Goal: Task Accomplishment & Management: Use online tool/utility

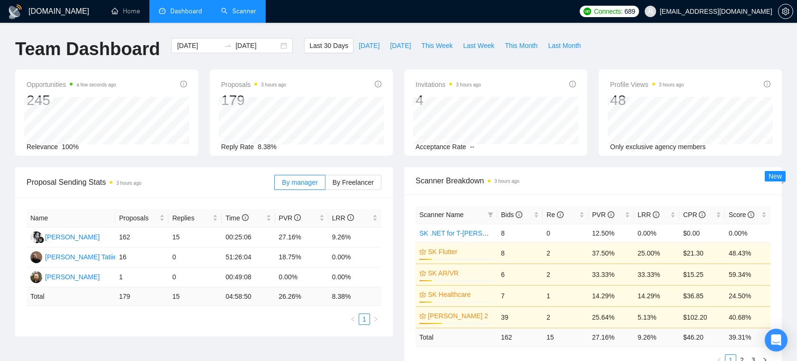
click at [231, 13] on link "Scanner" at bounding box center [238, 11] width 35 height 8
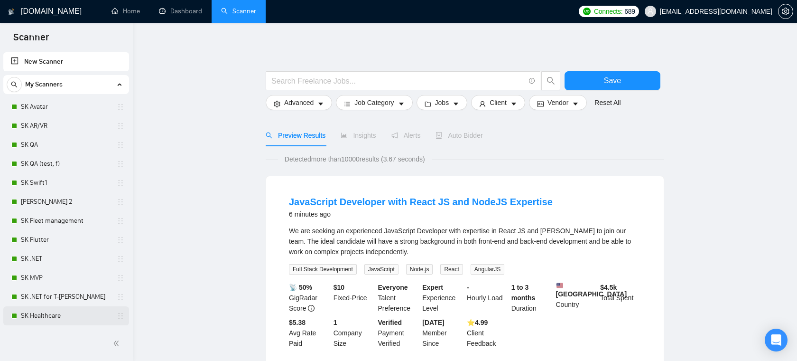
click at [40, 315] on link "SK Healthcare" at bounding box center [66, 315] width 90 height 19
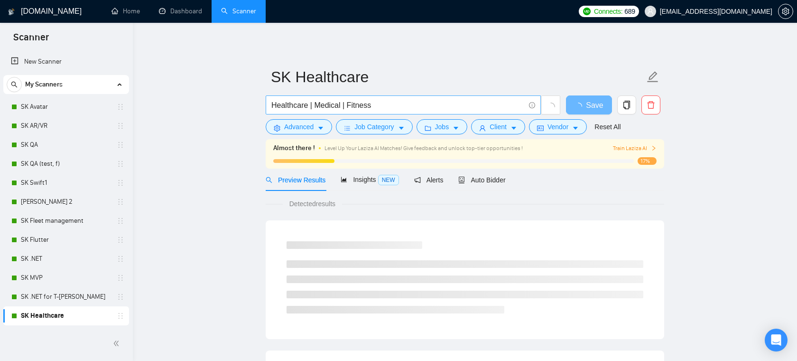
click at [294, 103] on input "Healthcare | Medical | Fitness" at bounding box center [398, 105] width 253 height 12
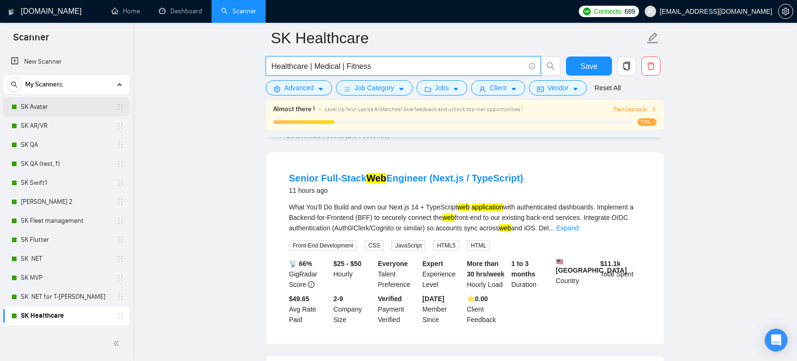
click at [47, 110] on link "SK Avatar" at bounding box center [66, 106] width 90 height 19
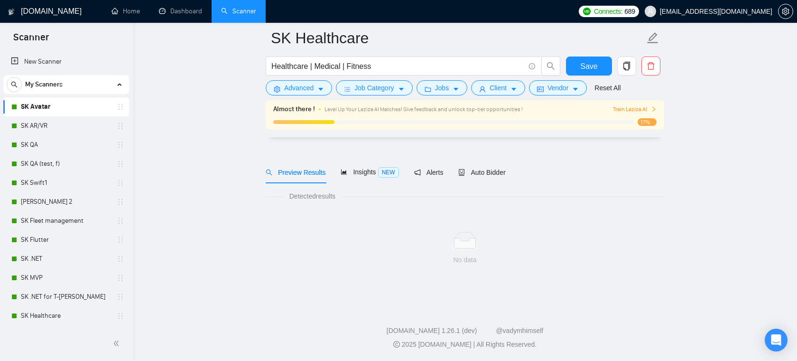
scroll to position [15, 0]
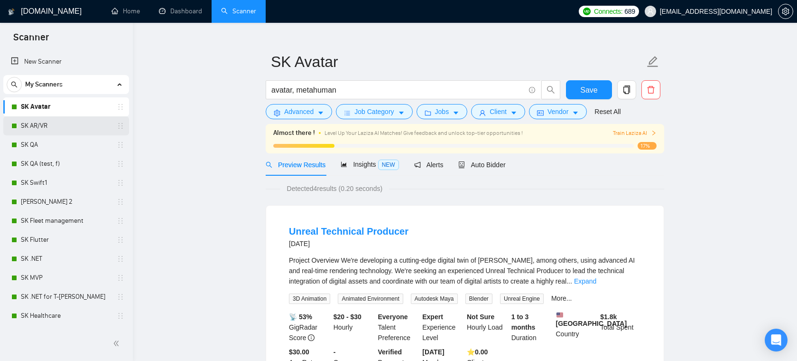
click at [40, 127] on link "SK AR/VR" at bounding box center [66, 125] width 90 height 19
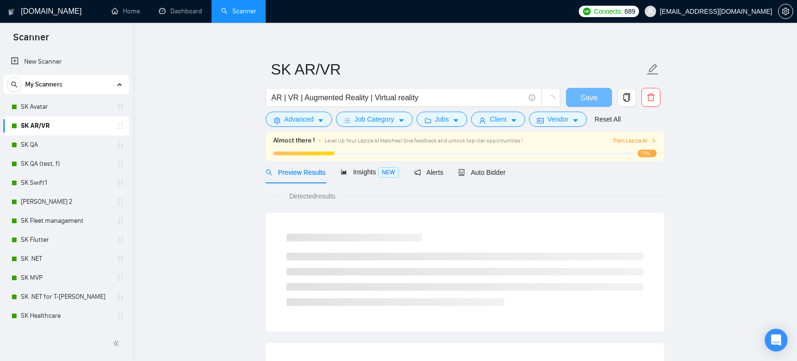
scroll to position [15, 0]
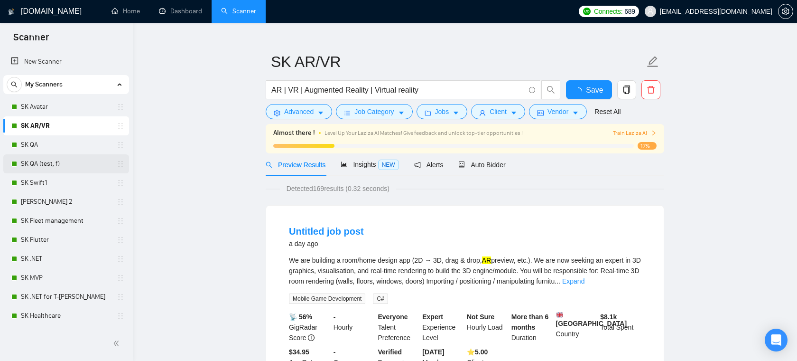
click at [48, 165] on link "SK QA (test, f)" at bounding box center [66, 163] width 90 height 19
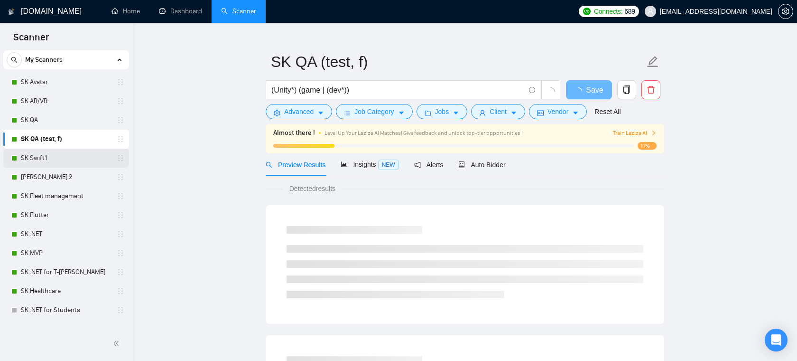
scroll to position [26, 0]
click at [44, 221] on link "SK Flutter" at bounding box center [66, 214] width 90 height 19
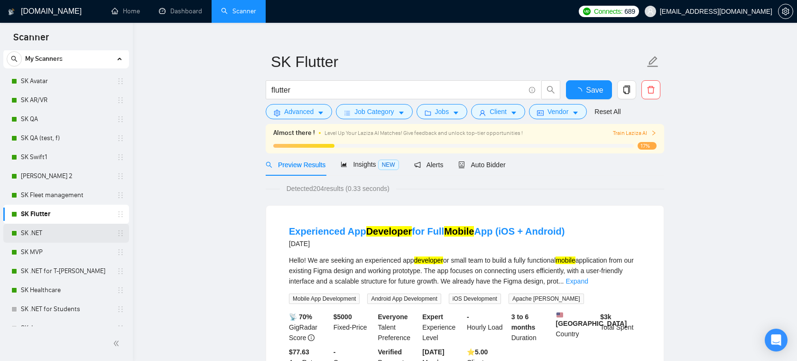
click at [63, 233] on link "SK .NET" at bounding box center [66, 233] width 90 height 19
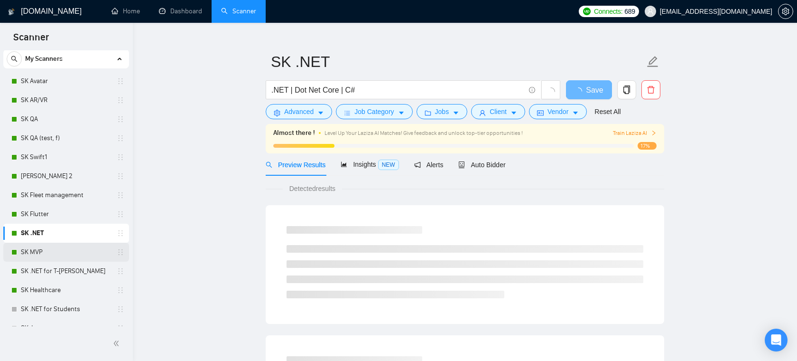
click at [58, 259] on link "SK MVP" at bounding box center [66, 252] width 90 height 19
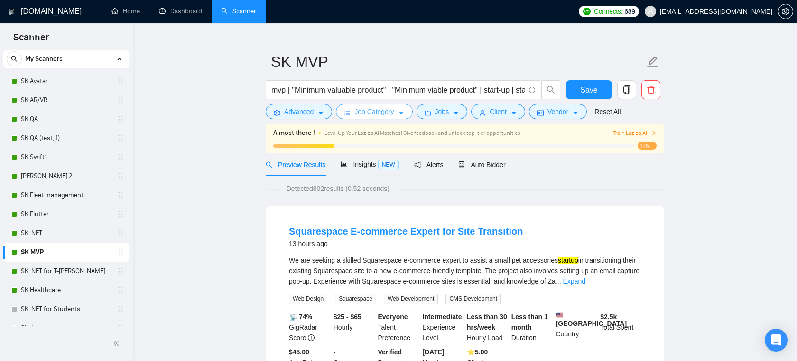
click at [399, 106] on button "Job Category" at bounding box center [374, 111] width 76 height 15
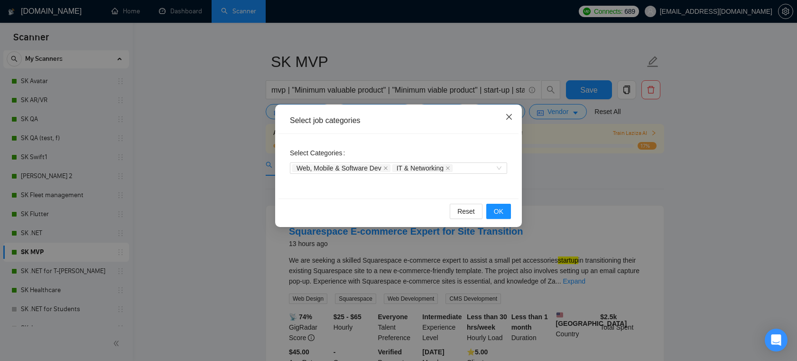
click at [508, 114] on icon "close" at bounding box center [510, 117] width 8 height 8
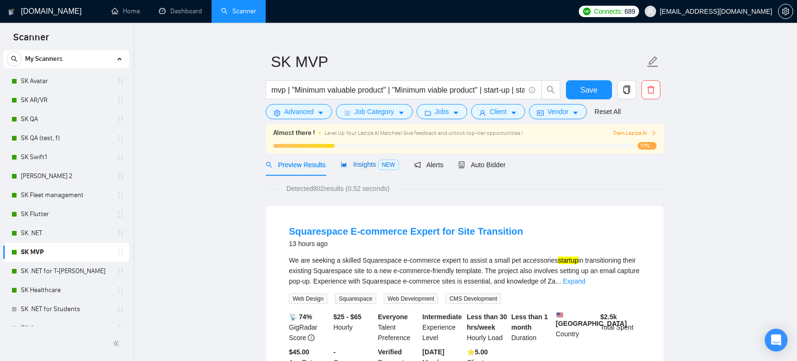
click at [356, 165] on span "Insights NEW" at bounding box center [370, 164] width 58 height 8
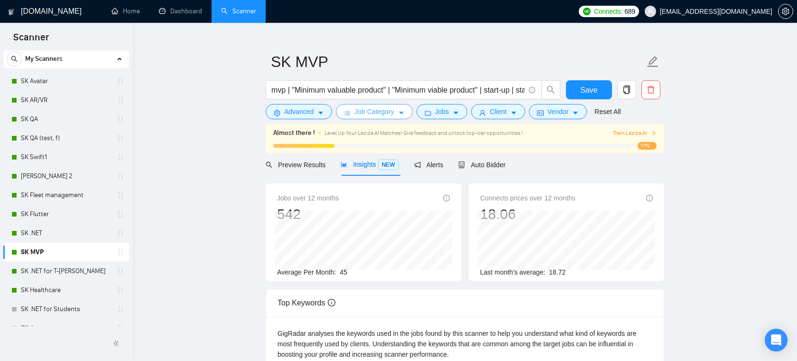
click at [408, 111] on button "Job Category" at bounding box center [374, 111] width 76 height 15
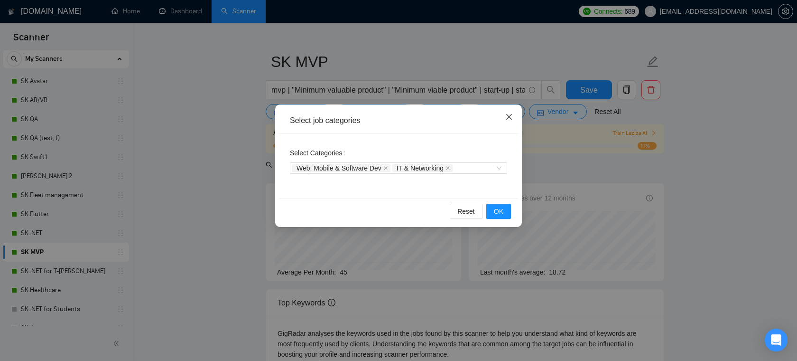
click at [506, 116] on icon "close" at bounding box center [510, 117] width 8 height 8
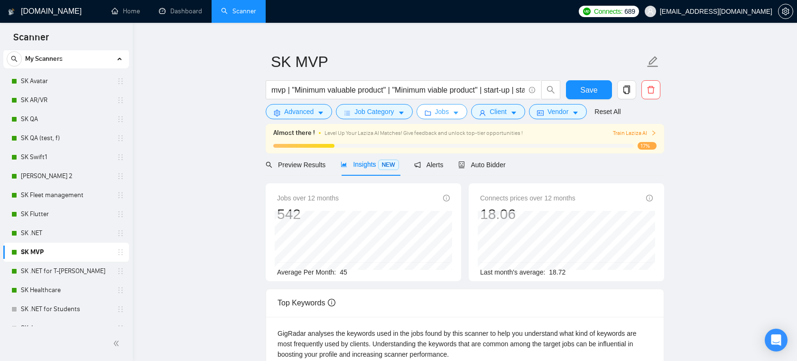
click at [441, 113] on span "Jobs" at bounding box center [442, 111] width 14 height 10
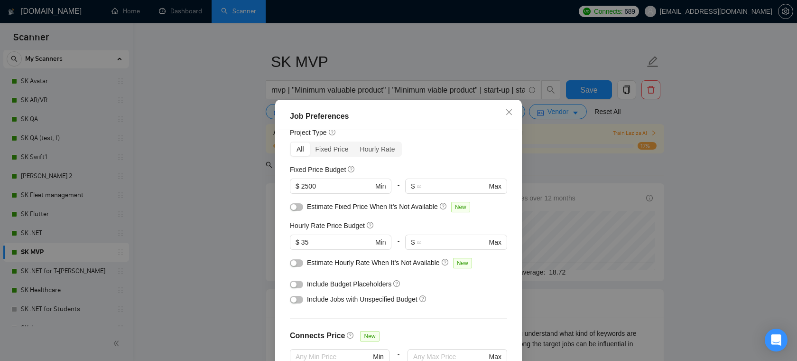
scroll to position [97, 0]
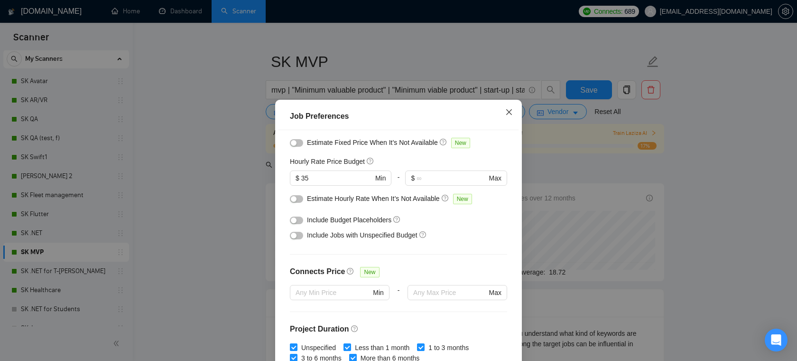
click at [511, 117] on span "Close" at bounding box center [510, 113] width 26 height 26
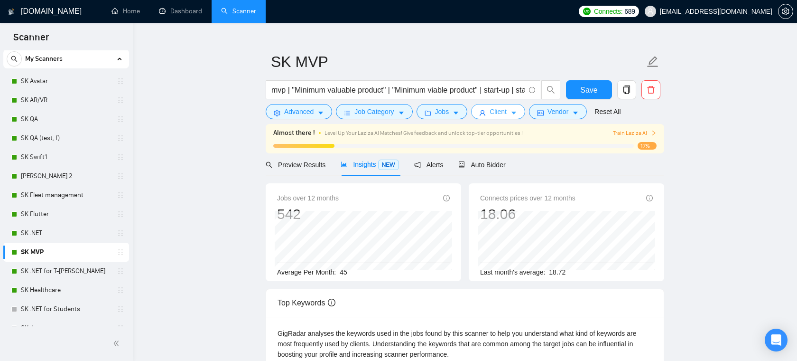
click at [514, 112] on button "Client" at bounding box center [498, 111] width 54 height 15
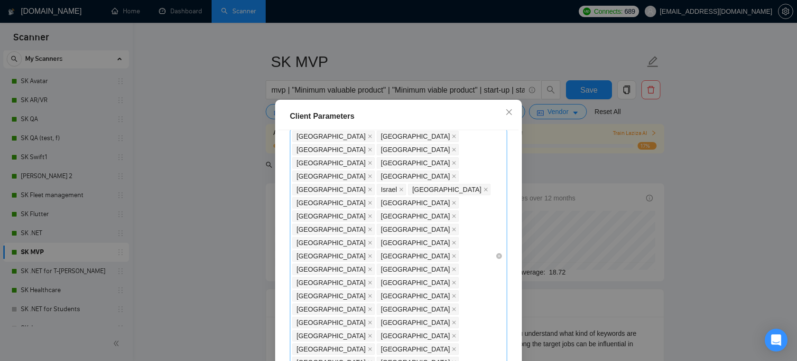
scroll to position [60, 0]
click at [509, 109] on icon "close" at bounding box center [510, 112] width 8 height 8
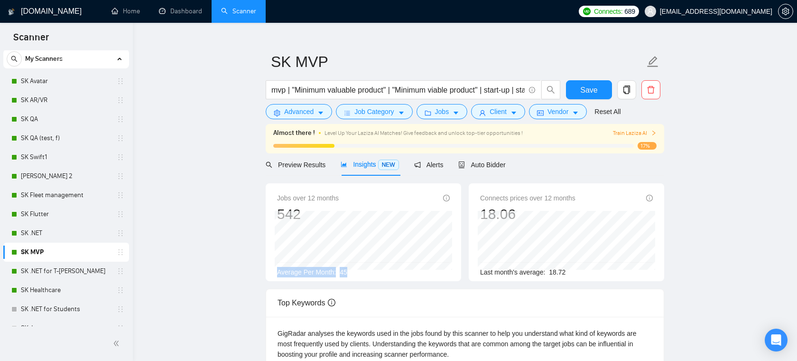
drag, startPoint x: 357, startPoint y: 272, endPoint x: 274, endPoint y: 273, distance: 82.6
click at [274, 273] on div "Jobs over 12 months 542 Feb 2025 37 Average Per Month: 45" at bounding box center [364, 232] width 196 height 98
click at [294, 273] on span "Average Per Month:" at bounding box center [306, 272] width 59 height 8
click at [470, 165] on span "Auto Bidder" at bounding box center [482, 165] width 47 height 8
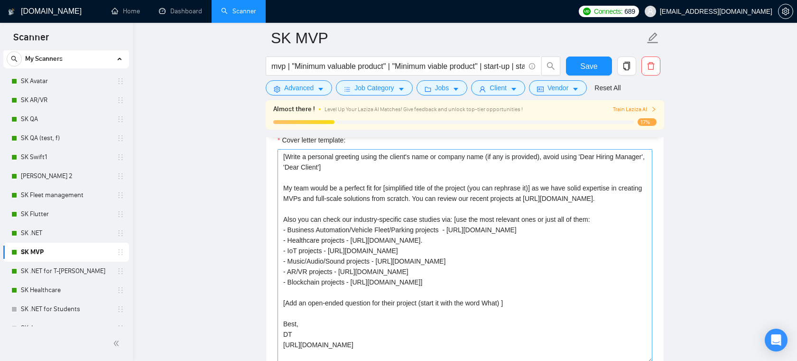
scroll to position [1106, 0]
click at [378, 170] on textarea "[Write a personal greeting using the client's name or company name (if any is p…" at bounding box center [465, 257] width 375 height 214
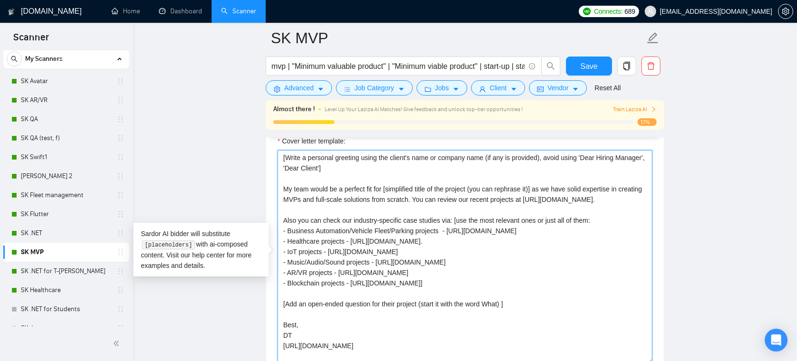
scroll to position [1144, 0]
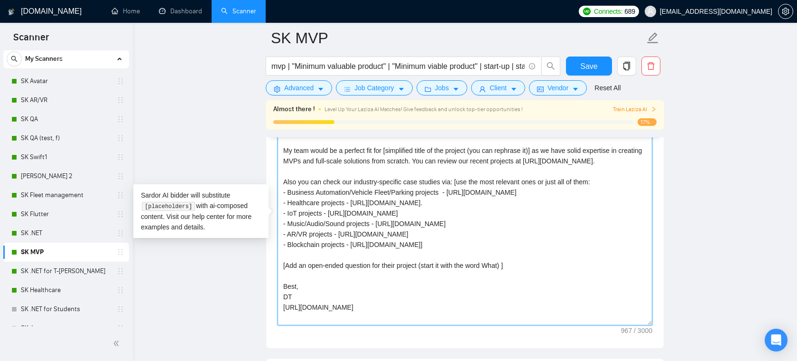
click at [408, 272] on textarea "[Write a personal greeting using the client's name or company name (if any is p…" at bounding box center [465, 219] width 375 height 214
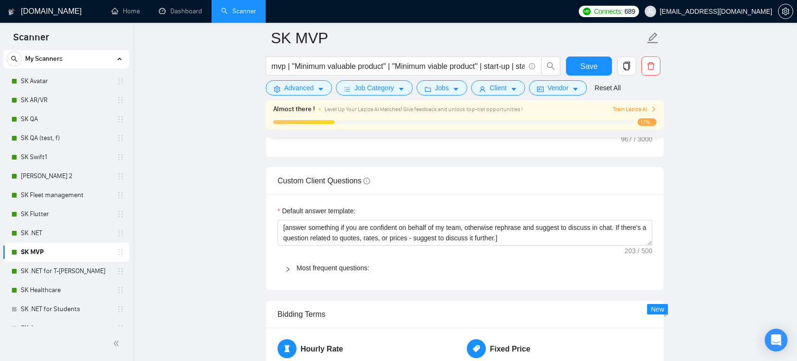
scroll to position [1342, 0]
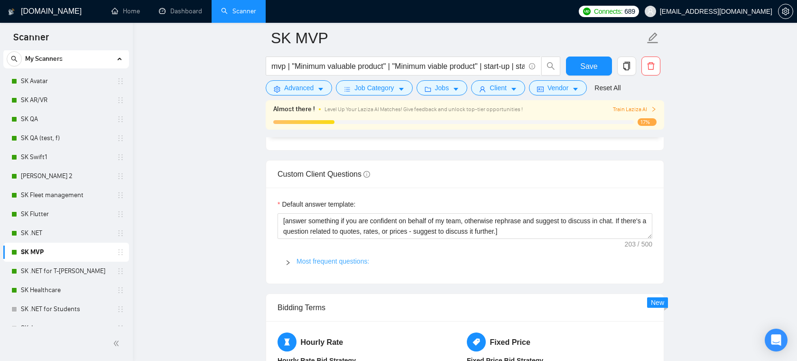
click at [363, 258] on link "Most frequent questions:" at bounding box center [333, 261] width 73 height 8
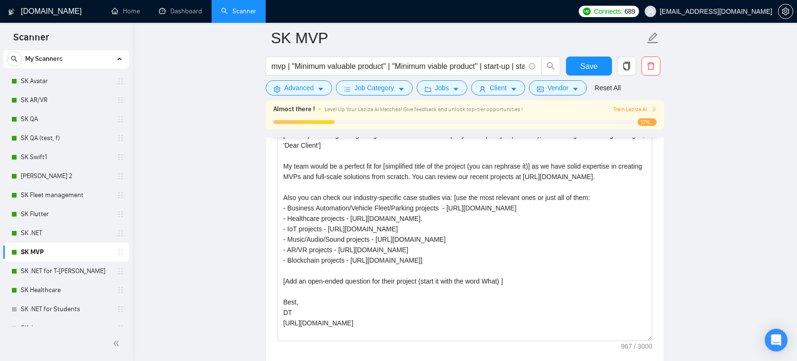
scroll to position [1088, 0]
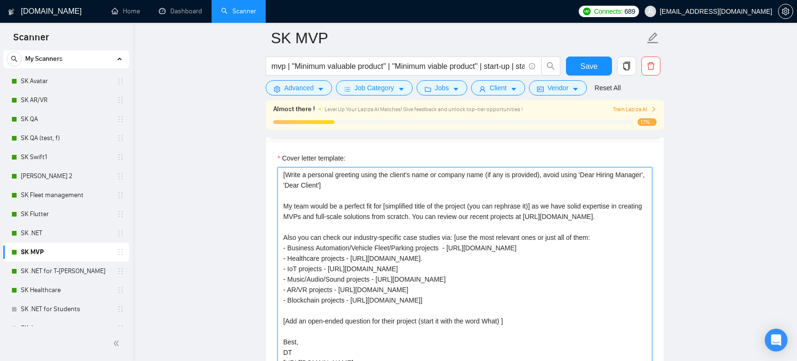
click at [383, 193] on textarea "[Write a personal greeting using the client's name or company name (if any is p…" at bounding box center [465, 274] width 375 height 214
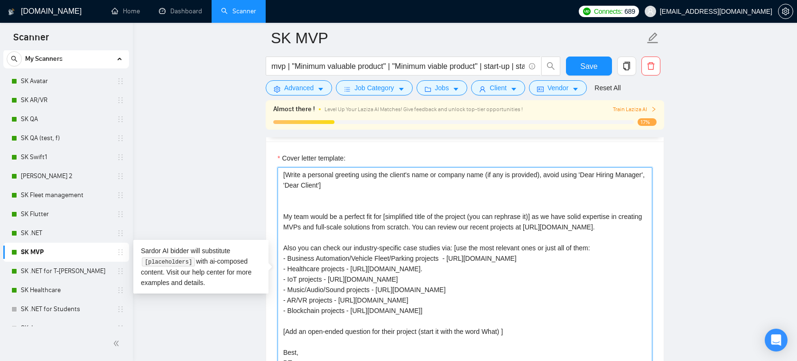
click at [455, 224] on textarea "[Write a personal greeting using the client's name or company name (if any is p…" at bounding box center [465, 274] width 375 height 214
click at [422, 236] on textarea "[Write a personal greeting using the client's name or company name (if any is p…" at bounding box center [465, 274] width 375 height 214
click at [360, 211] on textarea "[Write a personal greeting using the client's name or company name (if any is p…" at bounding box center [465, 274] width 375 height 214
type textarea "[Write a personal greeting using the client's name or company name (if any is p…"
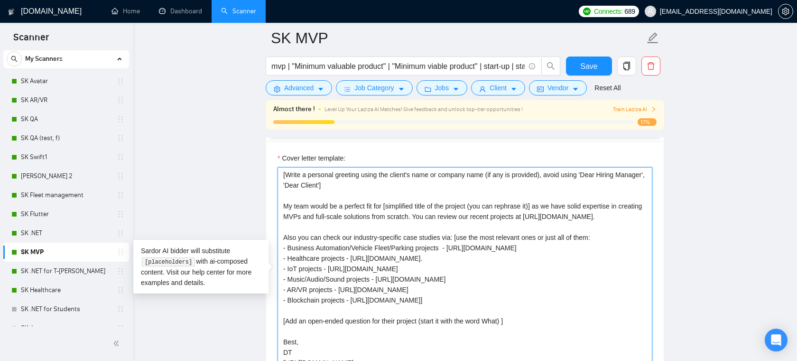
click at [422, 222] on textarea "[Write a personal greeting using the client's name or company name (if any is p…" at bounding box center [465, 274] width 375 height 214
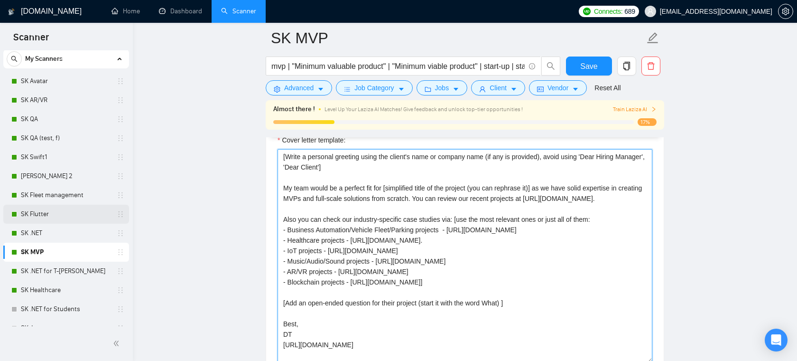
scroll to position [189, 0]
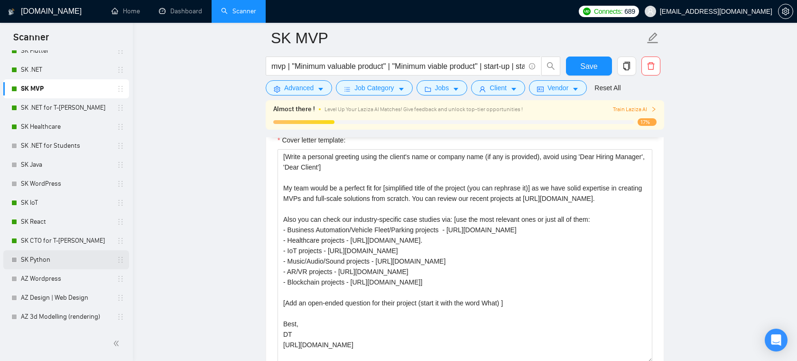
click at [75, 266] on link "SK Python" at bounding box center [66, 259] width 90 height 19
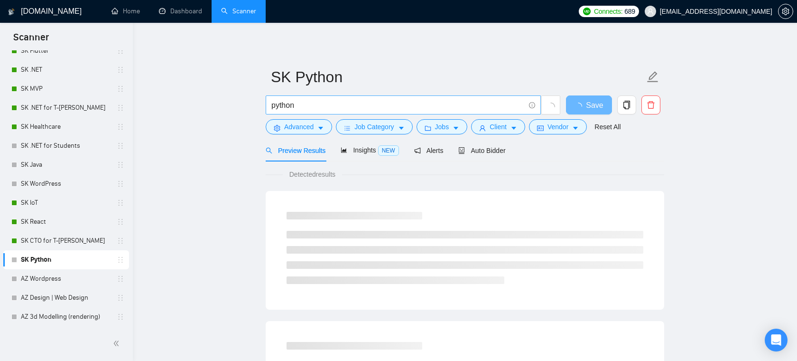
click at [377, 106] on input "python" at bounding box center [398, 105] width 253 height 12
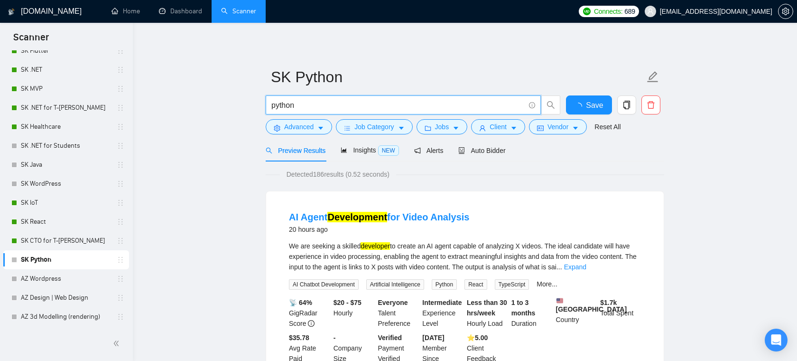
click at [377, 106] on input "python" at bounding box center [398, 105] width 253 height 12
type input "re"
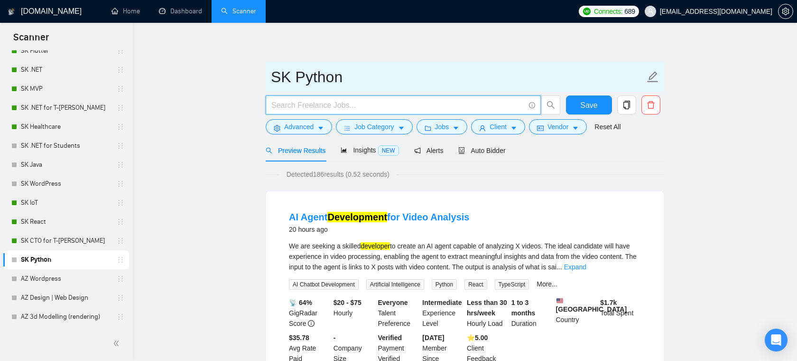
click at [384, 79] on input "SK Python" at bounding box center [458, 77] width 374 height 24
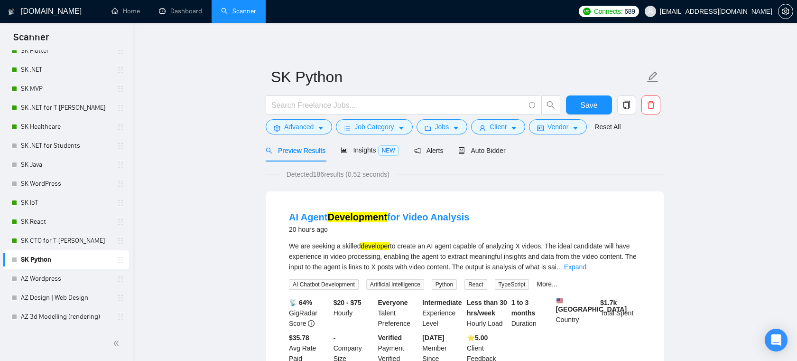
click at [364, 95] on span at bounding box center [413, 104] width 295 height 19
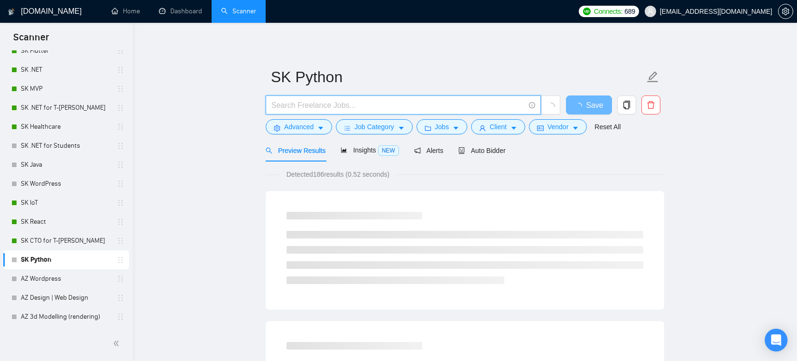
click at [359, 101] on input "text" at bounding box center [398, 105] width 253 height 12
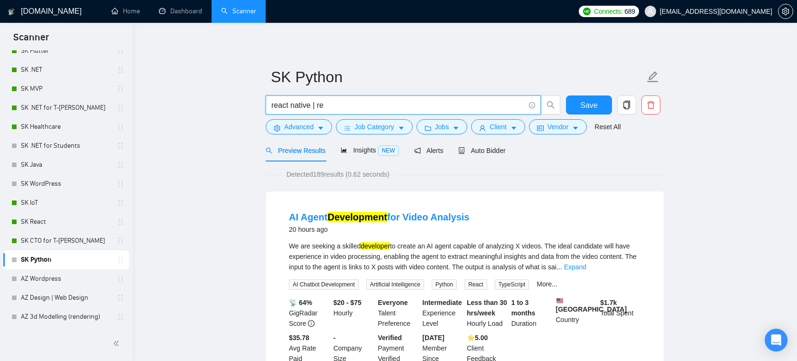
type input "react native | rea"
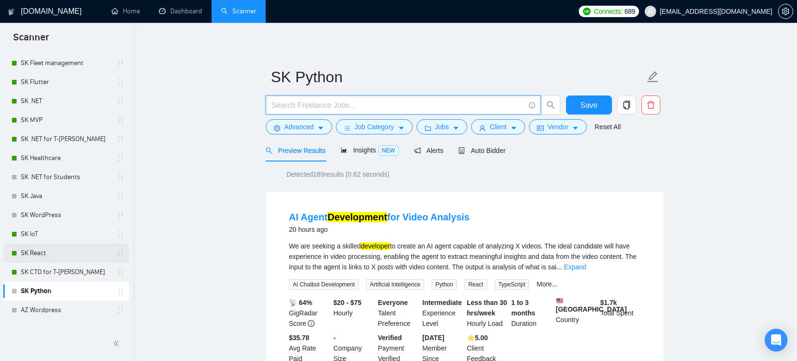
scroll to position [127, 0]
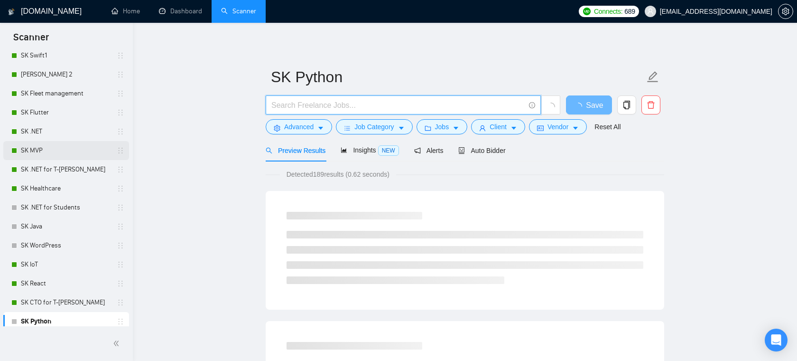
click at [47, 152] on link "SK MVP" at bounding box center [66, 150] width 90 height 19
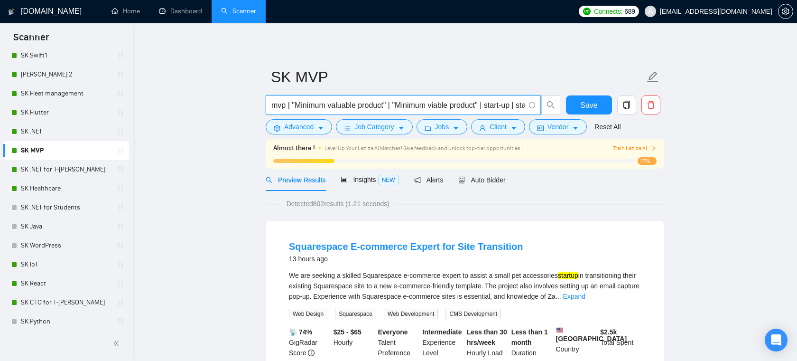
drag, startPoint x: 419, startPoint y: 103, endPoint x: 260, endPoint y: 104, distance: 159.0
click at [292, 104] on input "mvp | "Minimum valuable product" | "Minimum viable product" | start-up | startup" at bounding box center [398, 105] width 253 height 12
click at [279, 106] on input "mvp | "Minimum valuable product" | "Minimum viable product" | start-up | startup" at bounding box center [398, 105] width 253 height 12
click at [300, 103] on input "mvp | "Minimum valuable product" | "Minimum viable product" | start-up | startup" at bounding box center [398, 105] width 253 height 12
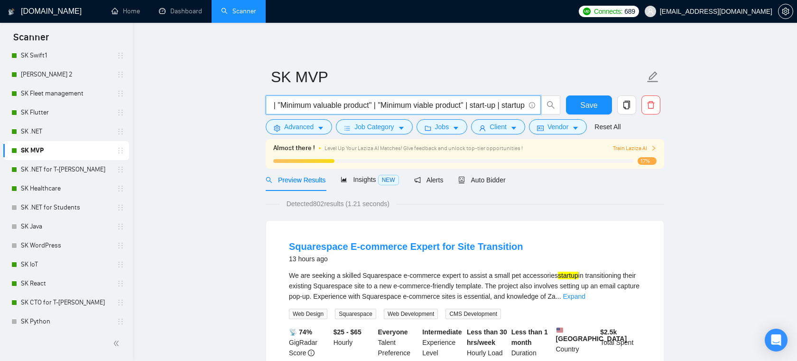
scroll to position [0, 24]
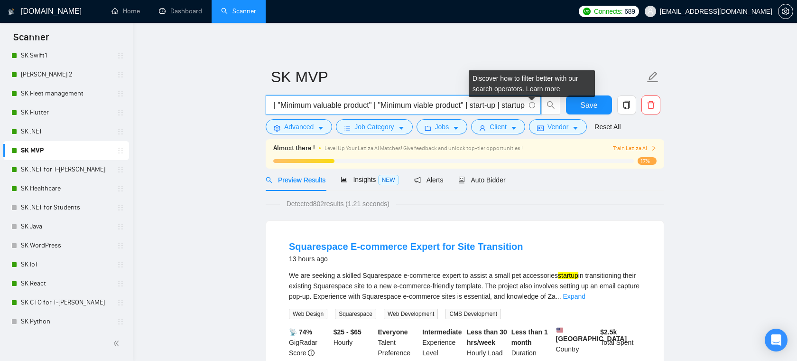
drag, startPoint x: 459, startPoint y: 106, endPoint x: 533, endPoint y: 106, distance: 73.6
click at [533, 106] on span "mvp | "Minimum valuable product" | "Minimum viable product" | start-up | startup" at bounding box center [403, 104] width 275 height 19
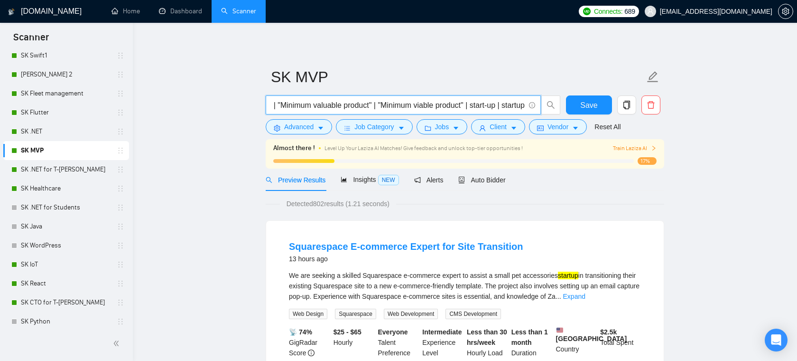
click at [517, 105] on input "mvp | "Minimum valuable product" | "Minimum viable product" | start-up | startup" at bounding box center [398, 105] width 253 height 12
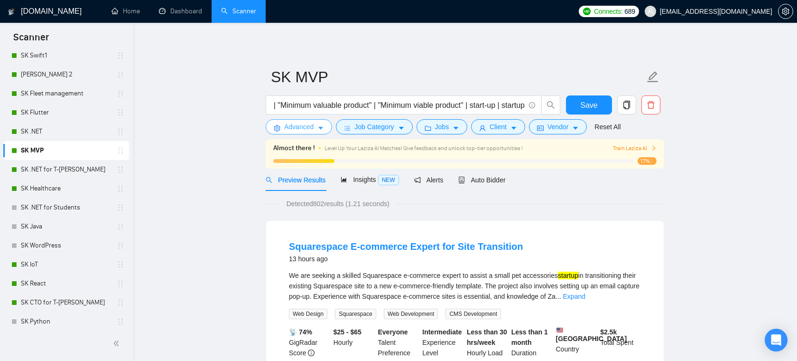
scroll to position [0, 0]
click at [316, 130] on button "Advanced" at bounding box center [299, 126] width 66 height 15
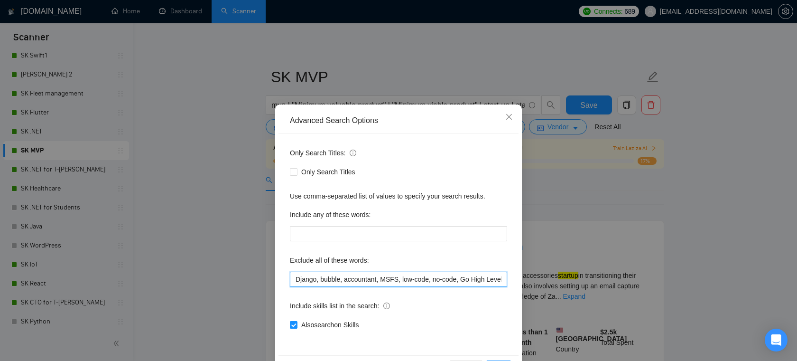
click at [351, 284] on input "Django, bubble, accountant, MSFS, low-code, no-code, Go High Level, shopify, he…" at bounding box center [398, 279] width 217 height 15
drag, startPoint x: 340, startPoint y: 280, endPoint x: 497, endPoint y: 285, distance: 156.7
click at [497, 285] on input "Django, bubble, accountant, MSFS, low-code, no-code, Go High Level, shopify, he…" at bounding box center [398, 279] width 217 height 15
click at [399, 275] on input "Django, bubble, accountant, MSFS, low-code, no-code, Go High Level, shopify, he…" at bounding box center [398, 279] width 217 height 15
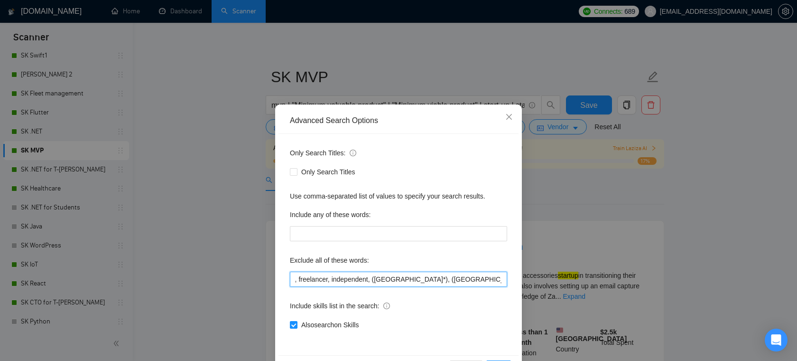
scroll to position [0, 551]
drag, startPoint x: 425, startPoint y: 275, endPoint x: 511, endPoint y: 282, distance: 85.7
click at [511, 282] on div "Only Search Titles: Only Search Titles Use comma-separated list of values to sp…" at bounding box center [399, 244] width 240 height 221
click at [438, 277] on input "Django, bubble, accountant, MSFS, low-code, no-code, Go High Level, shopify, he…" at bounding box center [398, 279] width 217 height 15
click at [509, 120] on icon "close" at bounding box center [510, 117] width 8 height 8
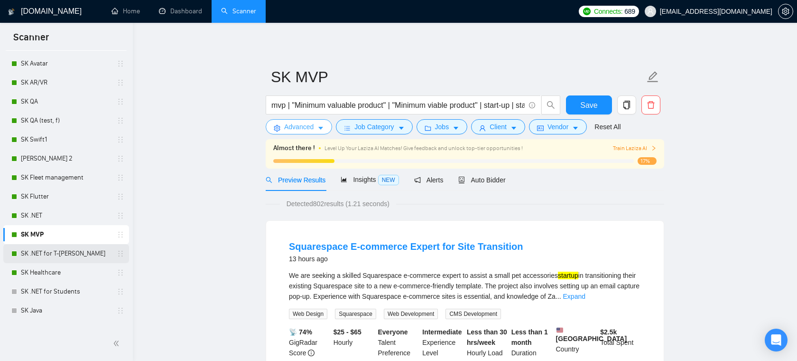
scroll to position [0, 0]
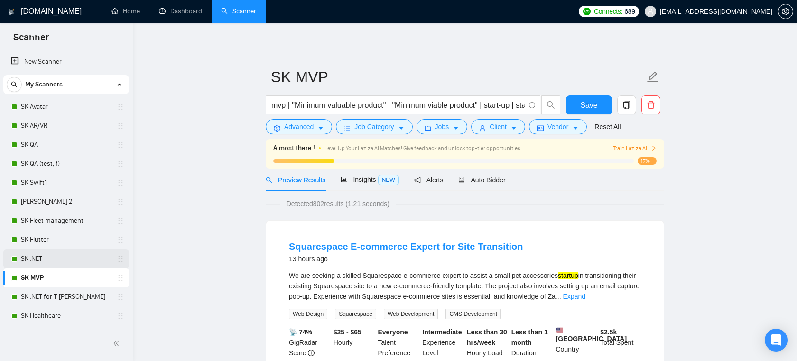
click at [42, 257] on link "SK .NET" at bounding box center [66, 258] width 90 height 19
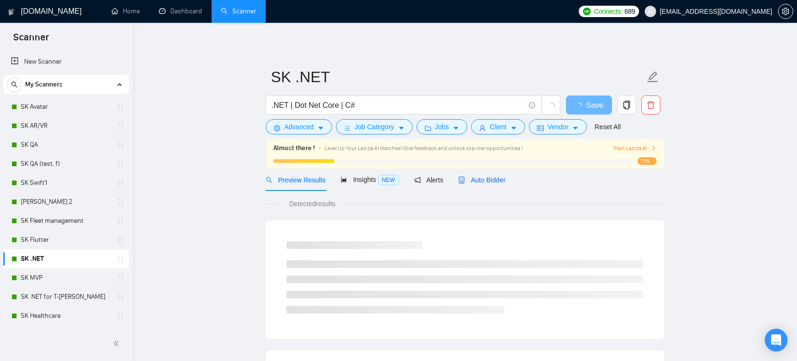
click at [494, 180] on span "Auto Bidder" at bounding box center [482, 180] width 47 height 8
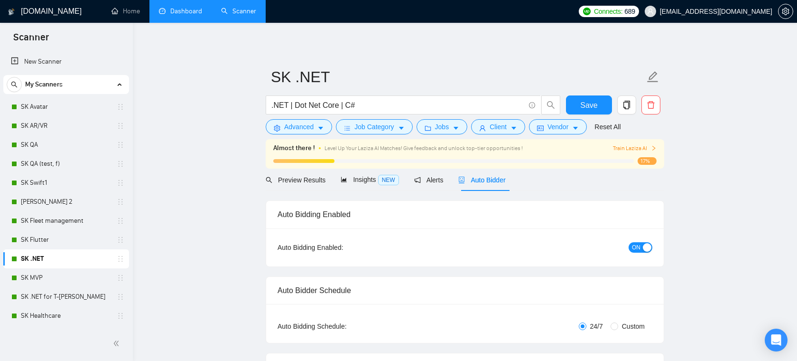
click at [193, 7] on link "Dashboard" at bounding box center [180, 11] width 43 height 8
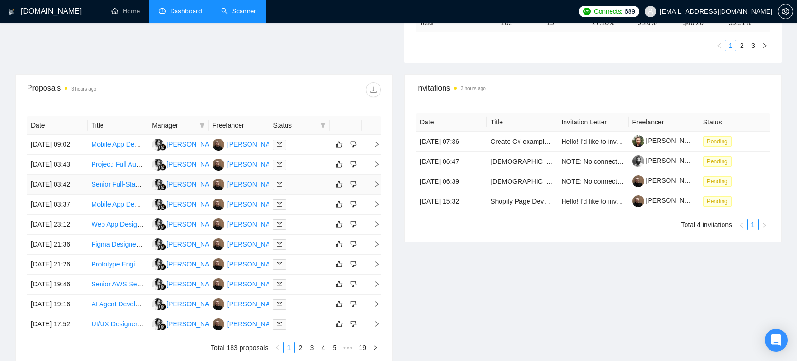
scroll to position [317, 0]
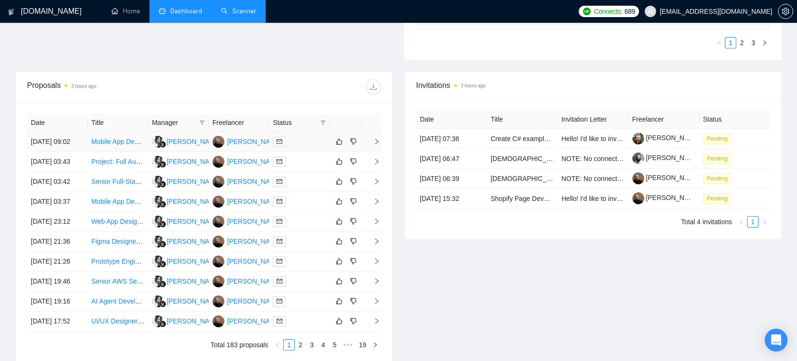
click at [298, 147] on div at bounding box center [299, 141] width 53 height 11
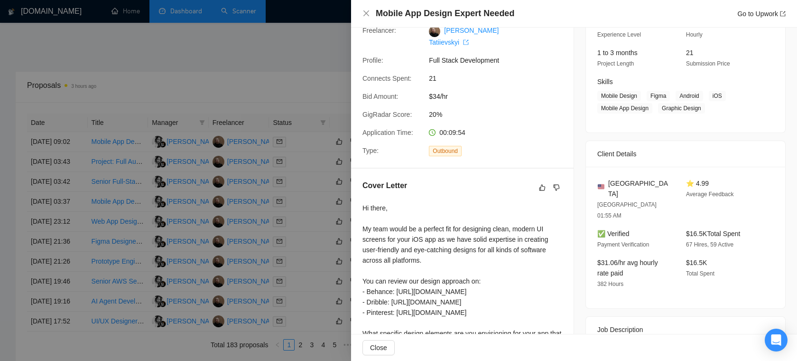
scroll to position [107, 0]
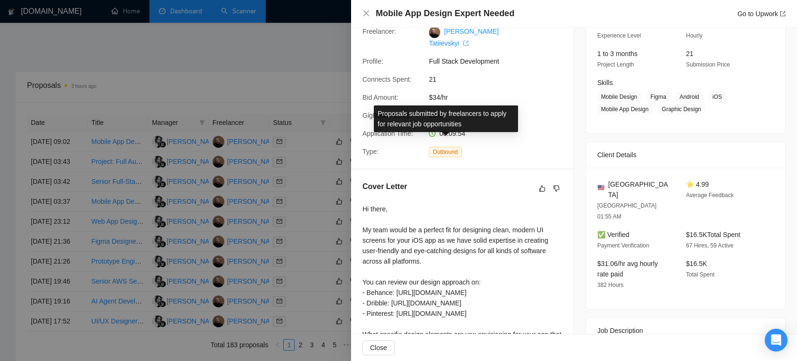
click at [506, 127] on div "Proposals submitted by freelancers to apply for relevant job opportunities" at bounding box center [446, 118] width 144 height 27
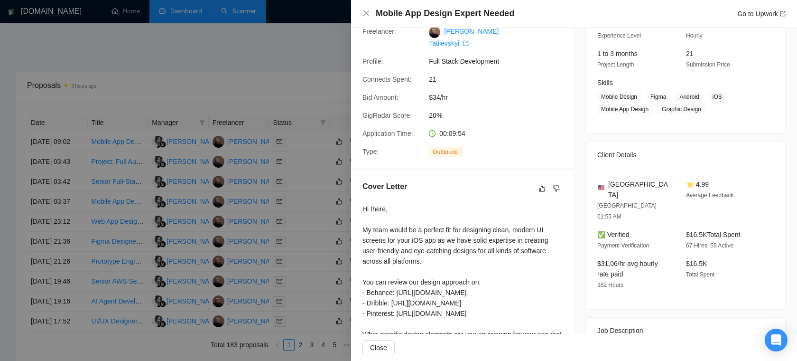
click at [500, 147] on div "Proposal Details Date: 14 Oct, 2025 09:02 Scanner: SK Swift 2 Status: Sent Mana…" at bounding box center [462, 45] width 223 height 248
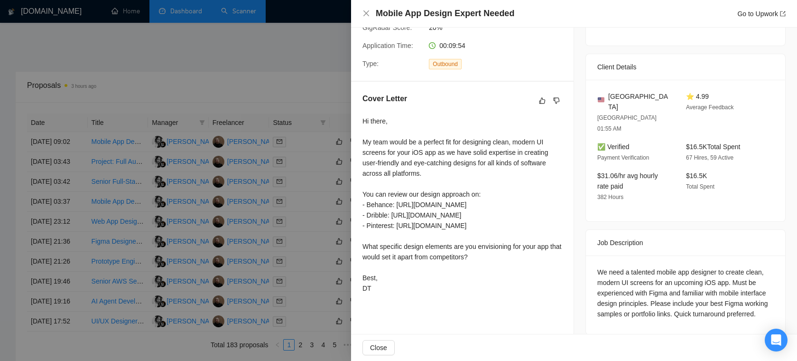
scroll to position [159, 0]
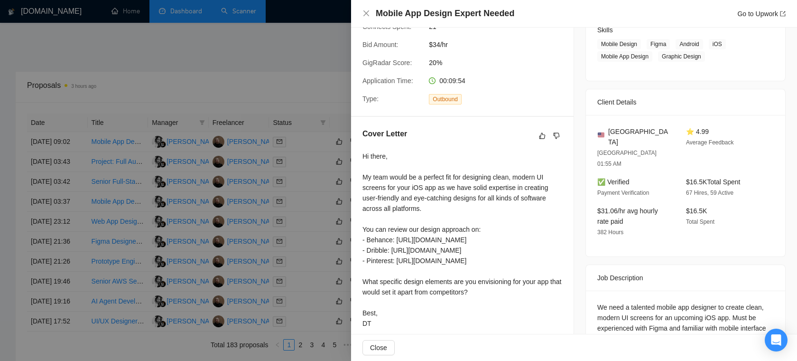
drag, startPoint x: 411, startPoint y: 179, endPoint x: 435, endPoint y: 179, distance: 23.7
click at [435, 179] on div "Hi there, My team would be a perfect fit for designing clean, modern UI screens…" at bounding box center [463, 240] width 200 height 178
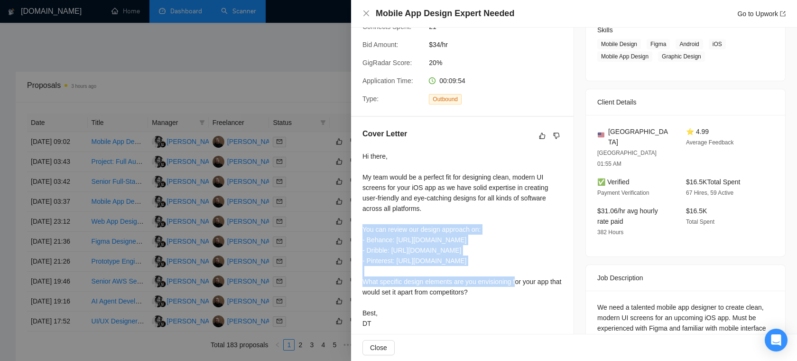
drag, startPoint x: 526, startPoint y: 245, endPoint x: 359, endPoint y: 224, distance: 169.0
click at [359, 224] on div "Cover Letter Hi there, My team would be a perfect fit for designing clean, mode…" at bounding box center [462, 230] width 223 height 227
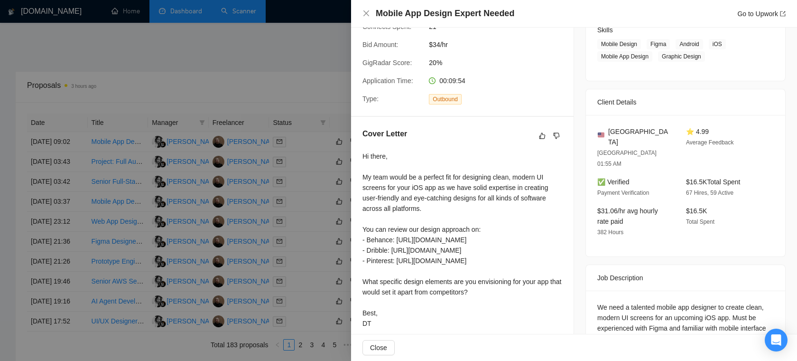
click at [436, 269] on div "Hi there, My team would be a perfect fit for designing clean, modern UI screens…" at bounding box center [463, 240] width 200 height 178
drag, startPoint x: 494, startPoint y: 281, endPoint x: 362, endPoint y: 268, distance: 132.6
click at [363, 268] on div "Hi there, My team would be a perfect fit for designing clean, modern UI screens…" at bounding box center [463, 240] width 200 height 178
click at [414, 271] on div "Hi there, My team would be a perfect fit for designing clean, modern UI screens…" at bounding box center [463, 240] width 200 height 178
click at [297, 87] on div at bounding box center [398, 180] width 797 height 361
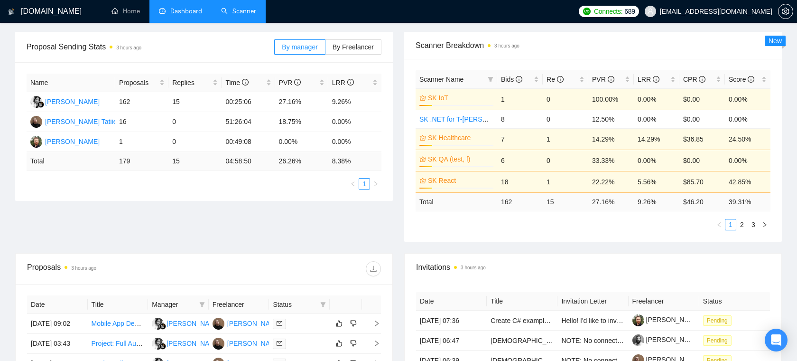
scroll to position [165, 0]
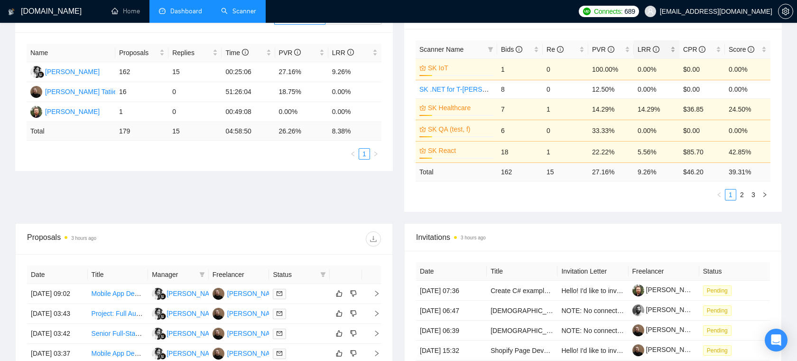
click at [674, 47] on div "LRR" at bounding box center [657, 49] width 38 height 10
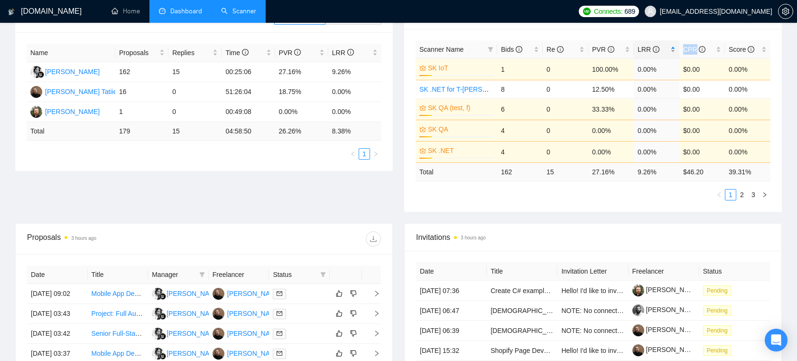
click at [674, 47] on div "LRR" at bounding box center [657, 49] width 38 height 10
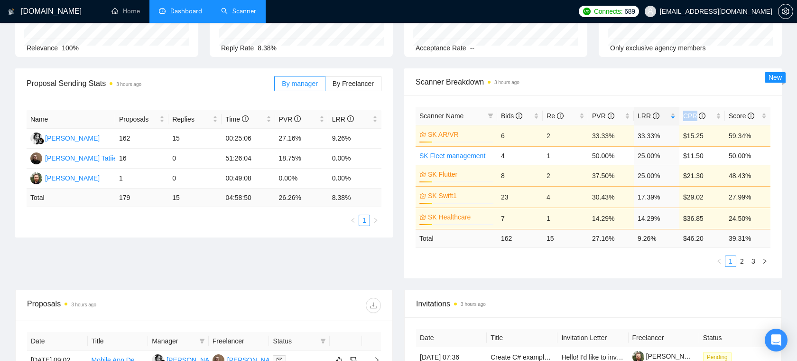
scroll to position [0, 0]
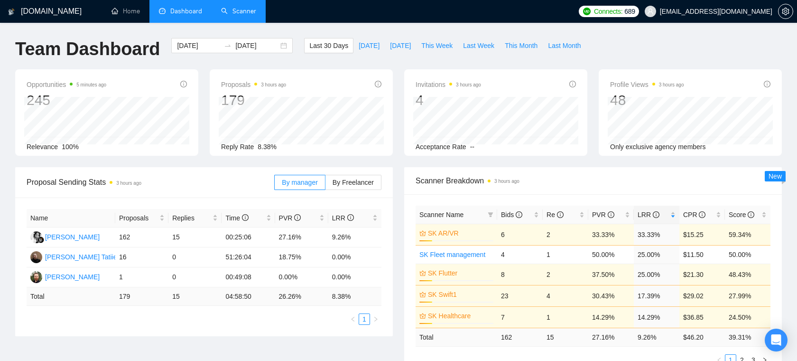
click at [150, 11] on li "Dashboard" at bounding box center [181, 11] width 62 height 23
click at [134, 11] on link "Home" at bounding box center [126, 11] width 28 height 8
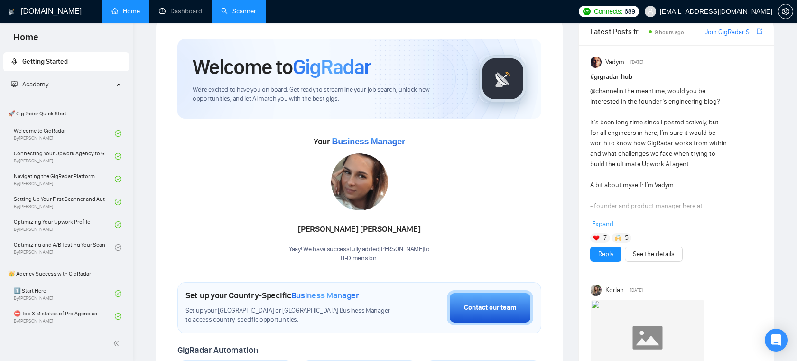
scroll to position [28, 0]
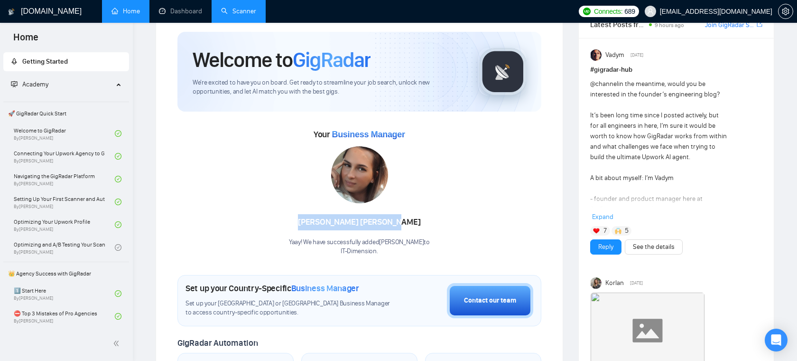
drag, startPoint x: 398, startPoint y: 224, endPoint x: 328, endPoint y: 224, distance: 69.3
click at [328, 224] on div "Olga Kovalenko" at bounding box center [359, 222] width 141 height 16
click at [348, 225] on div "Olga Kovalenko" at bounding box center [359, 222] width 141 height 16
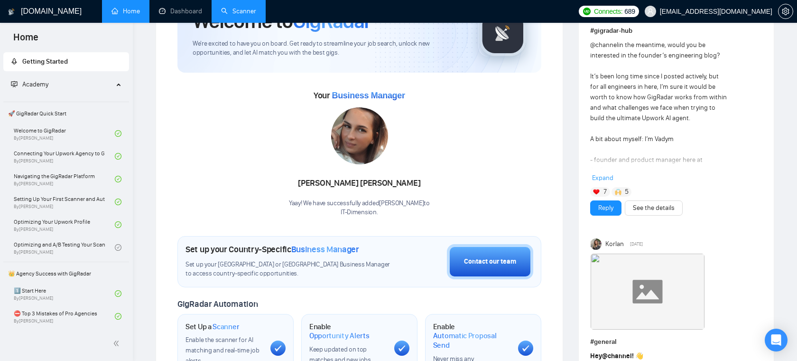
scroll to position [0, 0]
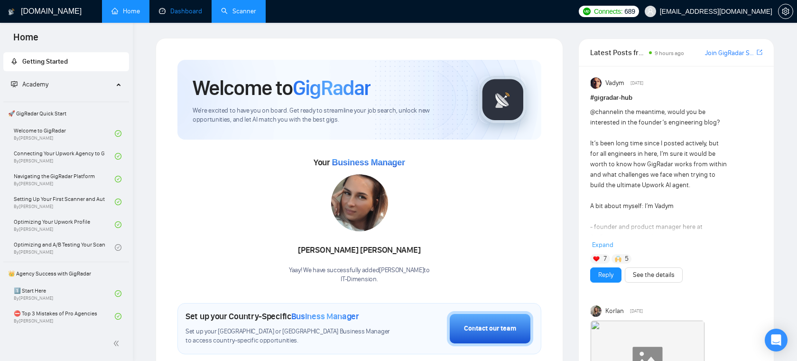
click at [189, 8] on link "Dashboard" at bounding box center [180, 11] width 43 height 8
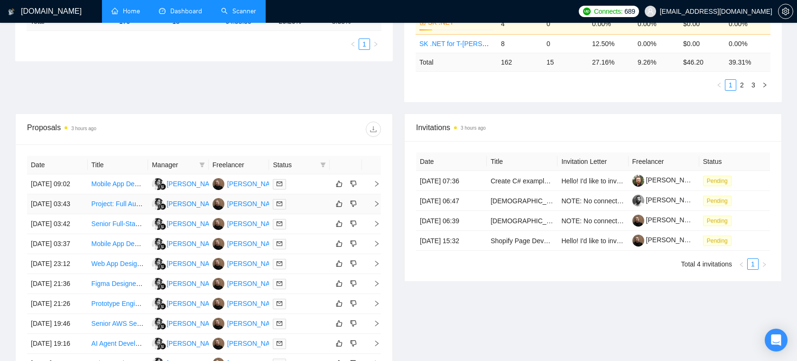
scroll to position [278, 0]
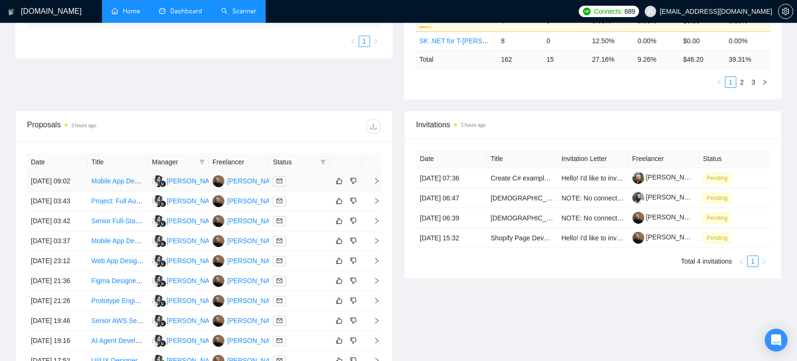
click at [302, 187] on div at bounding box center [299, 181] width 53 height 11
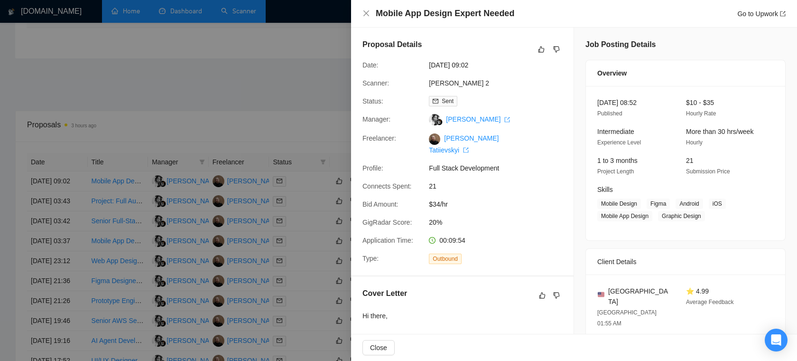
click at [296, 95] on div at bounding box center [398, 180] width 797 height 361
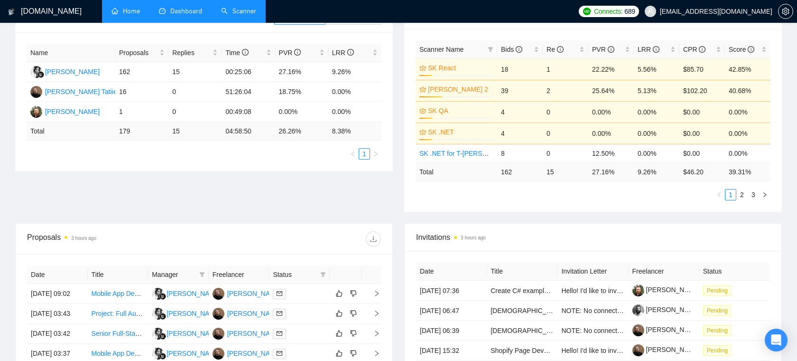
scroll to position [149, 0]
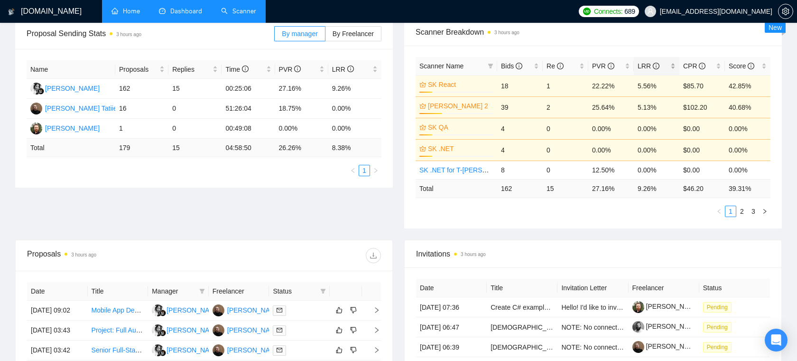
click at [675, 67] on div "LRR" at bounding box center [657, 66] width 38 height 10
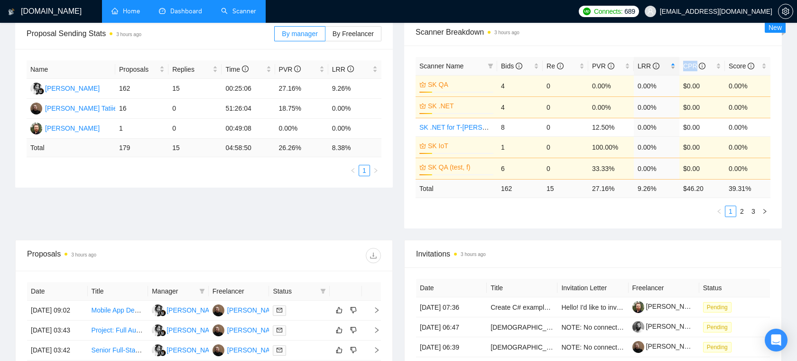
click at [675, 67] on div "LRR" at bounding box center [657, 66] width 38 height 10
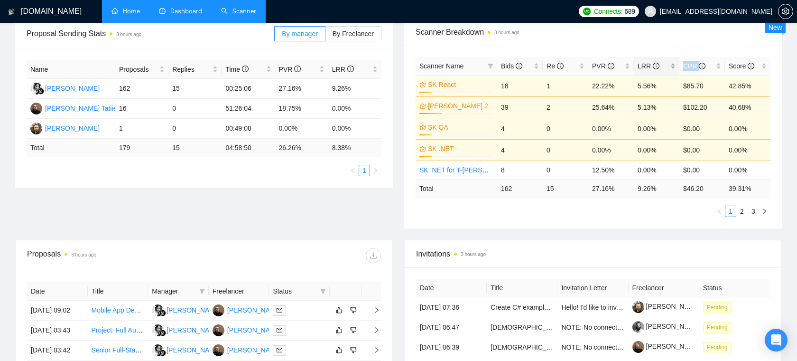
click at [675, 67] on div "LRR" at bounding box center [657, 66] width 38 height 10
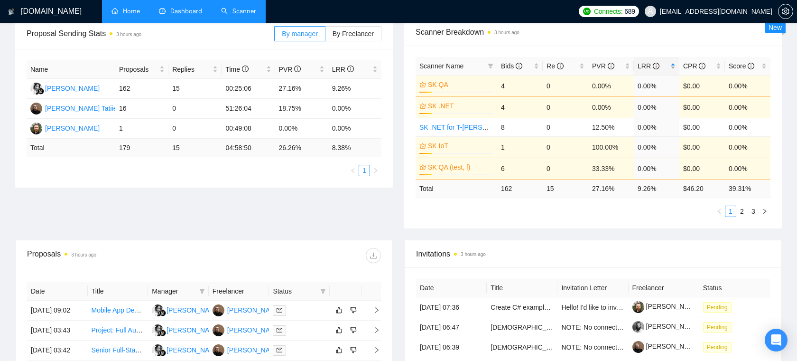
click at [675, 67] on div "LRR" at bounding box center [657, 66] width 38 height 10
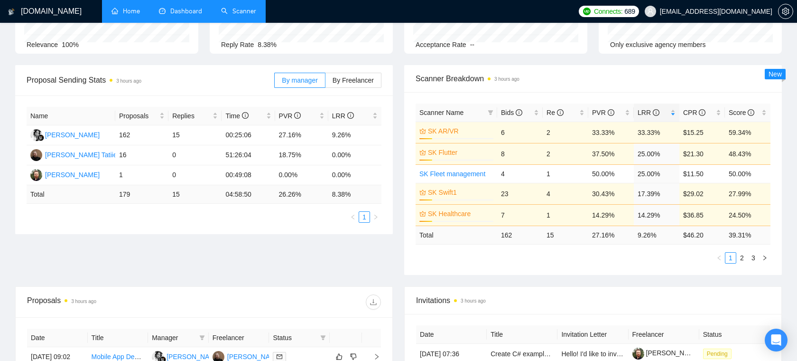
scroll to position [103, 0]
drag, startPoint x: 640, startPoint y: 155, endPoint x: 657, endPoint y: 155, distance: 16.6
click at [657, 155] on td "25.00%" at bounding box center [657, 151] width 46 height 21
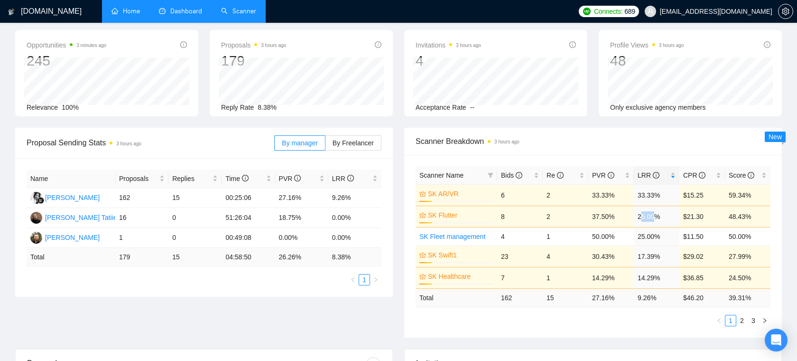
scroll to position [0, 0]
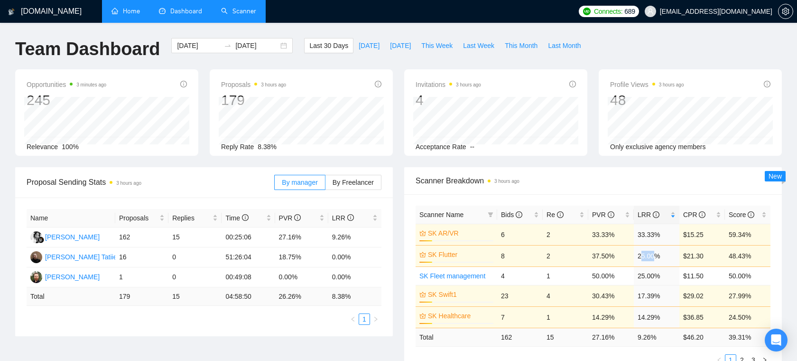
click at [251, 15] on link "Scanner" at bounding box center [238, 11] width 35 height 8
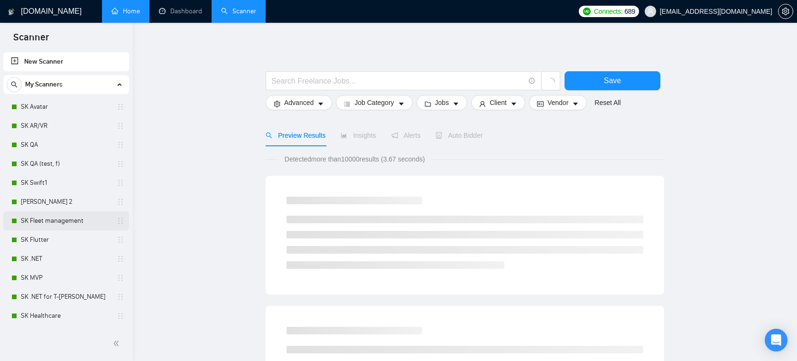
scroll to position [47, 0]
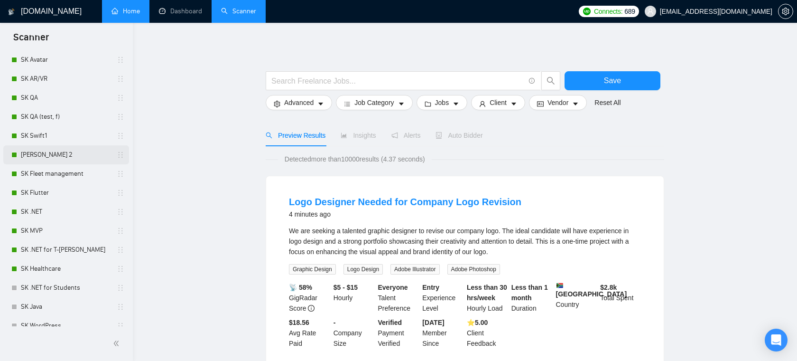
click at [70, 153] on link "[PERSON_NAME] 2" at bounding box center [66, 154] width 90 height 19
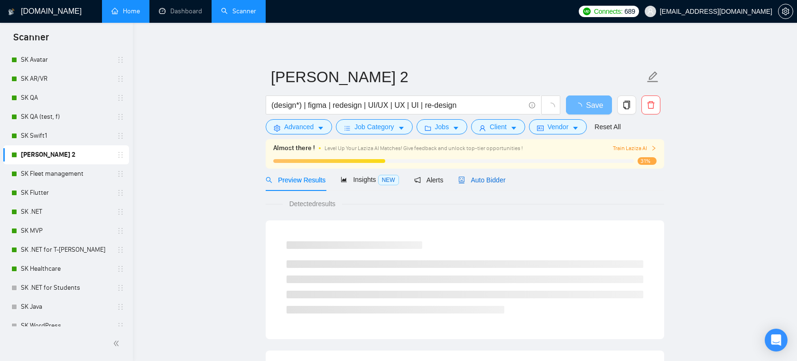
click at [491, 183] on span "Auto Bidder" at bounding box center [482, 180] width 47 height 8
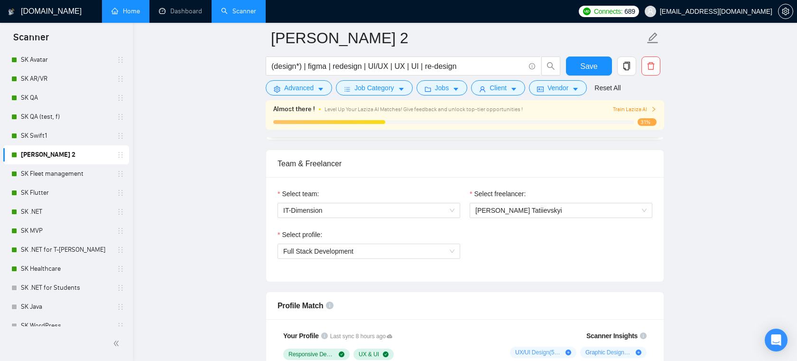
scroll to position [465, 0]
click at [487, 212] on span "[PERSON_NAME] Tatiievskyi" at bounding box center [519, 210] width 87 height 8
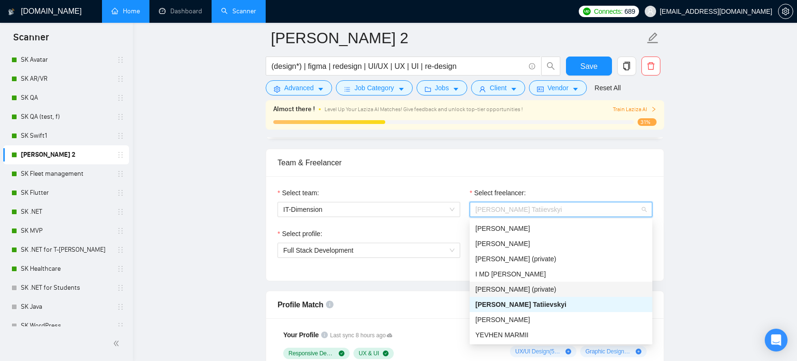
click at [464, 170] on div "Team & Freelancer" at bounding box center [465, 162] width 375 height 27
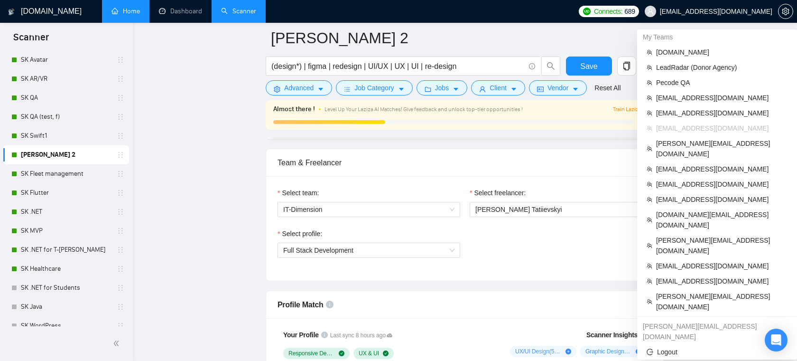
click at [715, 11] on span "[EMAIL_ADDRESS][DOMAIN_NAME]" at bounding box center [716, 11] width 112 height 0
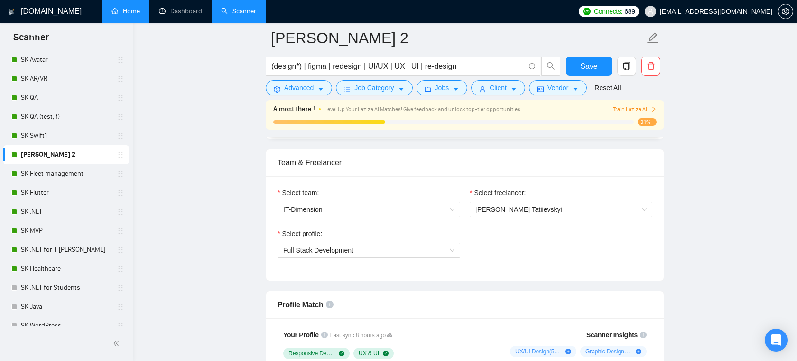
click at [720, 11] on span "[EMAIL_ADDRESS][DOMAIN_NAME]" at bounding box center [716, 11] width 112 height 0
click at [496, 215] on span "[PERSON_NAME] Tatiievskyi" at bounding box center [561, 209] width 171 height 14
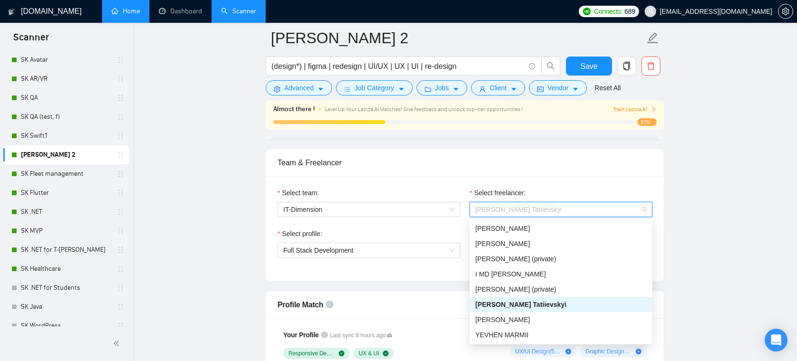
click at [496, 215] on span "[PERSON_NAME] Tatiievskyi" at bounding box center [561, 209] width 171 height 14
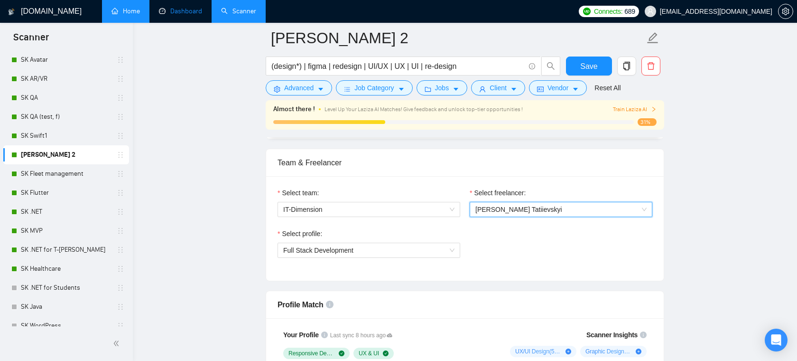
click at [164, 15] on link "Dashboard" at bounding box center [180, 11] width 43 height 8
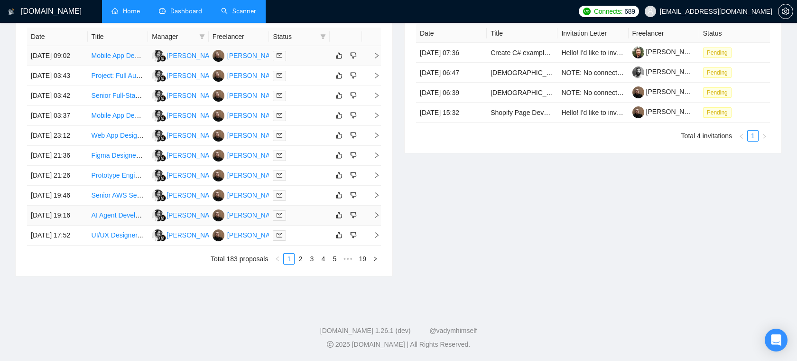
scroll to position [493, 0]
click at [300, 258] on link "2" at bounding box center [300, 258] width 10 height 10
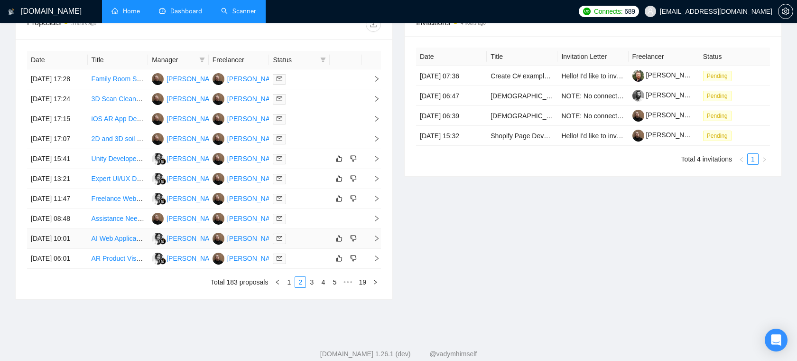
scroll to position [493, 0]
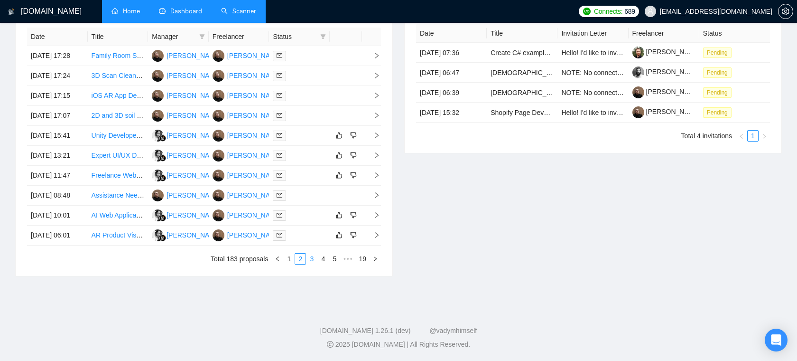
click at [311, 256] on link "3" at bounding box center [312, 258] width 10 height 10
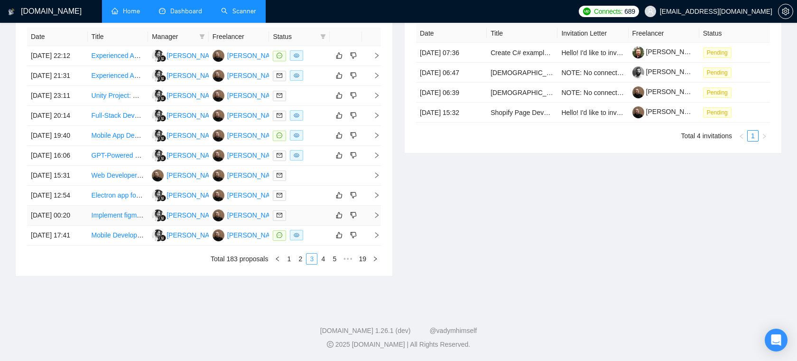
scroll to position [398, 0]
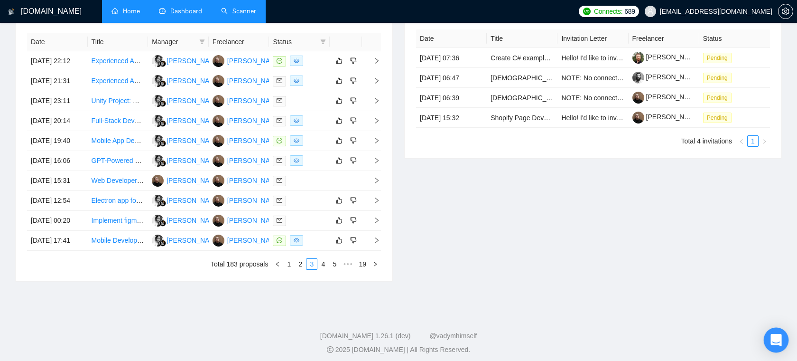
click at [777, 343] on icon "Open Intercom Messenger" at bounding box center [776, 340] width 12 height 12
click at [777, 343] on div "Open Intercom Messenger" at bounding box center [776, 340] width 25 height 25
click at [777, 343] on icon "Open Intercom Messenger" at bounding box center [777, 340] width 16 height 16
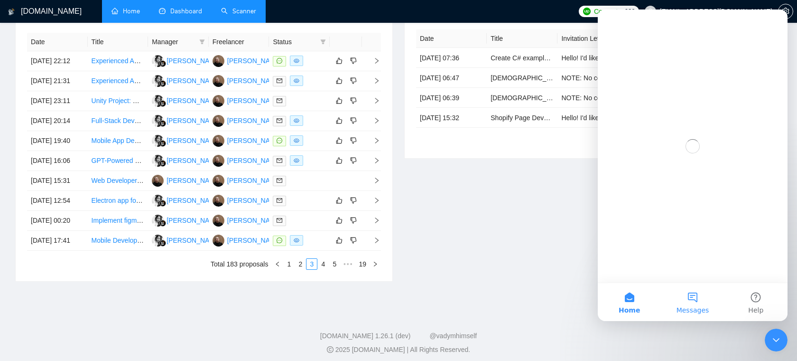
click at [696, 295] on button "Messages" at bounding box center [692, 302] width 63 height 38
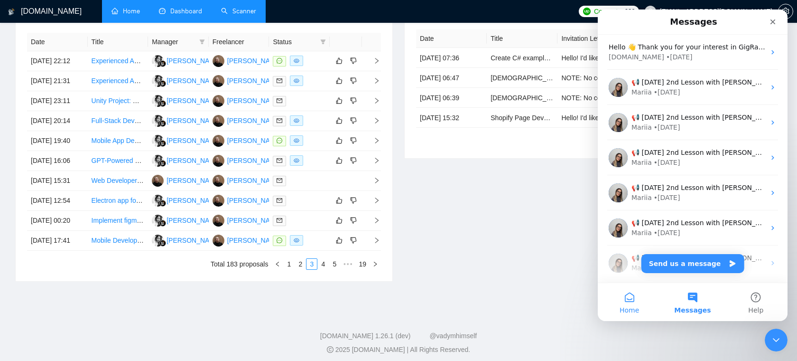
click at [637, 312] on span "Home" at bounding box center [629, 310] width 19 height 7
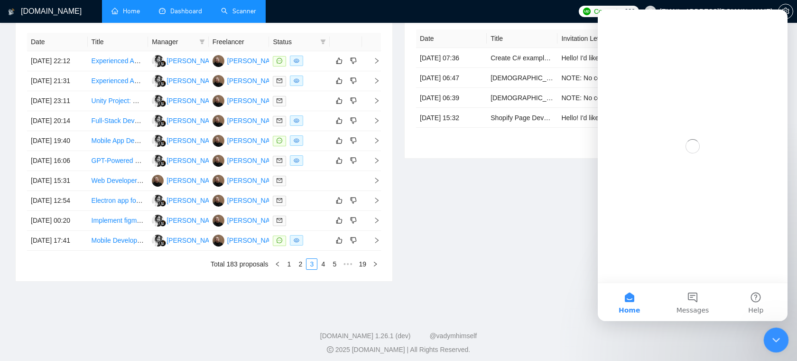
click at [772, 335] on icon "Close Intercom Messenger" at bounding box center [774, 338] width 11 height 11
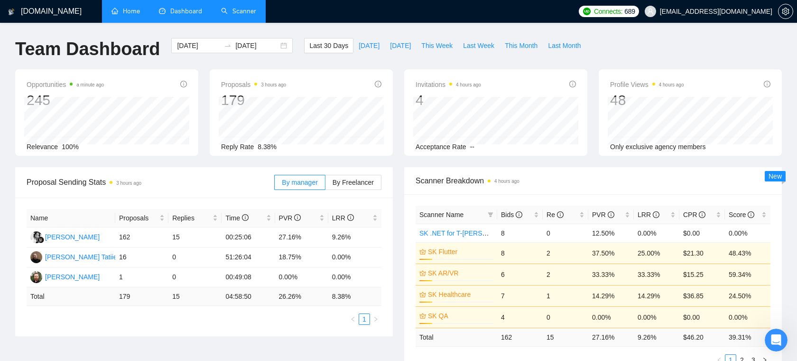
click at [340, 18] on ul "Home Dashboard Scanner" at bounding box center [337, 11] width 476 height 23
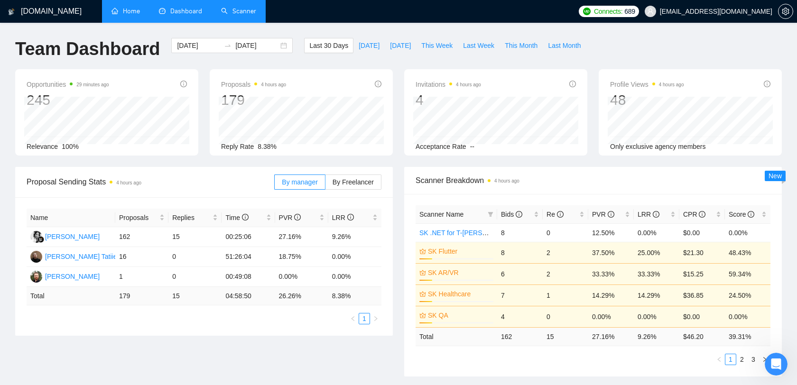
click at [742, 0] on span "[EMAIL_ADDRESS][DOMAIN_NAME]" at bounding box center [708, 11] width 139 height 30
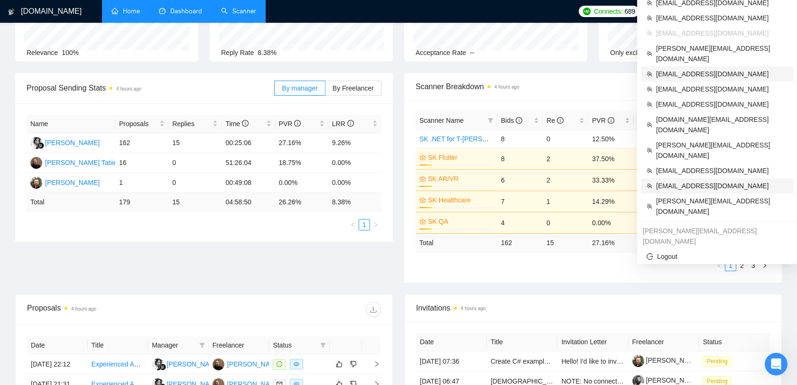
scroll to position [94, 0]
click at [699, 165] on span "[EMAIL_ADDRESS][DOMAIN_NAME]" at bounding box center [721, 170] width 131 height 10
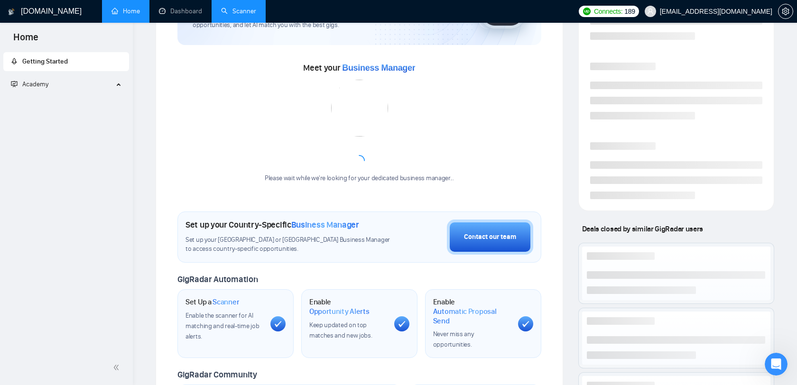
scroll to position [227, 0]
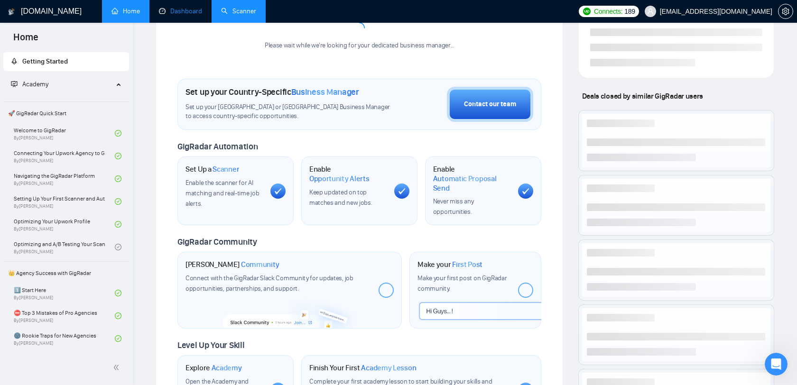
click at [183, 15] on link "Dashboard" at bounding box center [180, 11] width 43 height 8
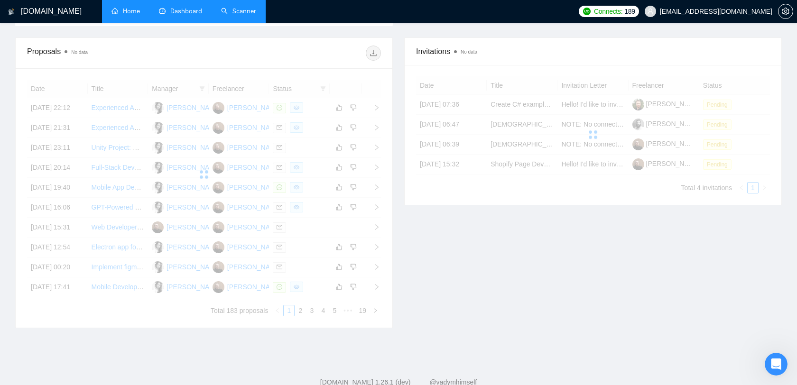
scroll to position [71, 0]
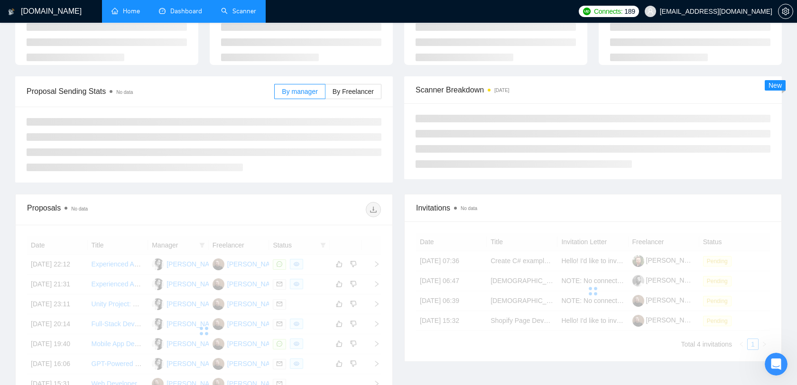
click at [221, 15] on link "Scanner" at bounding box center [238, 11] width 35 height 8
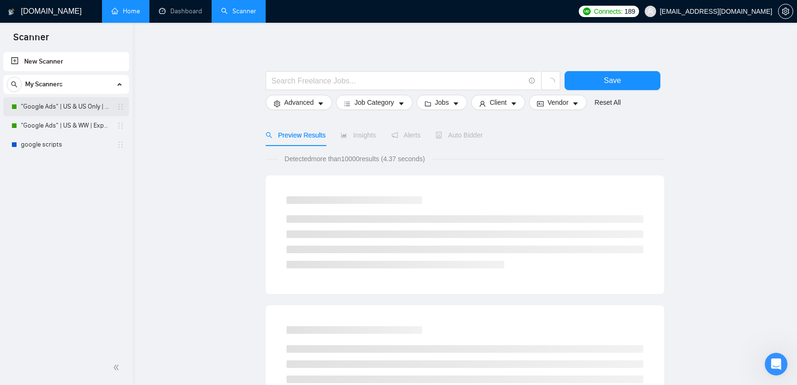
click at [92, 107] on link ""Google Ads" | US & US Only | Expert" at bounding box center [66, 106] width 90 height 19
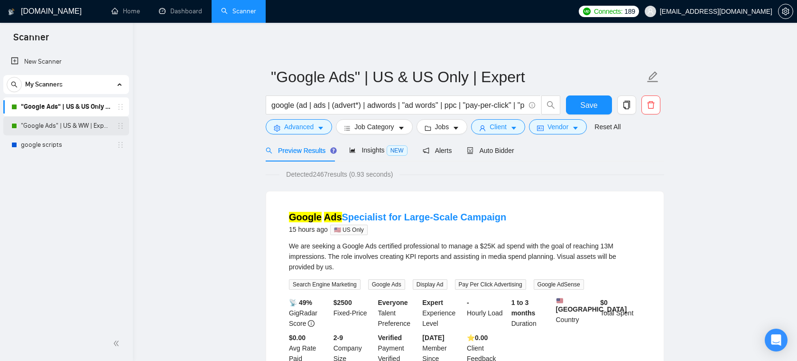
click at [91, 123] on link ""Google Ads" | US & WW | Expert" at bounding box center [66, 125] width 90 height 19
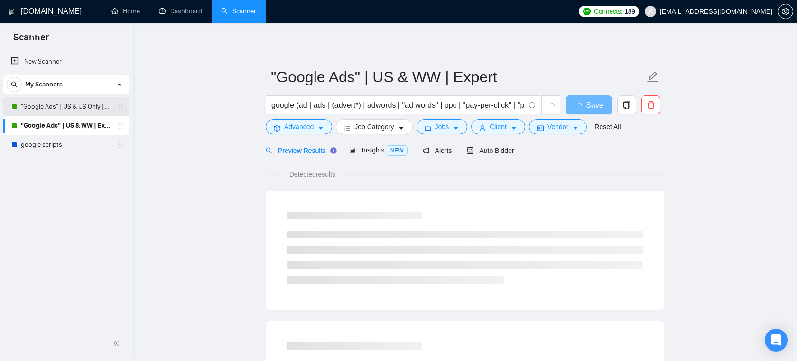
click at [76, 113] on link ""Google Ads" | US & US Only | Expert" at bounding box center [66, 106] width 90 height 19
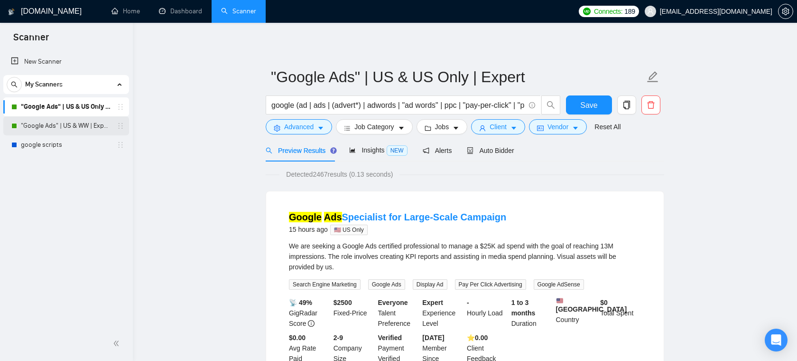
click at [83, 126] on link ""Google Ads" | US & WW | Expert" at bounding box center [66, 125] width 90 height 19
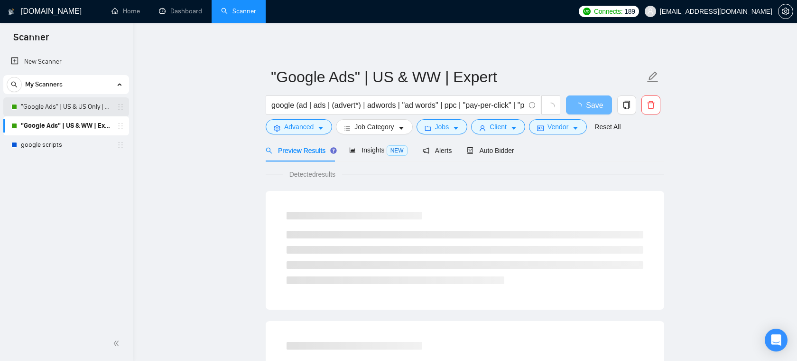
click at [87, 108] on link ""Google Ads" | US & US Only | Expert" at bounding box center [66, 106] width 90 height 19
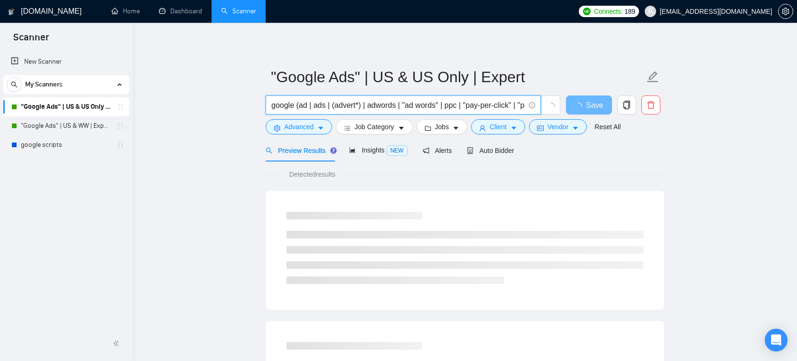
click at [295, 103] on input "google (ad | ads | (advert*) | adwords | "ad words" | ppc | "pay-per-click" | "…" at bounding box center [398, 105] width 253 height 12
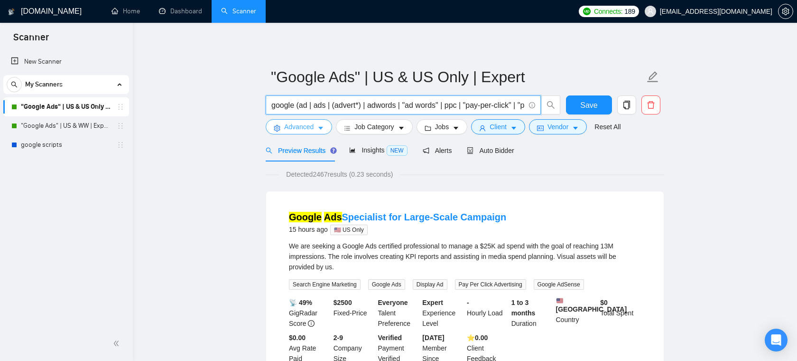
click at [319, 128] on icon "caret-down" at bounding box center [321, 128] width 7 height 7
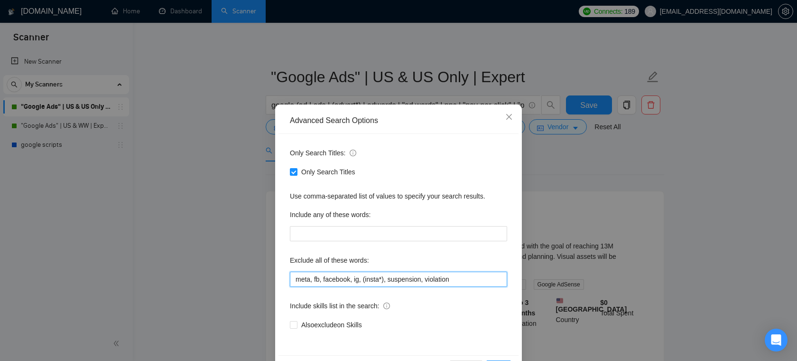
click at [353, 279] on input "meta, fb, facebook, ig, (insta*), suspension, violation" at bounding box center [398, 279] width 217 height 15
click at [507, 117] on icon "close" at bounding box center [510, 117] width 8 height 8
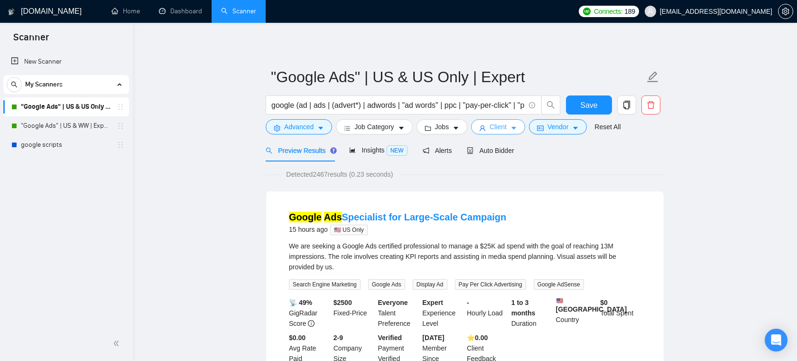
click at [503, 124] on span "Client" at bounding box center [498, 127] width 17 height 10
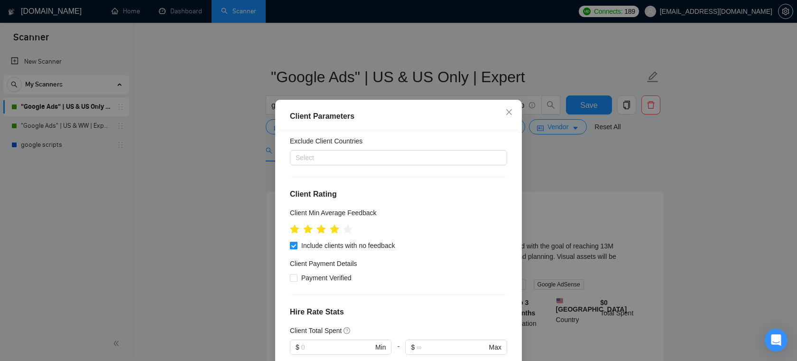
scroll to position [202, 0]
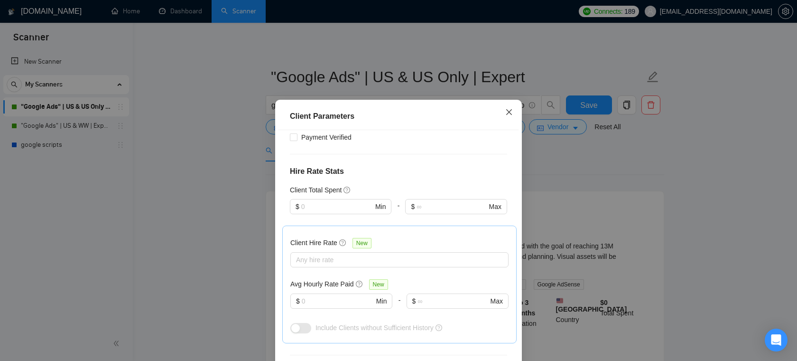
click at [508, 115] on icon "close" at bounding box center [510, 112] width 8 height 8
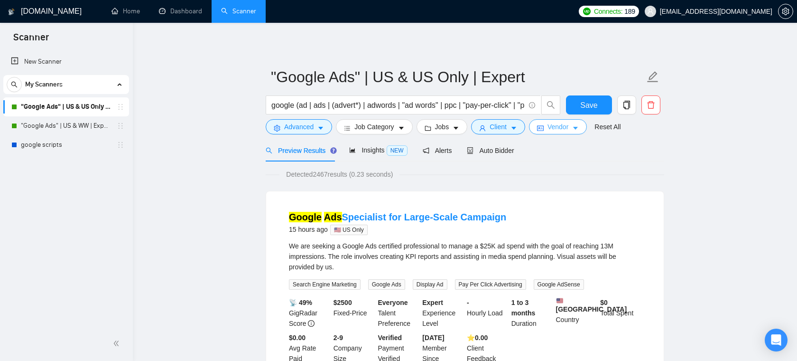
click at [569, 130] on span "Vendor" at bounding box center [558, 127] width 21 height 10
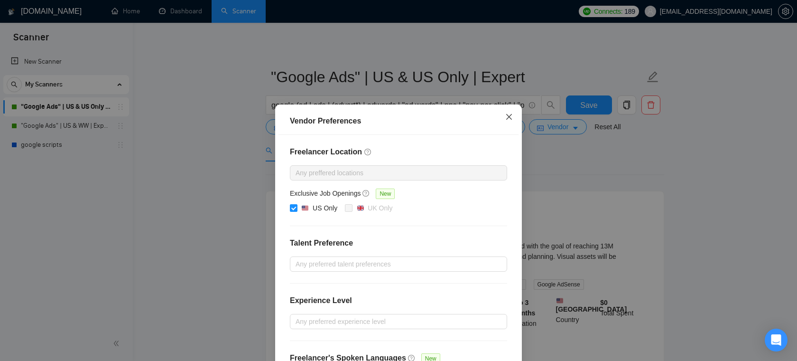
click at [510, 115] on icon "close" at bounding box center [510, 117] width 8 height 8
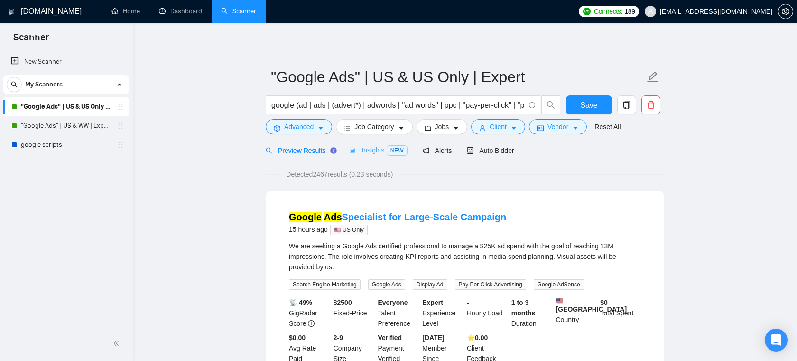
click at [364, 156] on div "Insights NEW" at bounding box center [378, 150] width 58 height 22
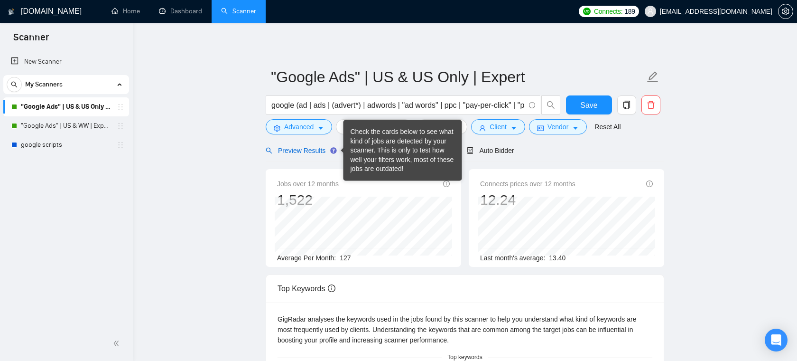
click at [313, 151] on span "Preview Results" at bounding box center [300, 151] width 68 height 8
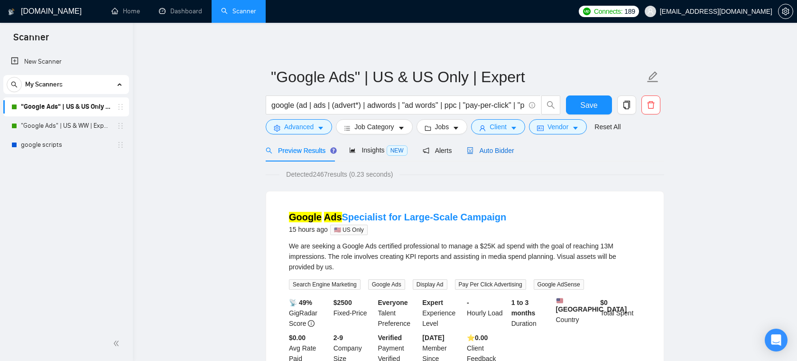
click at [511, 149] on span "Auto Bidder" at bounding box center [490, 151] width 47 height 8
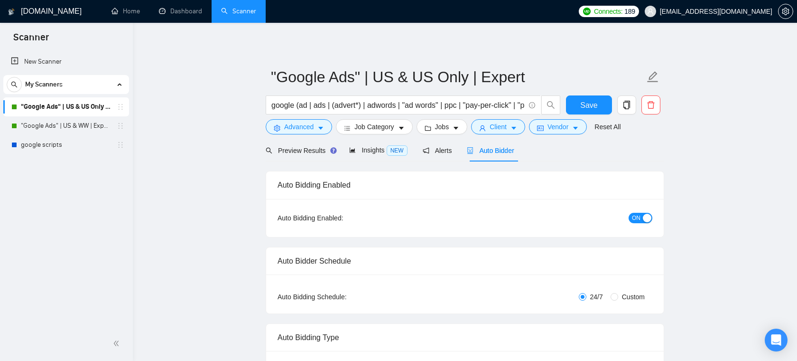
checkbox input "true"
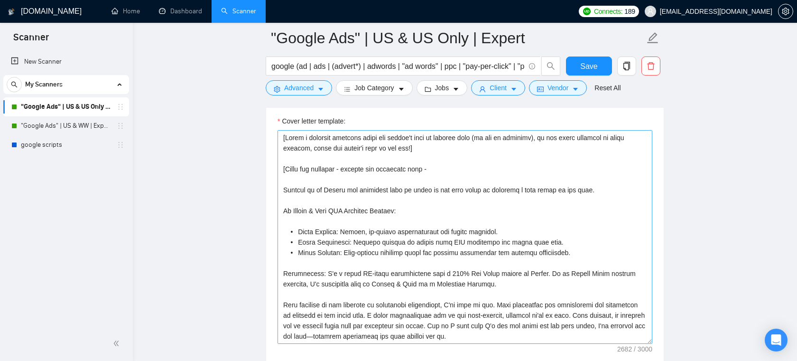
scroll to position [1041, 0]
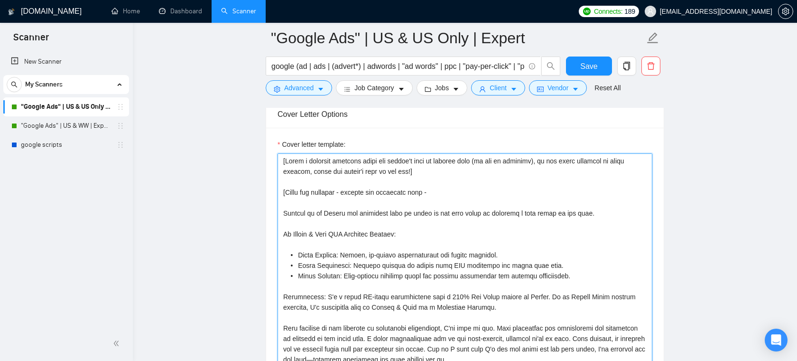
click at [410, 197] on textarea "Cover letter template:" at bounding box center [465, 260] width 375 height 214
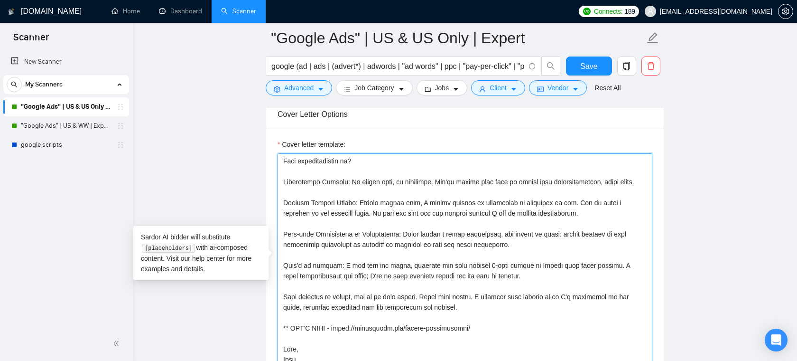
scroll to position [321, 0]
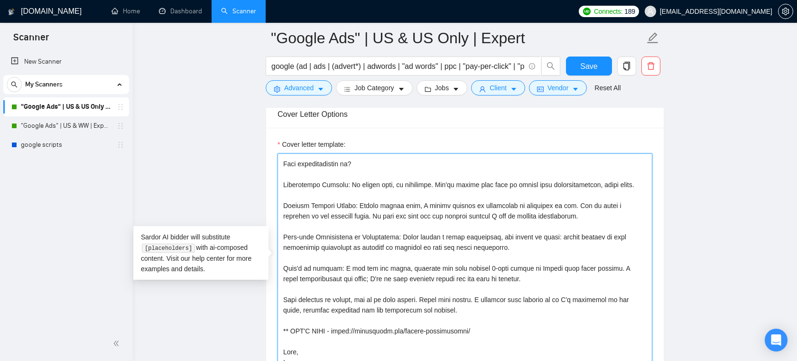
drag, startPoint x: 420, startPoint y: 345, endPoint x: 299, endPoint y: 185, distance: 200.5
click at [299, 185] on textarea "Cover letter template:" at bounding box center [465, 260] width 375 height 214
click at [345, 195] on textarea "Cover letter template:" at bounding box center [465, 260] width 375 height 214
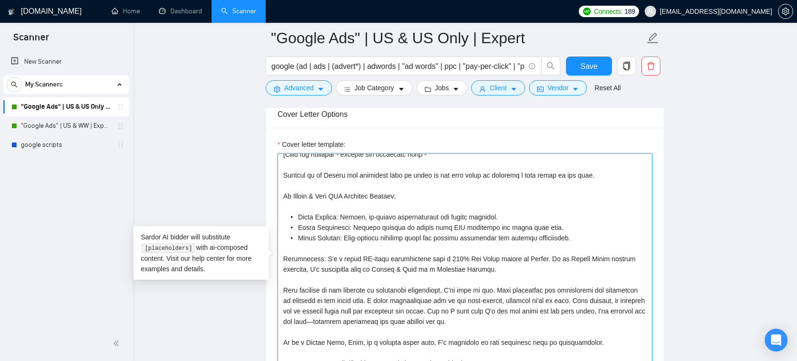
scroll to position [0, 0]
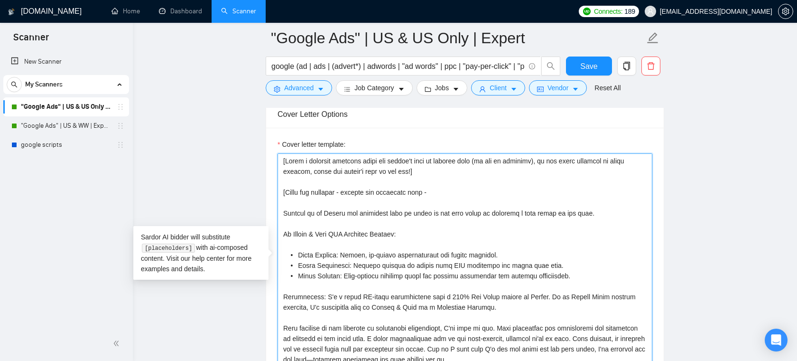
click at [431, 189] on textarea "Cover letter template:" at bounding box center [465, 260] width 375 height 214
click at [466, 195] on textarea "Cover letter template:" at bounding box center [465, 260] width 375 height 214
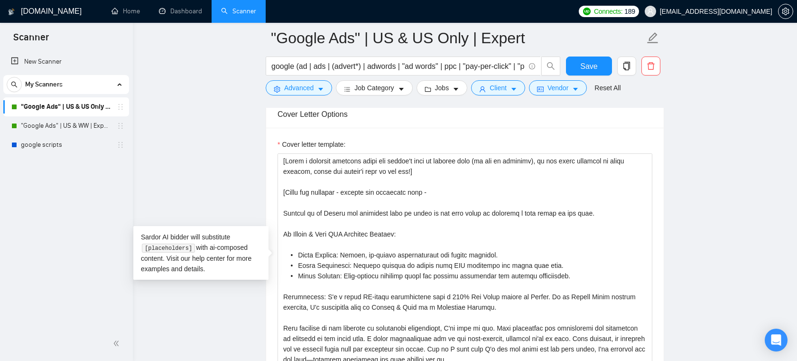
click at [732, 11] on span "[EMAIL_ADDRESS][DOMAIN_NAME]" at bounding box center [716, 11] width 112 height 0
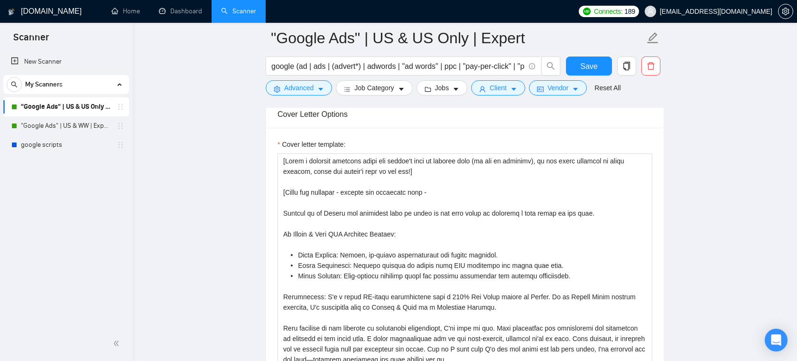
click at [733, 11] on span "[EMAIL_ADDRESS][DOMAIN_NAME]" at bounding box center [716, 11] width 112 height 0
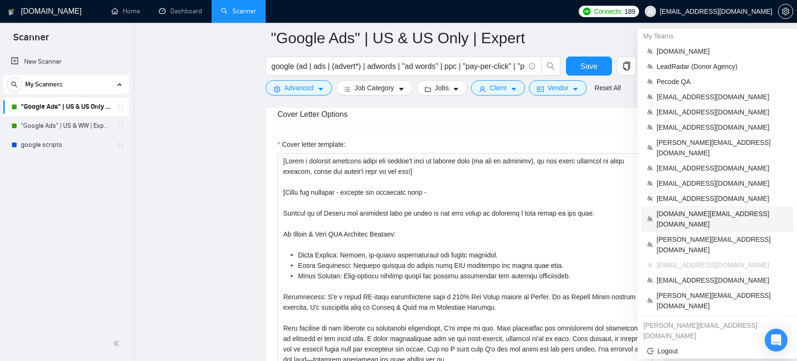
click at [686, 208] on span "[DOMAIN_NAME][EMAIL_ADDRESS][DOMAIN_NAME]" at bounding box center [722, 218] width 131 height 21
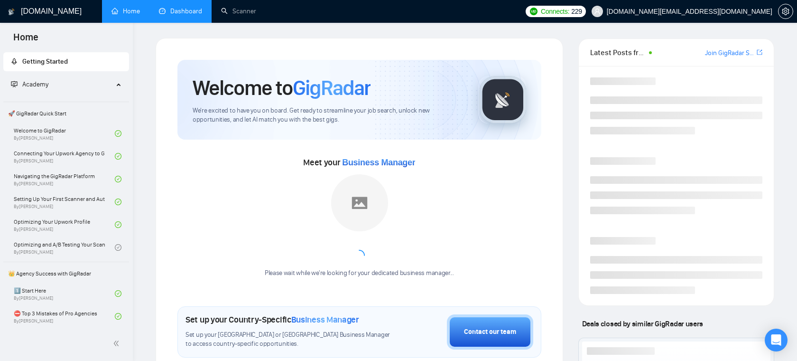
click at [177, 15] on link "Dashboard" at bounding box center [180, 11] width 43 height 8
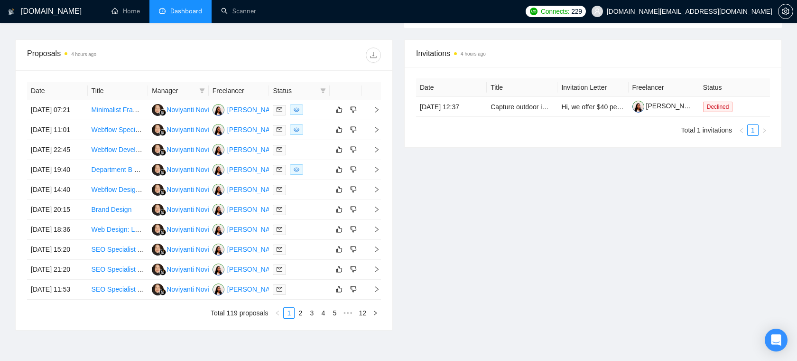
scroll to position [340, 0]
click at [313, 116] on div at bounding box center [299, 110] width 53 height 11
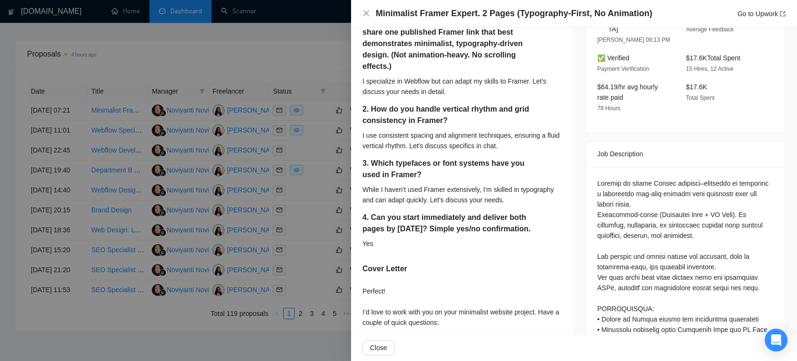
scroll to position [289, 0]
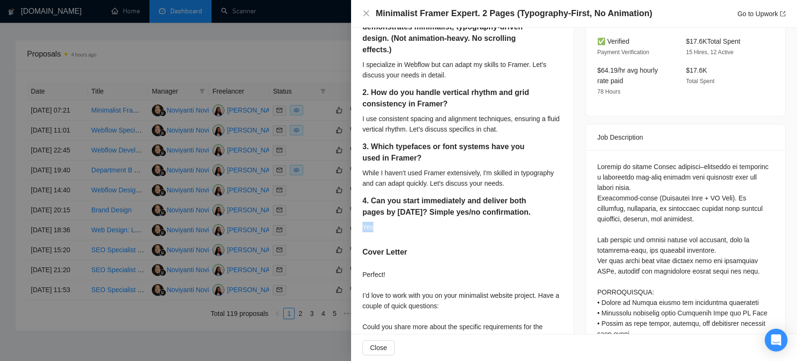
drag, startPoint x: 379, startPoint y: 236, endPoint x: 354, endPoint y: 236, distance: 25.2
click at [354, 236] on div "1. Show your cleanest Framer build. Please share one published Framer link that…" at bounding box center [462, 208] width 223 height 443
click at [429, 232] on div "Yes" at bounding box center [463, 227] width 200 height 10
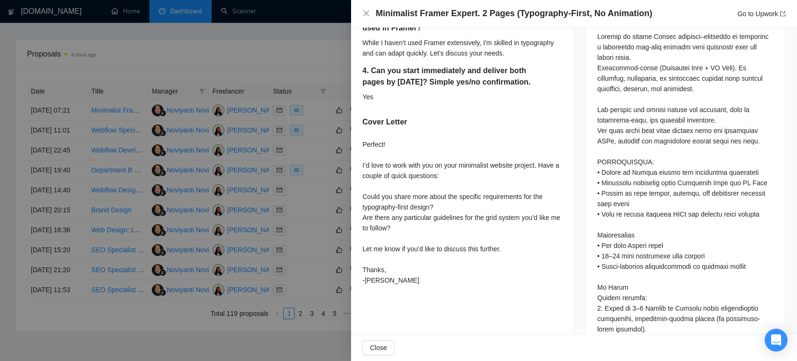
scroll to position [421, 0]
drag, startPoint x: 396, startPoint y: 155, endPoint x: 360, endPoint y: 154, distance: 36.1
click at [360, 154] on div "1. Show your cleanest Framer build. Please share one published Framer link that…" at bounding box center [462, 77] width 223 height 443
click at [406, 165] on div "Perfect! I’d love to work with you on your minimalist website project. Have a c…" at bounding box center [463, 211] width 200 height 146
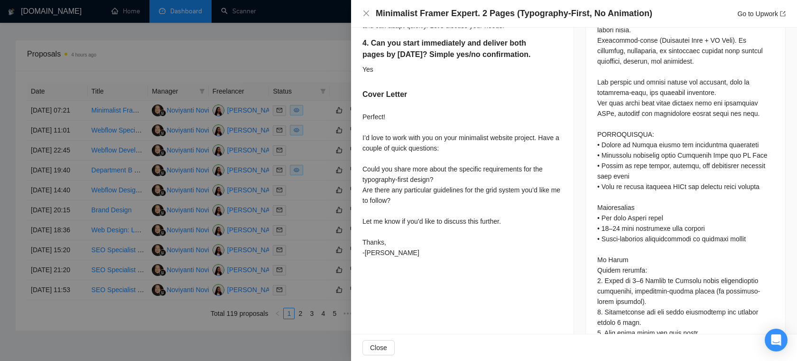
scroll to position [447, 0]
drag, startPoint x: 448, startPoint y: 190, endPoint x: 412, endPoint y: 172, distance: 40.3
click at [412, 172] on div "Perfect! I’d love to work with you on your minimalist website project. Have a c…" at bounding box center [463, 184] width 200 height 146
drag, startPoint x: 430, startPoint y: 217, endPoint x: 363, endPoint y: 205, distance: 67.5
click at [363, 205] on div "Perfect! I’d love to work with you on your minimalist website project. Have a c…" at bounding box center [463, 184] width 200 height 146
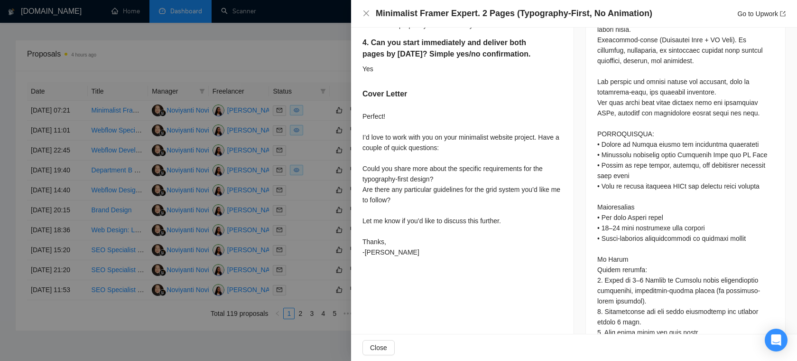
click at [435, 236] on div "Perfect! I’d love to work with you on your minimalist website project. Have a c…" at bounding box center [463, 184] width 200 height 146
click at [332, 156] on div at bounding box center [398, 180] width 797 height 361
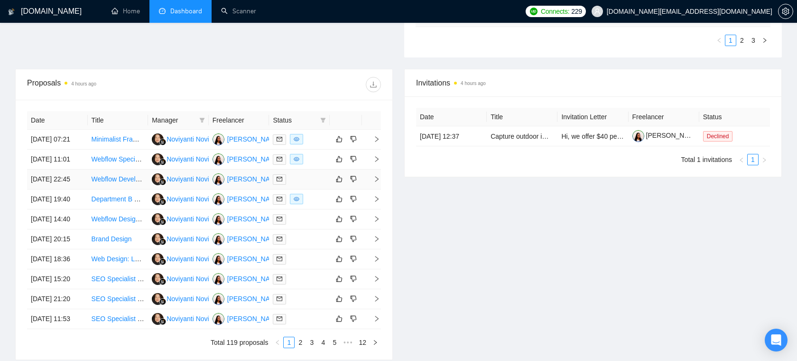
scroll to position [304, 0]
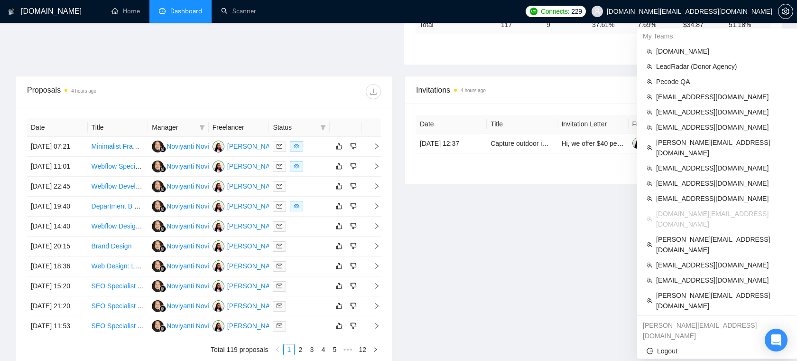
click at [738, 11] on span "[DOMAIN_NAME][EMAIL_ADDRESS][DOMAIN_NAME]" at bounding box center [690, 11] width 166 height 0
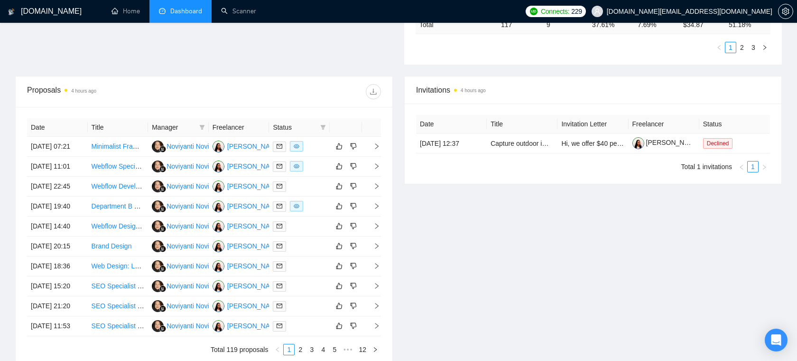
click at [715, 11] on span "[DOMAIN_NAME][EMAIL_ADDRESS][DOMAIN_NAME]" at bounding box center [690, 11] width 166 height 0
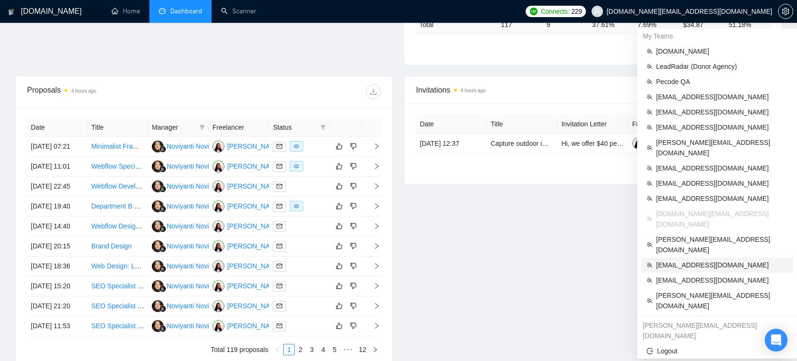
click at [681, 260] on span "[EMAIL_ADDRESS][DOMAIN_NAME]" at bounding box center [721, 265] width 131 height 10
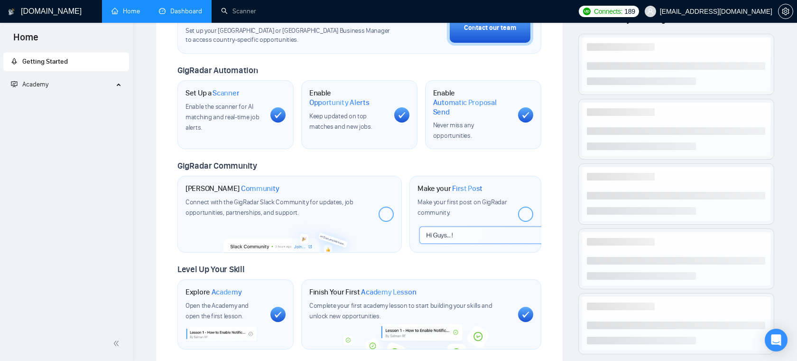
scroll to position [385, 0]
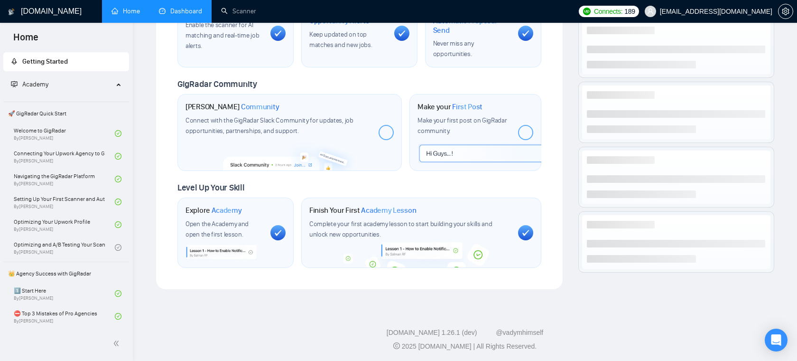
click at [191, 13] on link "Dashboard" at bounding box center [180, 11] width 43 height 8
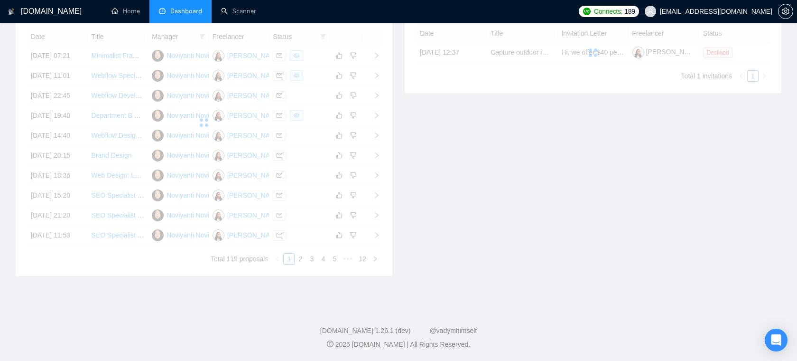
scroll to position [115, 0]
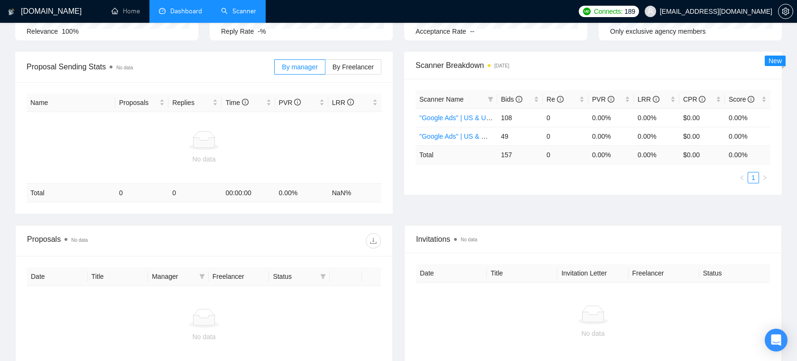
click at [231, 7] on link "Scanner" at bounding box center [238, 11] width 35 height 8
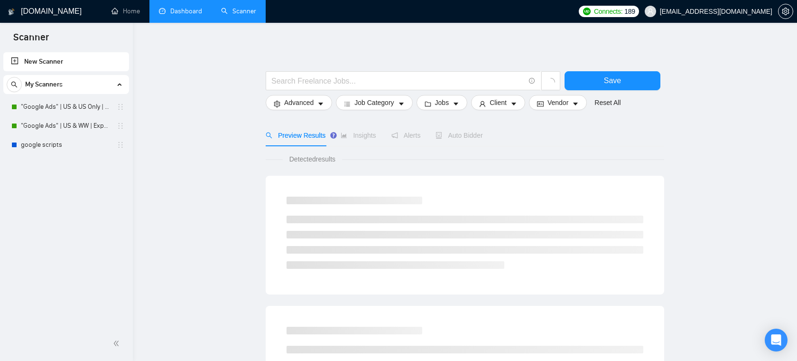
click at [731, 7] on span "[EMAIL_ADDRESS][DOMAIN_NAME]" at bounding box center [708, 11] width 139 height 30
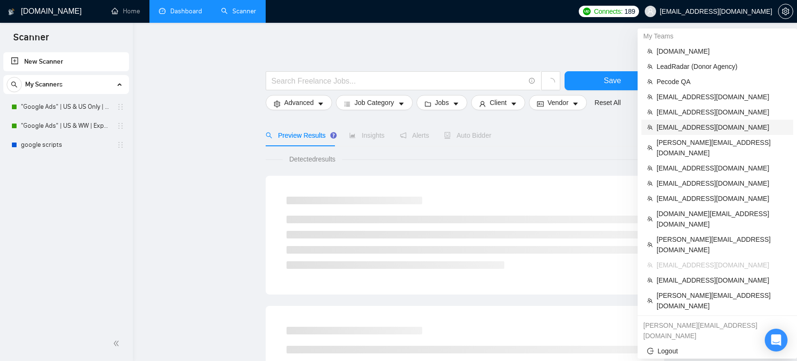
click at [687, 126] on span "[EMAIL_ADDRESS][DOMAIN_NAME]" at bounding box center [722, 127] width 131 height 10
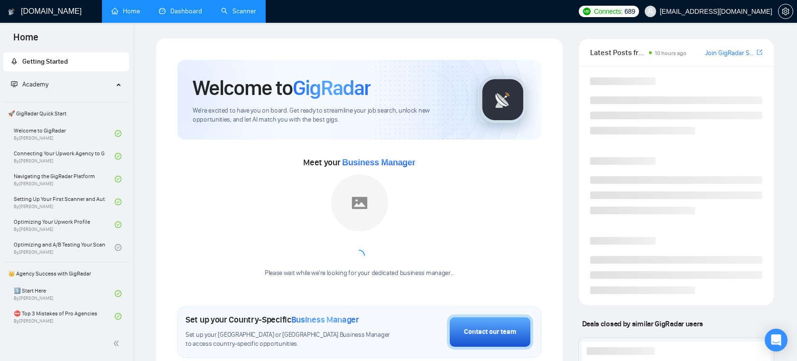
click at [244, 14] on link "Scanner" at bounding box center [238, 11] width 35 height 8
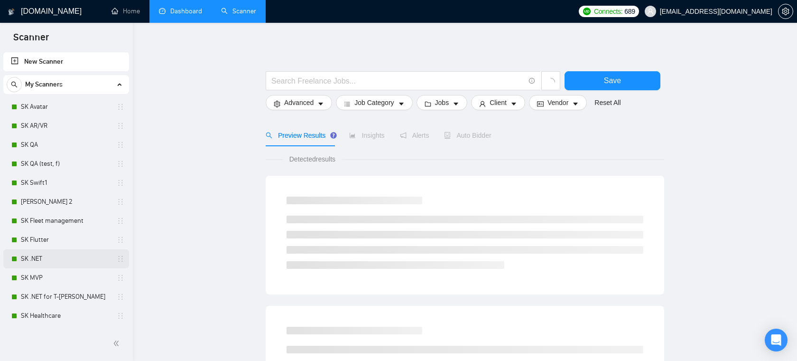
scroll to position [36, 0]
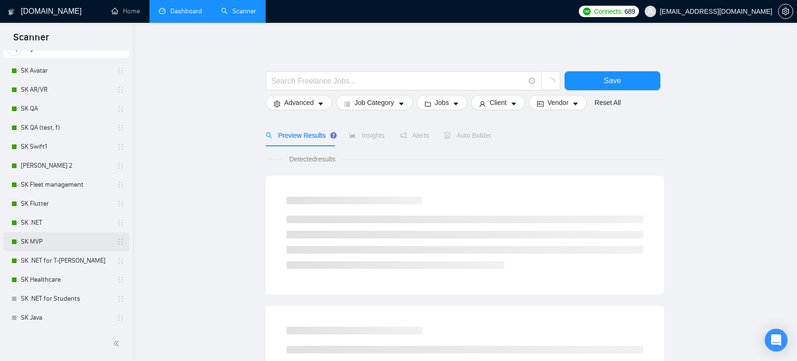
click at [44, 238] on link "SK MVP" at bounding box center [66, 241] width 90 height 19
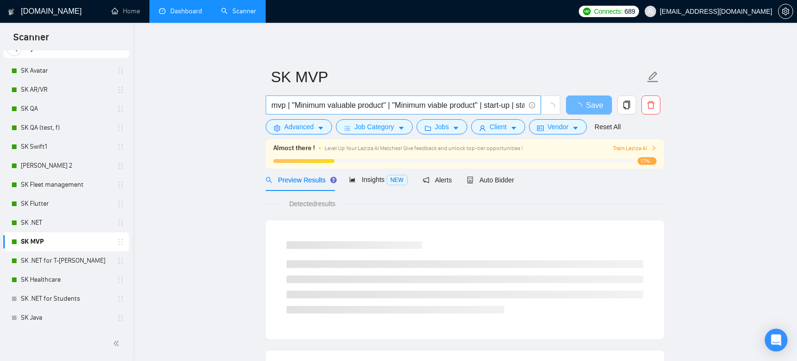
click at [373, 107] on input "mvp | "Minimum valuable product" | "Minimum viable product" | start-up | startup" at bounding box center [398, 105] width 253 height 12
click at [502, 181] on span "Auto Bidder" at bounding box center [490, 180] width 47 height 8
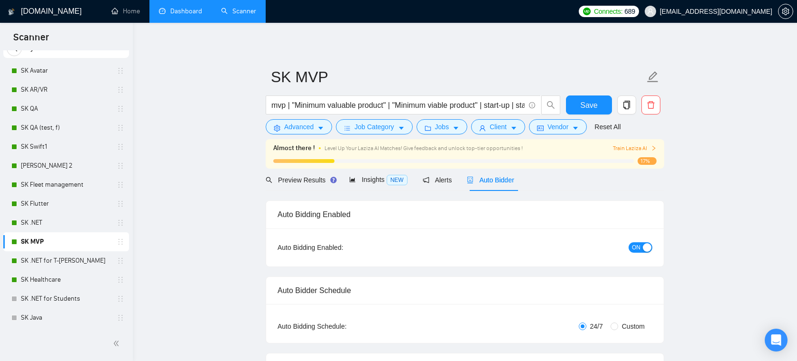
click at [735, 11] on span "[EMAIL_ADDRESS][DOMAIN_NAME]" at bounding box center [716, 11] width 112 height 0
click at [743, 11] on span "[EMAIL_ADDRESS][DOMAIN_NAME]" at bounding box center [716, 11] width 112 height 0
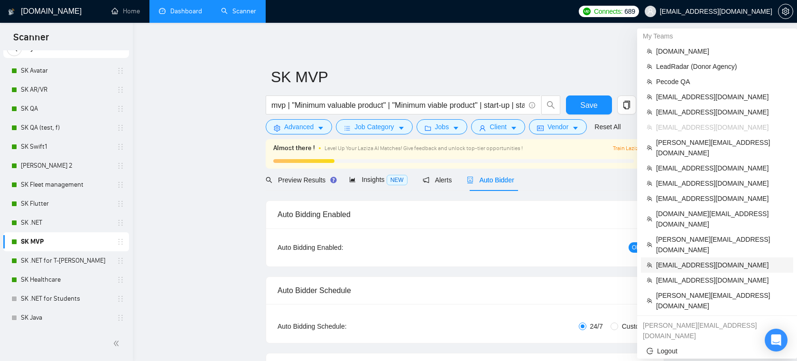
click at [685, 260] on span "[EMAIL_ADDRESS][DOMAIN_NAME]" at bounding box center [721, 265] width 131 height 10
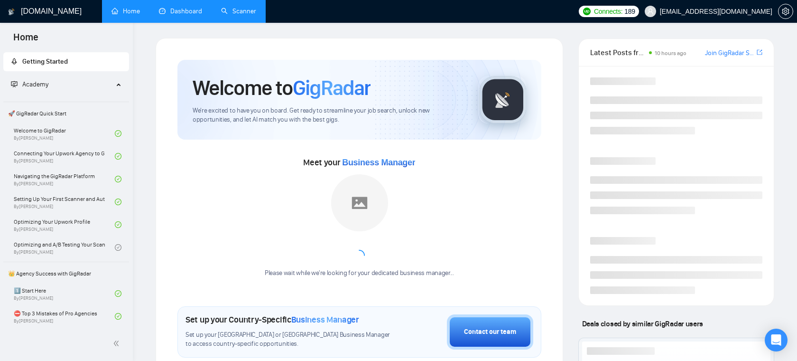
click at [227, 13] on link "Scanner" at bounding box center [238, 11] width 35 height 8
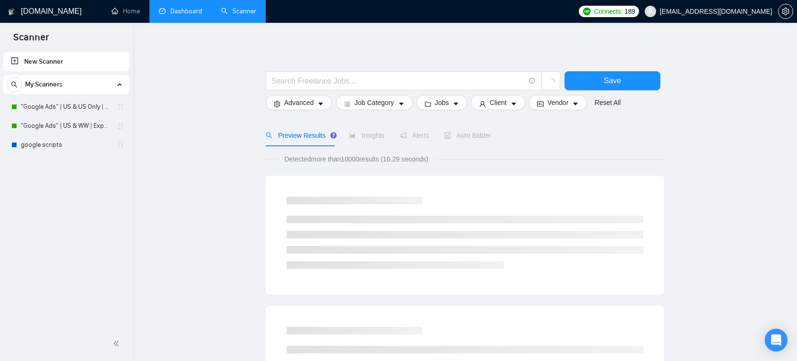
click at [88, 59] on link "New Scanner" at bounding box center [66, 61] width 111 height 19
click at [85, 61] on link "New Scanner" at bounding box center [66, 61] width 111 height 19
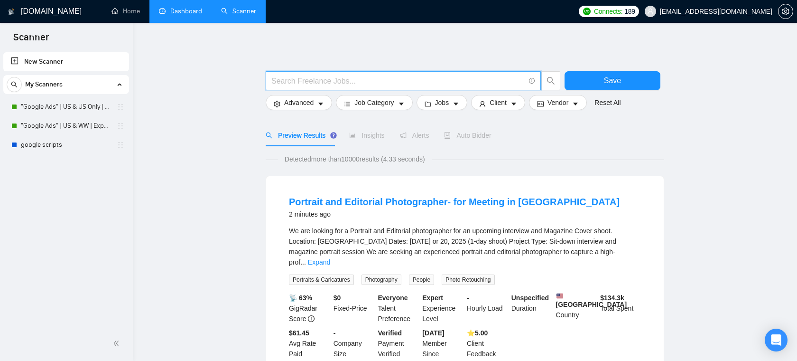
click at [282, 84] on input "text" at bounding box center [398, 81] width 253 height 12
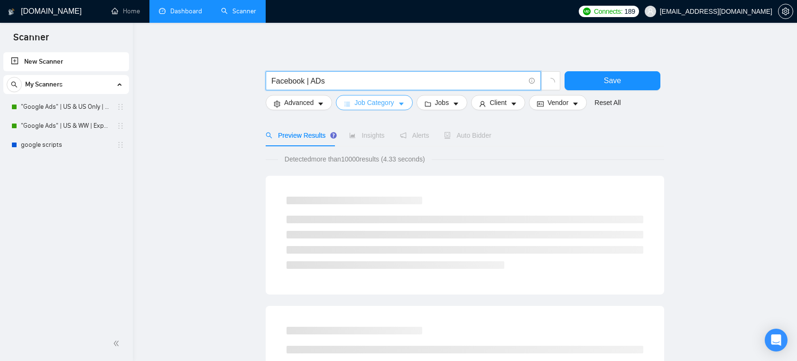
type input "Facebook | ADs"
click at [391, 108] on button "Job Category" at bounding box center [374, 102] width 76 height 15
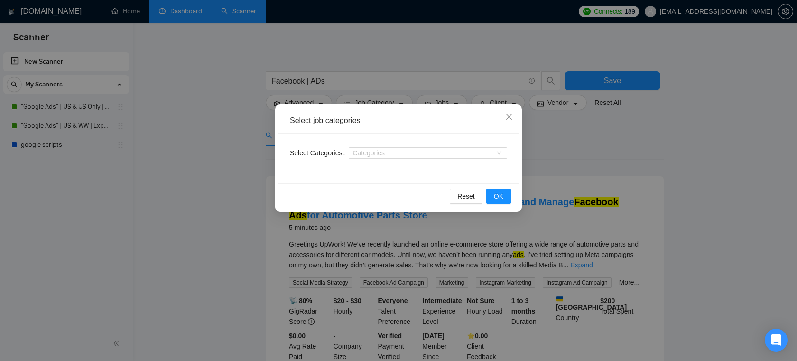
click at [240, 145] on div "Select job categories Select Categories Categories Reset OK" at bounding box center [398, 180] width 797 height 361
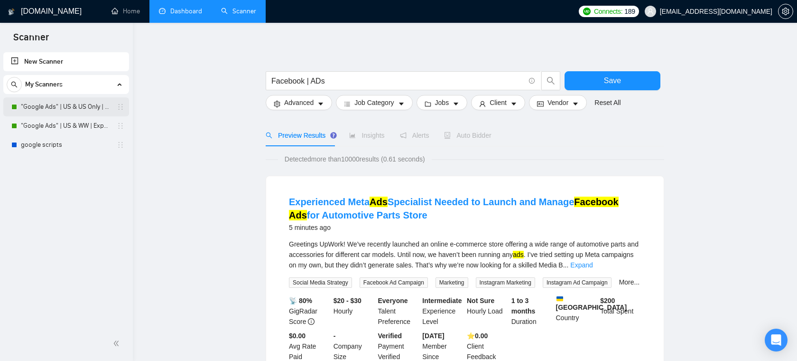
click at [82, 111] on link ""Google Ads" | US & US Only | Expert" at bounding box center [66, 106] width 90 height 19
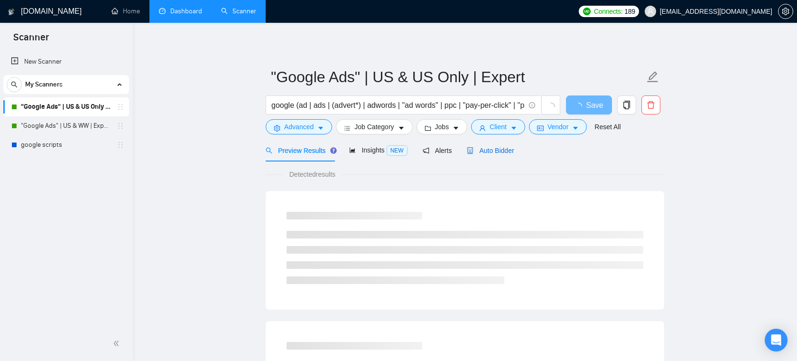
click at [494, 147] on span "Auto Bidder" at bounding box center [490, 151] width 47 height 8
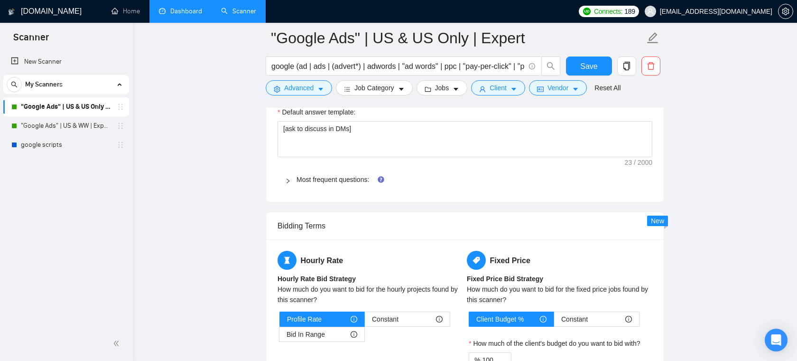
scroll to position [1401, 0]
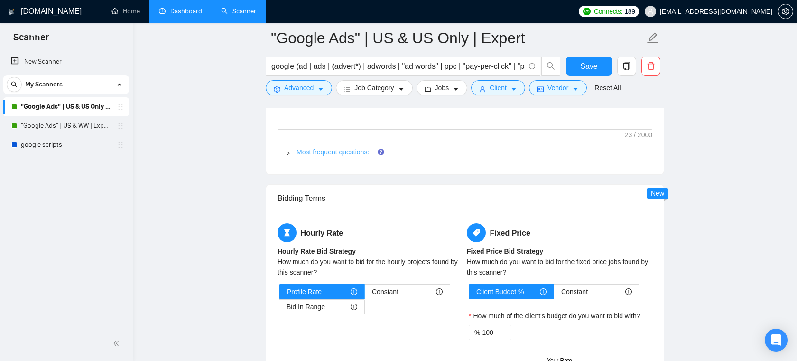
click at [332, 150] on link "Most frequent questions:" at bounding box center [333, 152] width 73 height 8
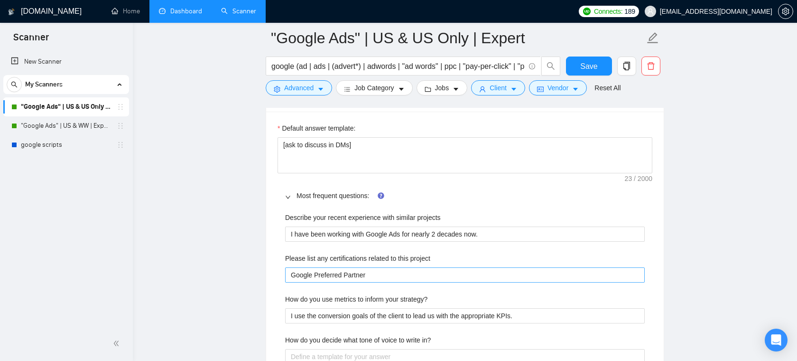
scroll to position [1377, 0]
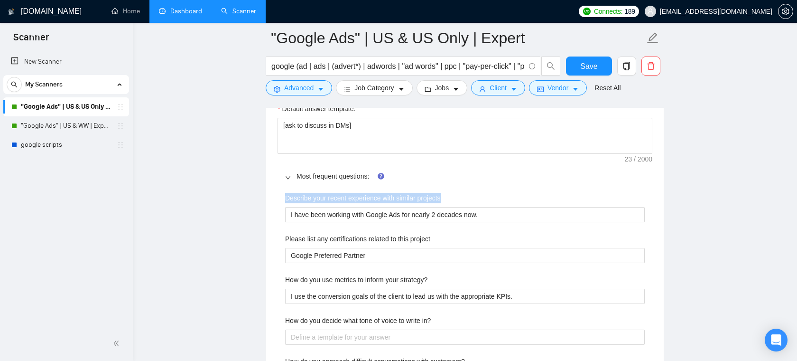
drag, startPoint x: 468, startPoint y: 196, endPoint x: 267, endPoint y: 197, distance: 200.8
click at [267, 197] on div "Default answer template: [ask to discuss in DMs] Most frequent questions: Descr…" at bounding box center [465, 253] width 398 height 322
click at [429, 205] on div "Describe your recent experience with similar projects" at bounding box center [465, 200] width 360 height 14
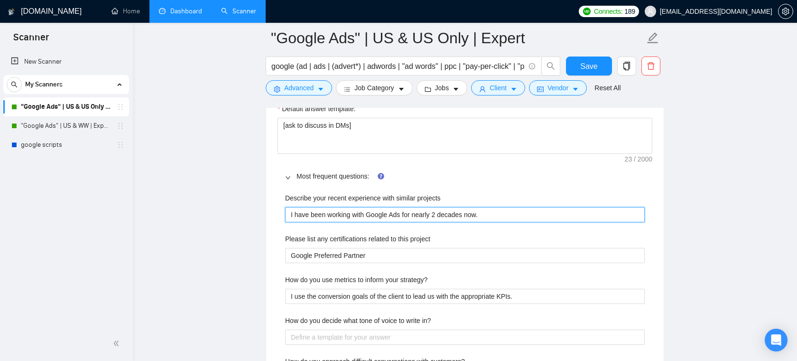
click at [427, 208] on projects "I have been working with Google Ads for nearly 2 decades now." at bounding box center [465, 214] width 360 height 15
click at [400, 217] on projects "I have been working with Google Ads for nearly 2 decades now." at bounding box center [465, 214] width 360 height 15
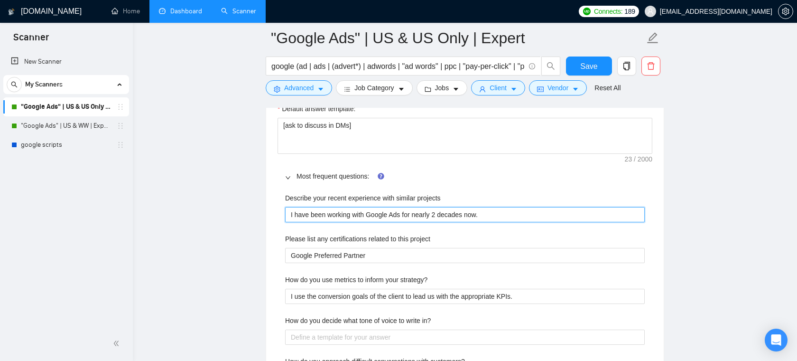
drag, startPoint x: 368, startPoint y: 216, endPoint x: 463, endPoint y: 217, distance: 94.9
click at [463, 217] on projects "I have been working with Google Ads for nearly 2 decades now." at bounding box center [465, 214] width 360 height 15
click at [503, 216] on projects "I have been working with Google Ads for nearly 2 decades now." at bounding box center [465, 214] width 360 height 15
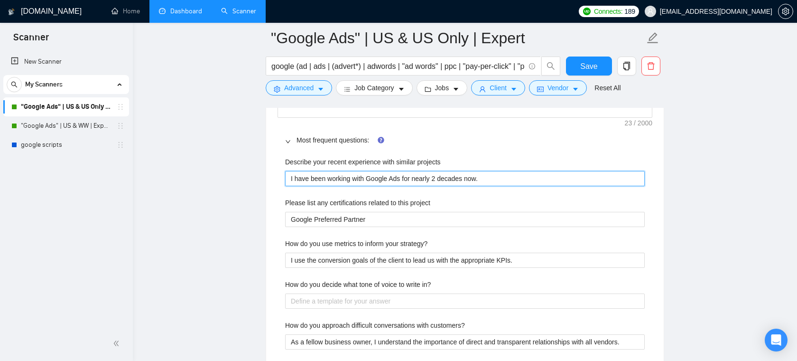
scroll to position [1467, 0]
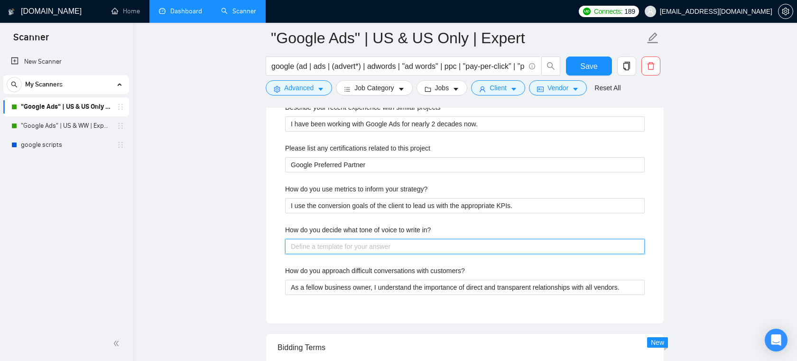
click at [402, 239] on in\? "How do you decide what tone of voice to write in?" at bounding box center [465, 246] width 360 height 15
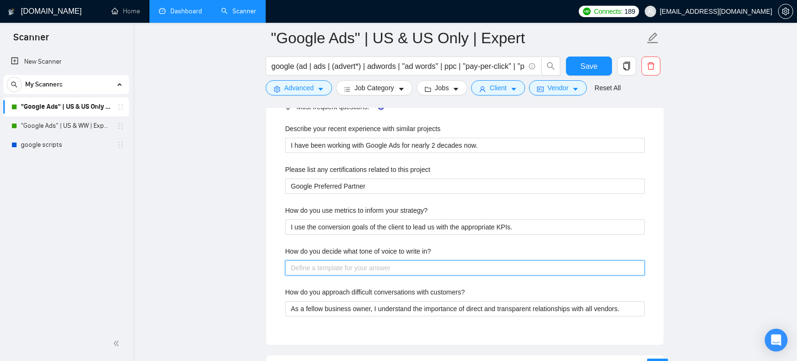
scroll to position [1439, 0]
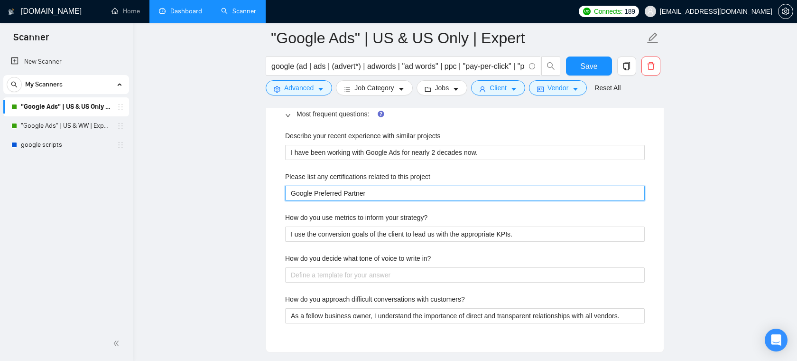
click at [429, 186] on project "Google Preferred Partner" at bounding box center [465, 193] width 360 height 15
click at [422, 193] on project "Google Preferred Partner" at bounding box center [465, 193] width 360 height 15
type project "Google Preferred Partner"
type project "Google Preferred Partner c"
type project "Google Preferred Partner ch"
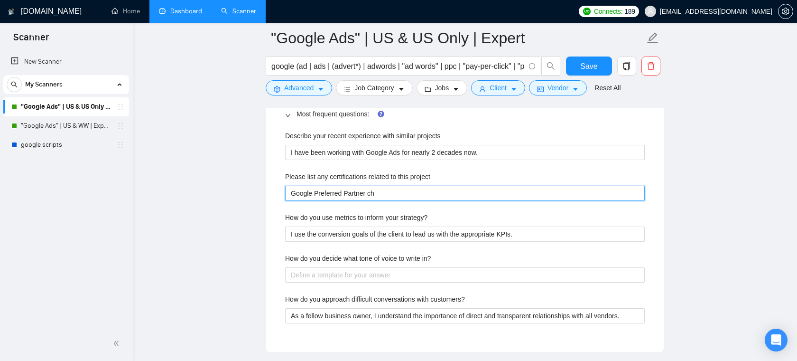
type project "Google Preferred Partner che"
type project "Google Preferred Partner chec"
type project "Google Preferred Partner check"
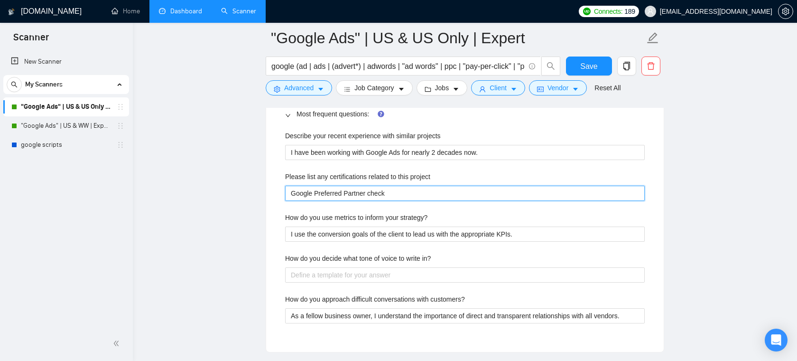
type project "Google Preferred Partner chec"
type project "Google Preferred Partner che"
type project "Google Preferred Partner ch"
type project "Google Preferred Partner c"
type project "Google Preferred Partner"
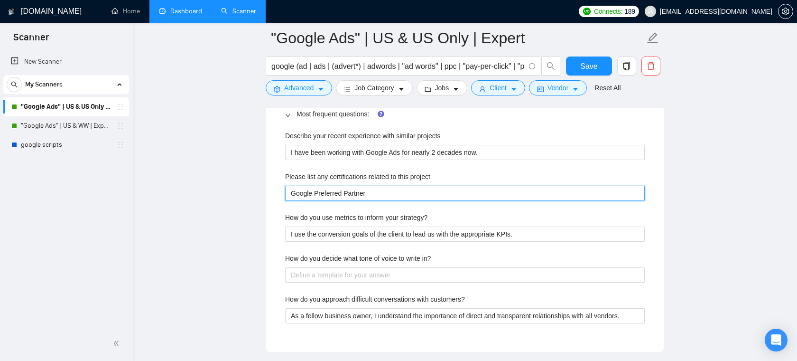
type project "Google Preferred Partner"
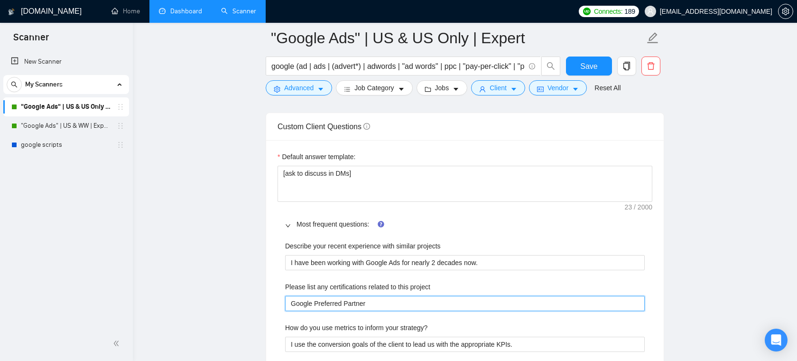
scroll to position [1314, 0]
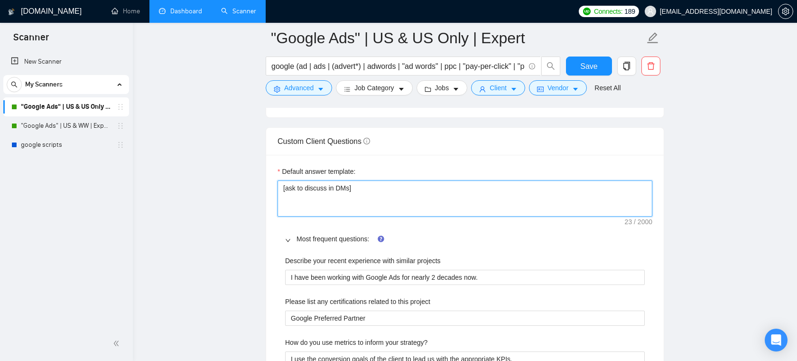
click at [387, 193] on textarea "[ask to discuss in DMs]" at bounding box center [465, 198] width 375 height 36
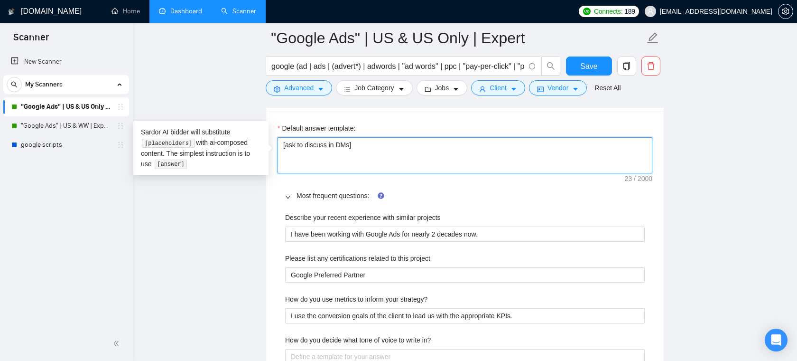
scroll to position [1389, 0]
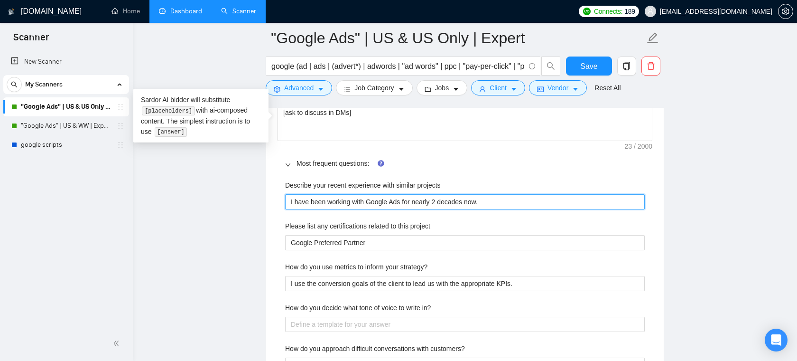
click at [425, 204] on projects "I have been working with Google Ads for nearly 2 decades now." at bounding box center [465, 201] width 360 height 15
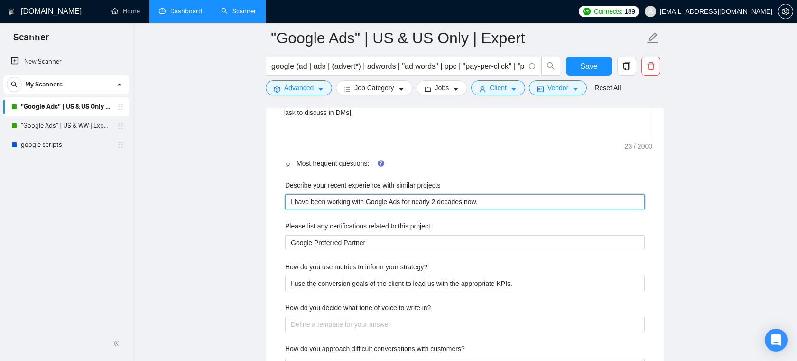
scroll to position [1356, 0]
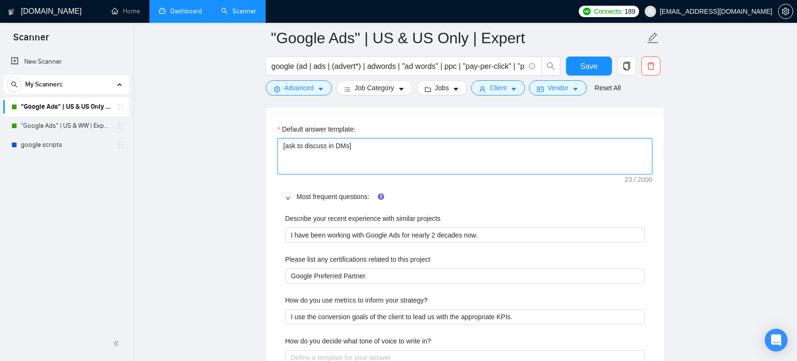
click at [379, 138] on textarea "[ask to discuss in DMs]" at bounding box center [465, 156] width 375 height 36
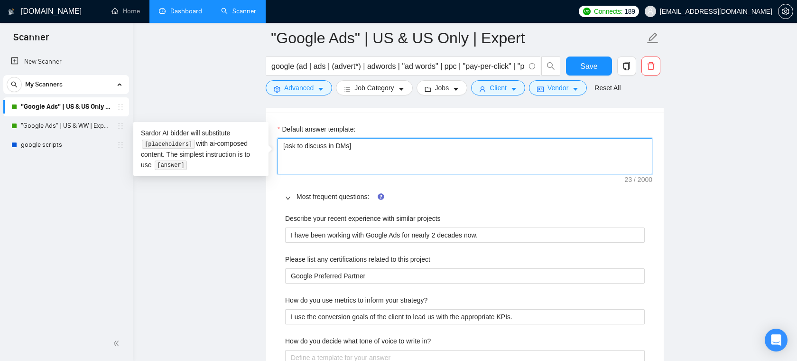
click at [370, 153] on textarea "[ask to discuss in DMs]" at bounding box center [465, 156] width 375 height 36
type textarea "[ask to discuss in DMs]"
type textarea "[ask to discuss in DMs] ["
type textarea "[ask to discuss in DMs] [u"
type textarea "[ask to discuss in DMs] [u c"
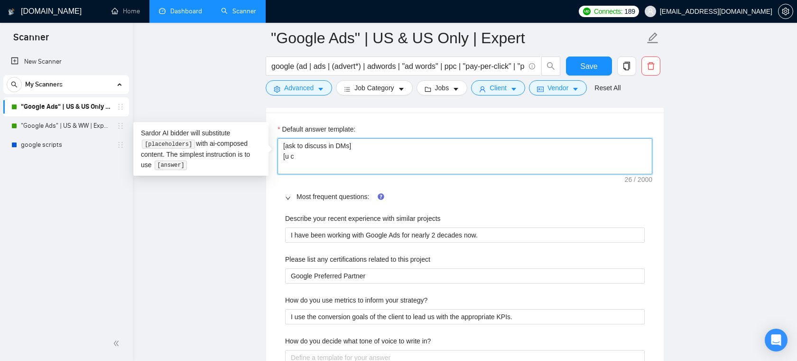
type textarea "[ask to discuss in DMs] [u ca"
type textarea "[ask to discuss in DMs] [u can"
type textarea "[ask to discuss in DMs] [u can a"
type textarea "[ask to discuss in DMs] [u can an"
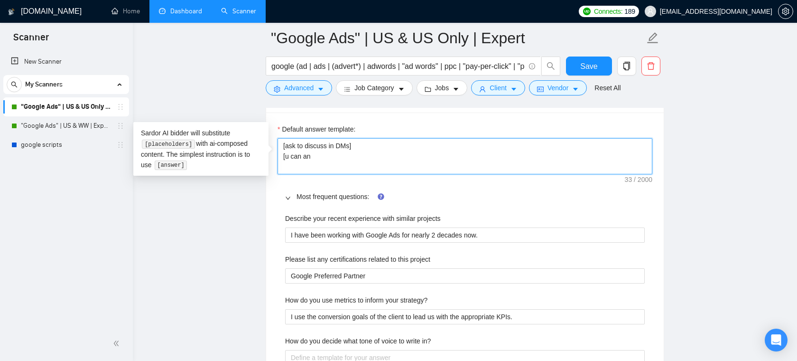
type textarea "[ask to discuss in DMs] [u can ans"
type textarea "[ask to discuss in DMs] [u can answ"
type textarea "[ask to discuss in DMs] [u can answe"
type textarea "[ask to discuss in DMs] [u can answer"
type textarea "[ask to discuss in DMs] [u can answer if"
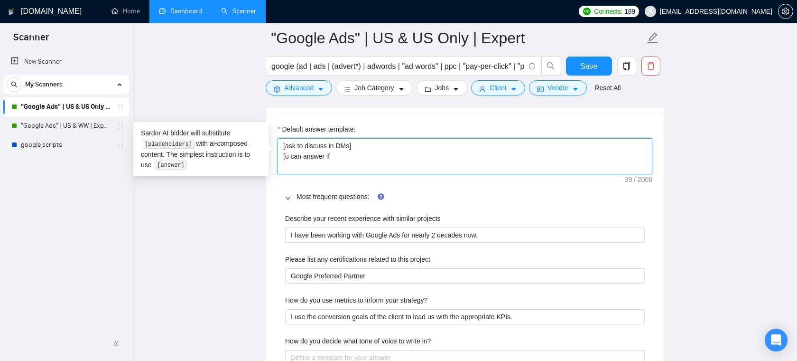
type textarea "[ask to discuss in DMs] [u can answer if"
type textarea "[ask to discuss in DMs] [u can answer if c"
type textarea "[ask to discuss in DMs] [u can answer if co"
type textarea "[ask to discuss in DMs] [u can answer if con"
type textarea "[ask to discuss in DMs] [u can answer if conf"
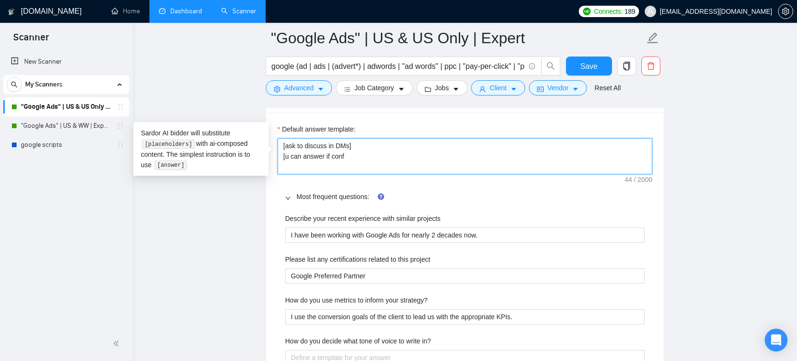
type textarea "[ask to discuss in DMs] [u can answer if confi"
type textarea "[ask to discuss in DMs] [u can answer if confid"
type textarea "[ask to discuss in DMs] [u can answer if confide"
type textarea "[ask to discuss in DMs] [u can answer if confident"
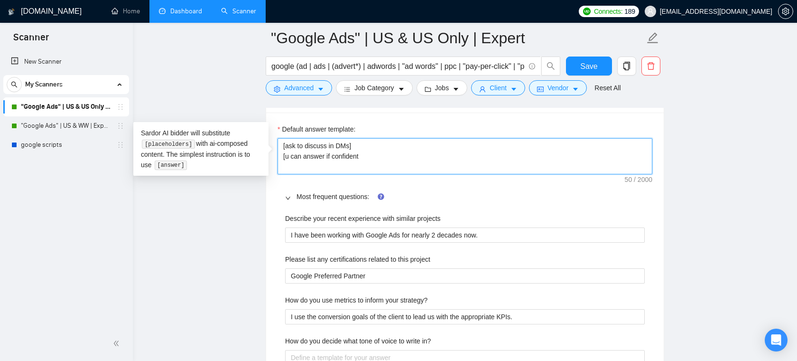
type textarea "[ask to discuss in DMs] [u can answer if confident"
type textarea "[ask to discuss in DMs] [u can answer if confident,"
type textarea "[ask to discuss in DMs] [u can answer if confident, if"
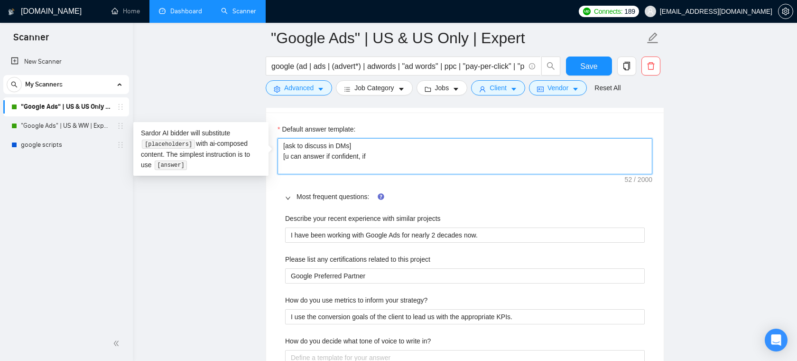
type textarea "[ask to discuss in DMs] [u can answer if confident, if n"
type textarea "[ask to discuss in DMs] [u can answer if confident, if no"
type textarea "[ask to discuss in DMs] [u can answer if confident, if not"
type textarea "[ask to discuss in DMs] [u can answer if confident, if not -"
drag, startPoint x: 361, startPoint y: 146, endPoint x: 261, endPoint y: 146, distance: 100.2
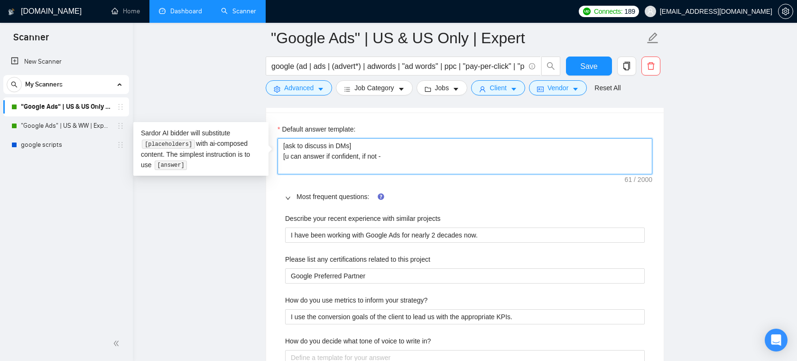
click at [395, 162] on textarea "[ask to discuss in DMs] [u can answer if confident, if not -" at bounding box center [465, 156] width 375 height 36
drag, startPoint x: 397, startPoint y: 157, endPoint x: 255, endPoint y: 157, distance: 141.9
type textarea "[ask to discuss in DMs]"
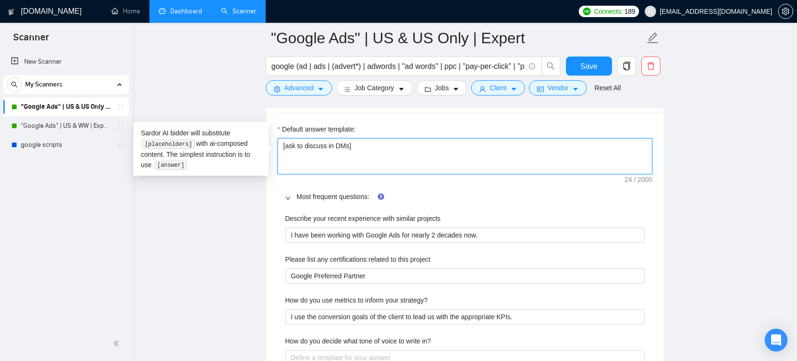
type textarea "[ask to discuss in DMs]"
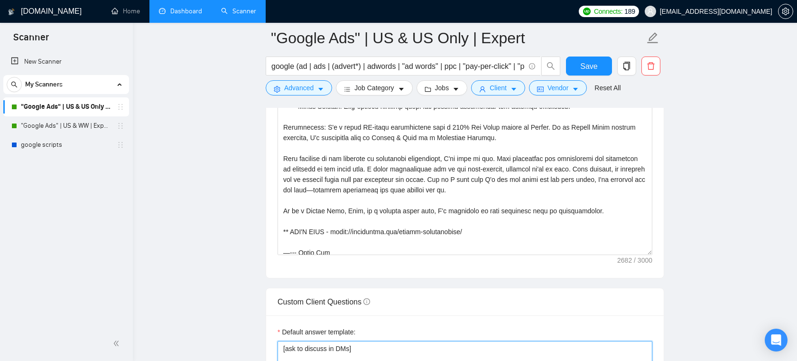
scroll to position [63, 0]
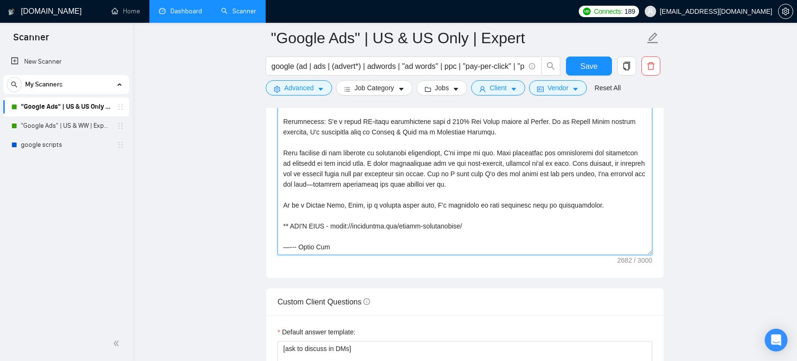
click at [476, 227] on textarea "Cover letter template:" at bounding box center [465, 148] width 375 height 214
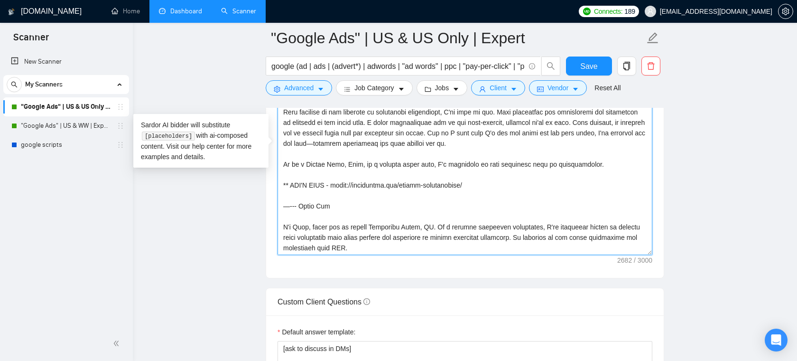
scroll to position [111, 0]
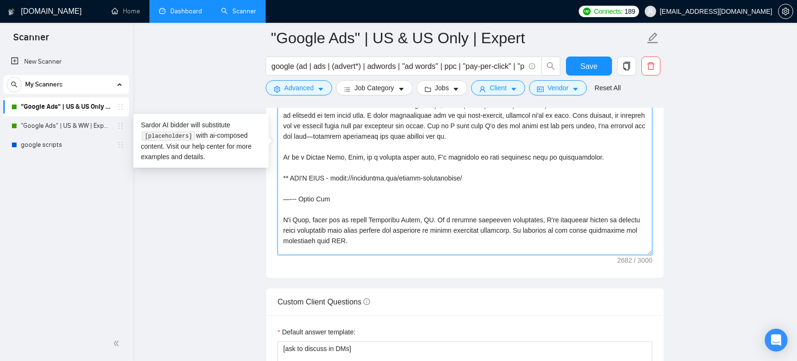
click at [440, 217] on textarea "Cover letter template:" at bounding box center [465, 148] width 375 height 214
click at [312, 214] on textarea "Cover letter template:" at bounding box center [465, 148] width 375 height 214
click at [332, 216] on textarea "Cover letter template:" at bounding box center [465, 148] width 375 height 214
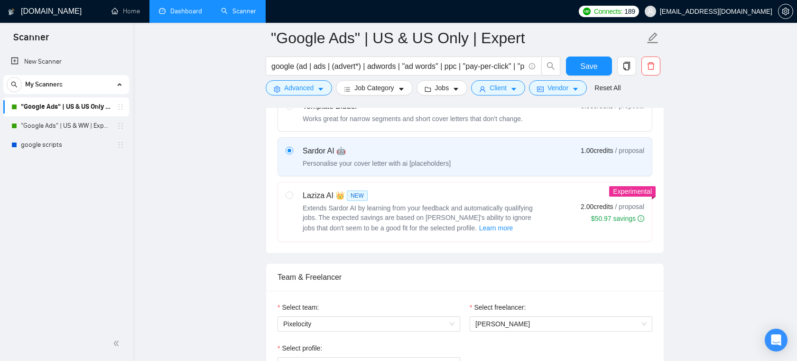
scroll to position [399, 0]
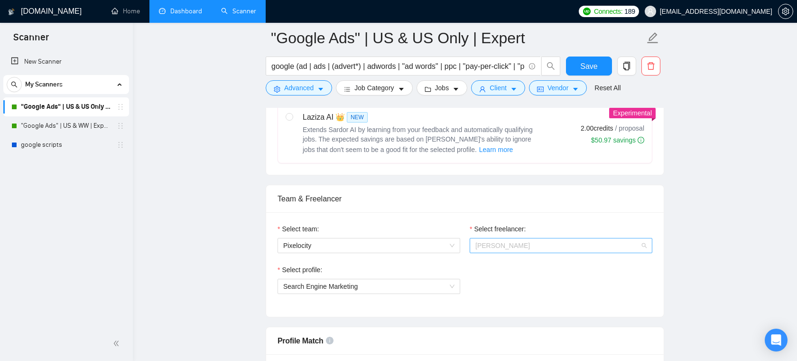
click at [510, 242] on span "[PERSON_NAME]" at bounding box center [503, 246] width 55 height 8
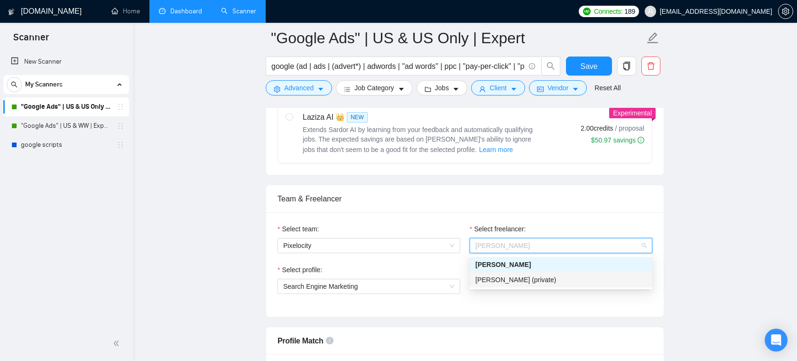
click at [530, 293] on div "Select profile: Search Engine Marketing" at bounding box center [465, 284] width 384 height 41
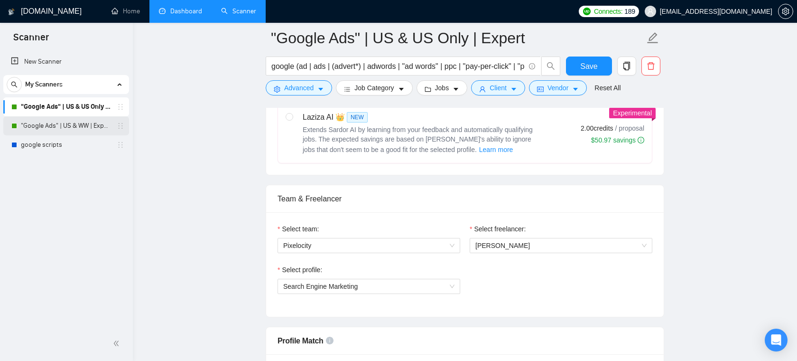
click at [67, 126] on link ""Google Ads" | US & WW | Expert" at bounding box center [66, 125] width 90 height 19
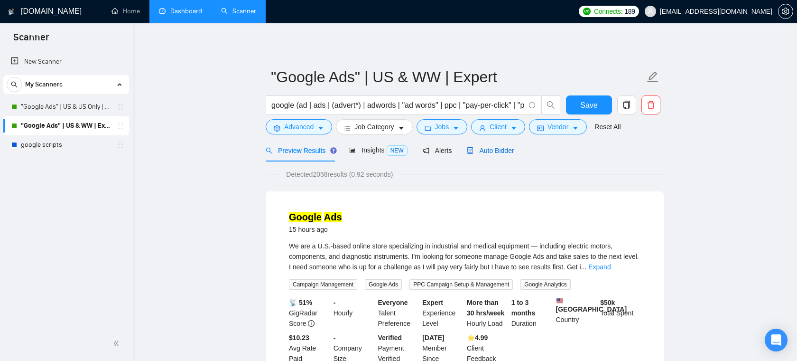
click at [498, 154] on div "Auto Bidder" at bounding box center [490, 150] width 47 height 10
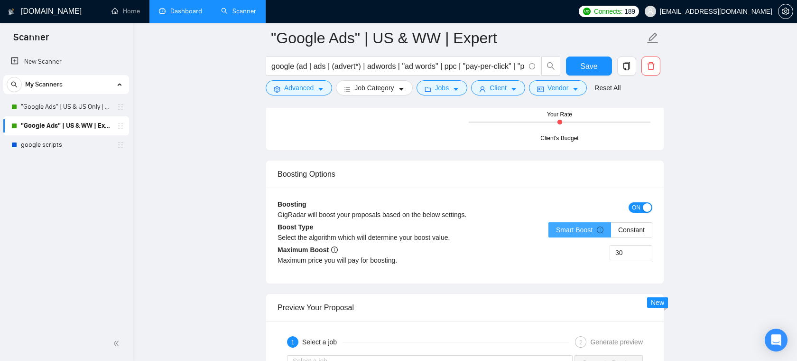
scroll to position [1638, 0]
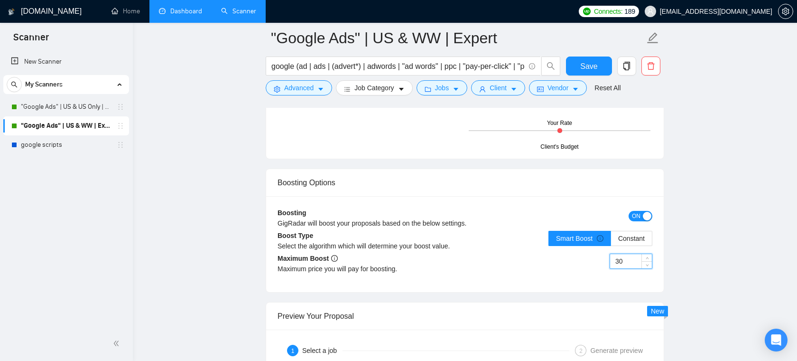
click at [626, 261] on input "30" at bounding box center [631, 261] width 42 height 14
click at [509, 234] on div "Smart Boost Constant" at bounding box center [558, 244] width 187 height 27
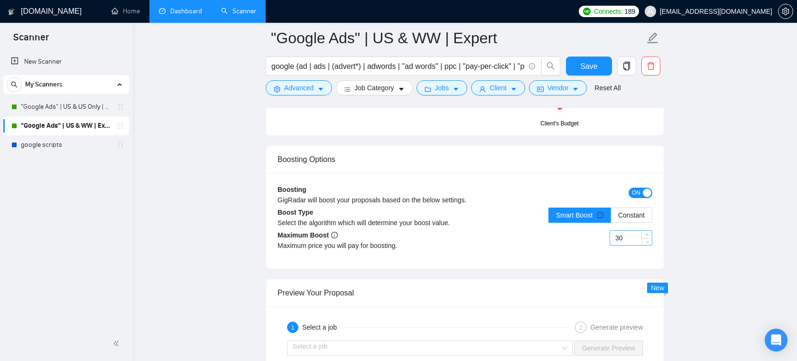
click at [626, 239] on input "30" at bounding box center [631, 238] width 42 height 14
type input "3"
type input "2"
type input "30"
click at [546, 244] on div "30" at bounding box center [558, 243] width 187 height 27
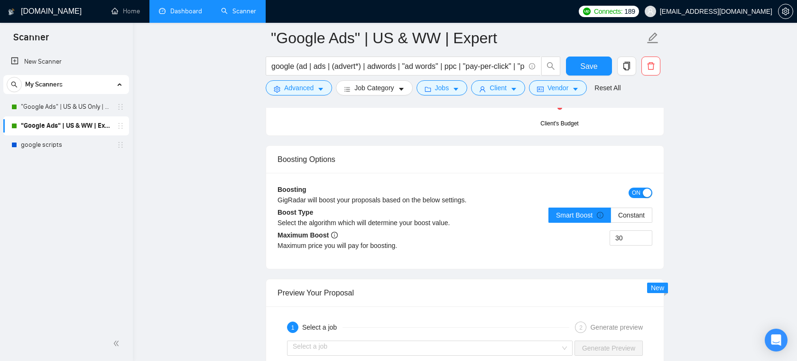
click at [550, 243] on div "30" at bounding box center [558, 243] width 187 height 27
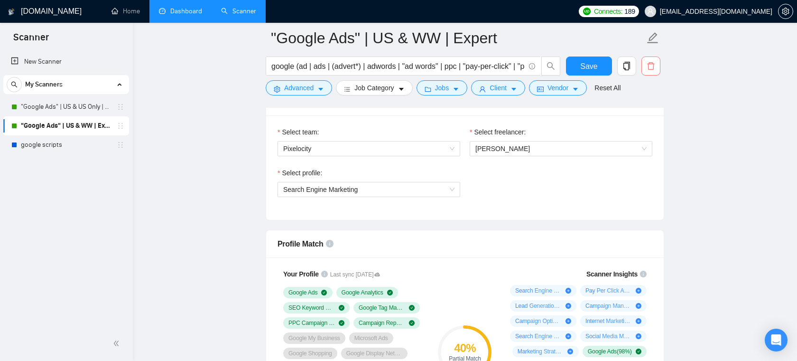
scroll to position [483, 0]
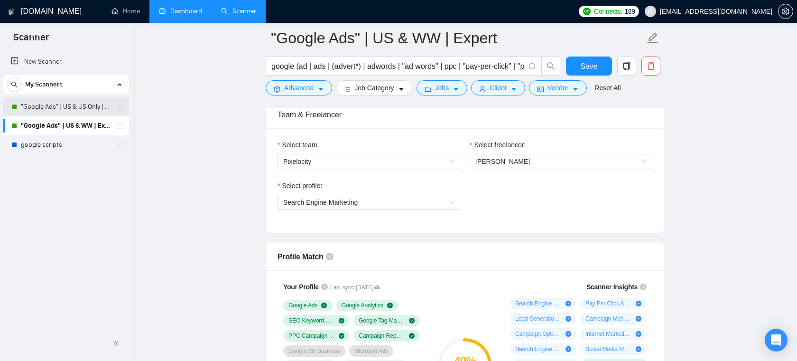
click at [84, 112] on link ""Google Ads" | US & US Only | Expert" at bounding box center [66, 106] width 90 height 19
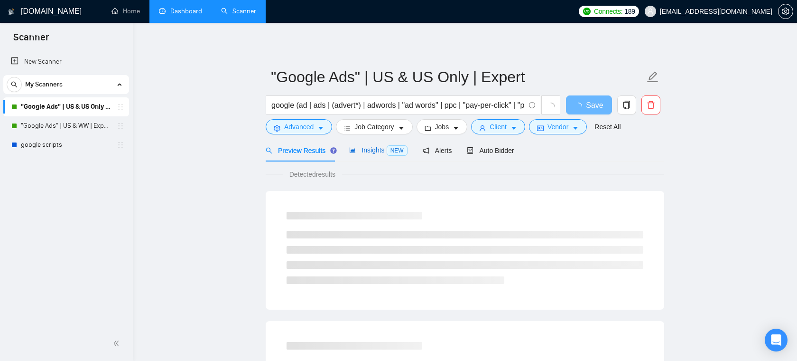
click at [360, 153] on span "Insights NEW" at bounding box center [378, 150] width 58 height 8
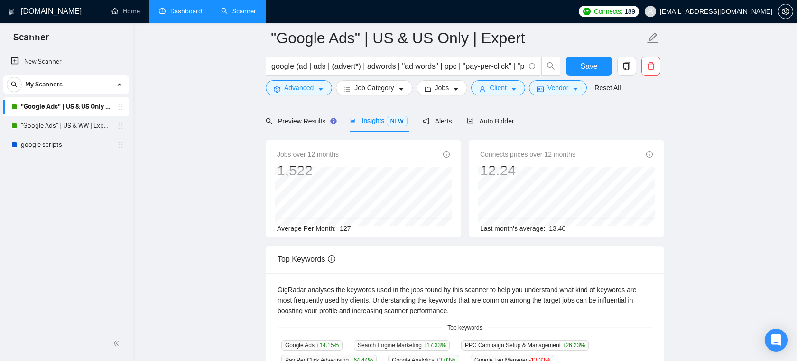
scroll to position [33, 0]
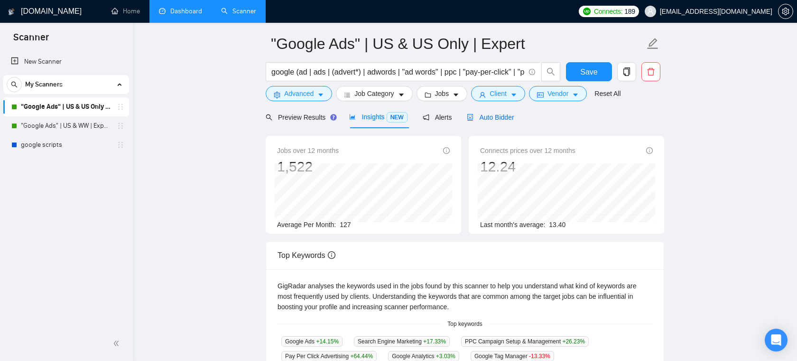
click at [478, 120] on span "Auto Bidder" at bounding box center [490, 117] width 47 height 8
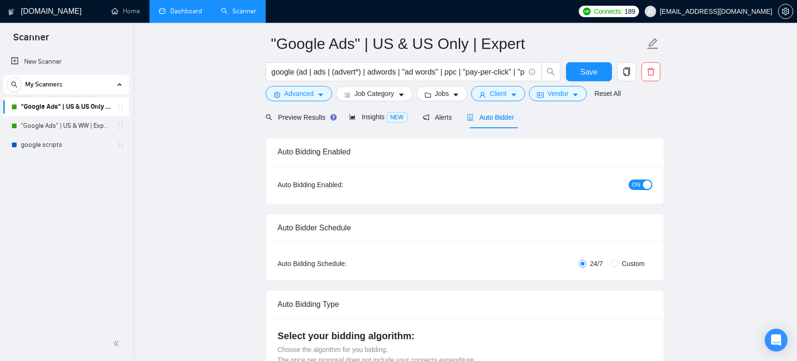
checkbox input "true"
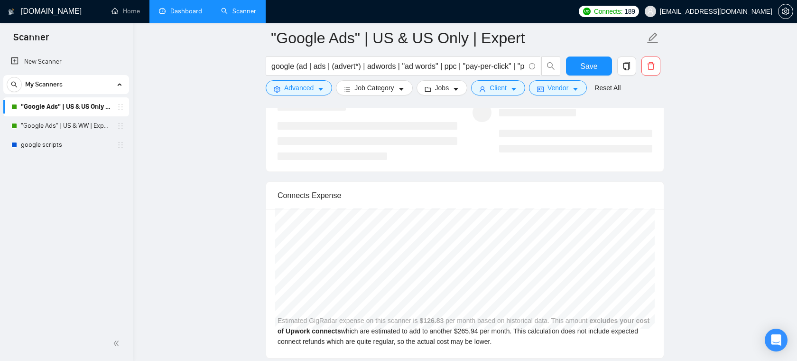
scroll to position [1935, 0]
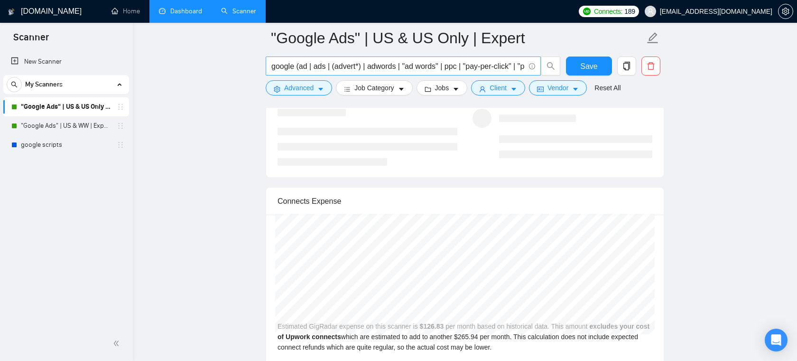
click at [417, 67] on input "google (ad | ads | (advert*) | adwords | "ad words" | ppc | "pay-per-click" | "…" at bounding box center [398, 66] width 253 height 12
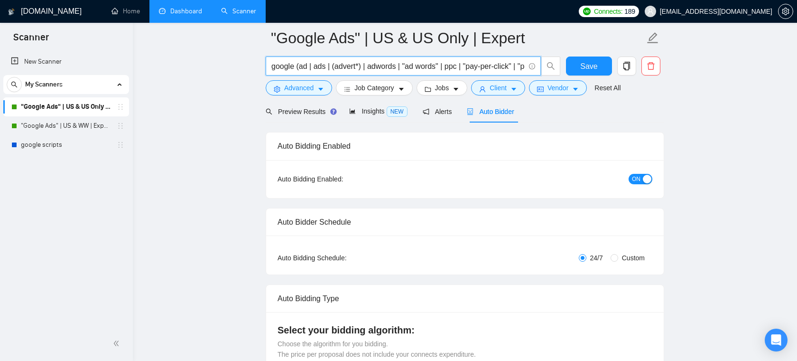
scroll to position [0, 0]
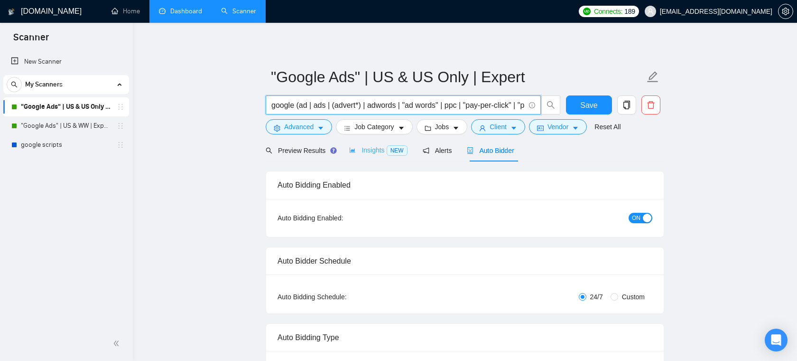
click at [366, 141] on div "Insights NEW" at bounding box center [378, 150] width 58 height 22
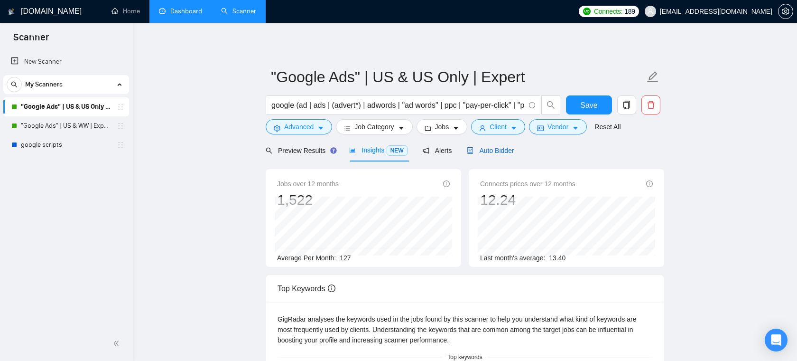
click at [503, 147] on span "Auto Bidder" at bounding box center [490, 151] width 47 height 8
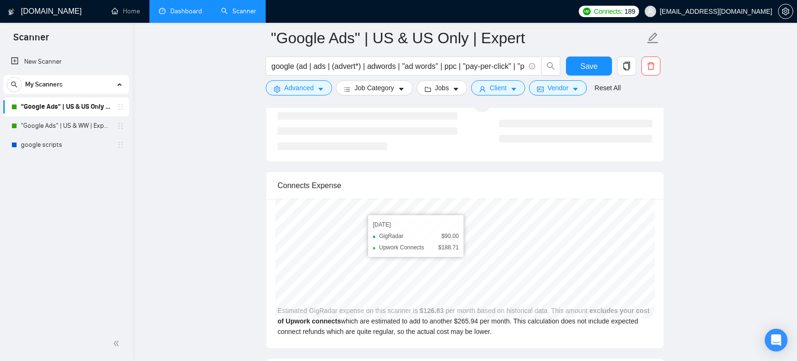
scroll to position [1950, 0]
